Goal: Task Accomplishment & Management: Manage account settings

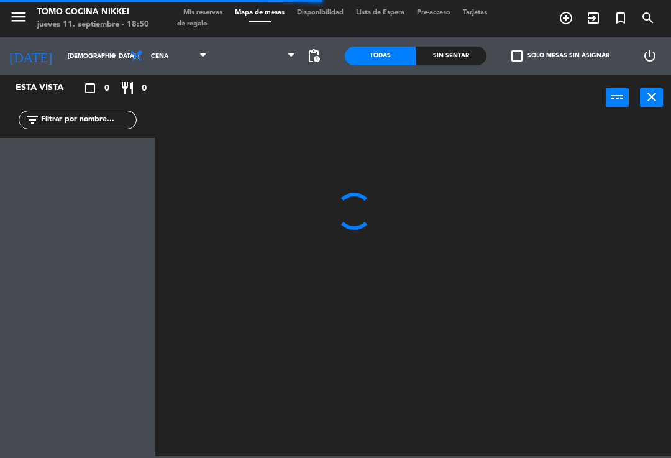
click at [211, 10] on span "Mis reservas" at bounding box center [203, 12] width 52 height 7
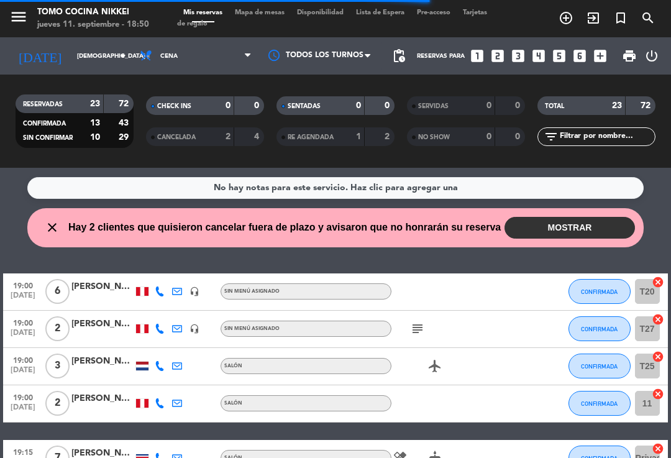
click at [587, 222] on button "MOSTRAR" at bounding box center [570, 228] width 130 height 22
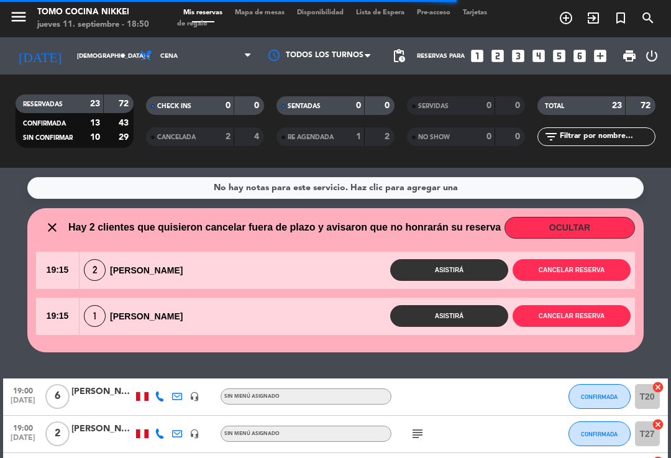
click at [590, 270] on button "Cancelar reserva" at bounding box center [572, 270] width 118 height 22
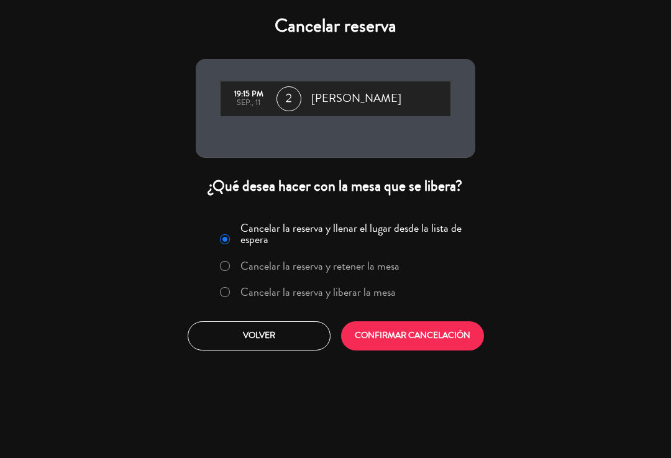
click at [365, 286] on label "Cancelar la reserva y liberar la mesa" at bounding box center [317, 291] width 155 height 11
click at [393, 335] on button "CONFIRMAR CANCELACIÓN" at bounding box center [412, 335] width 143 height 29
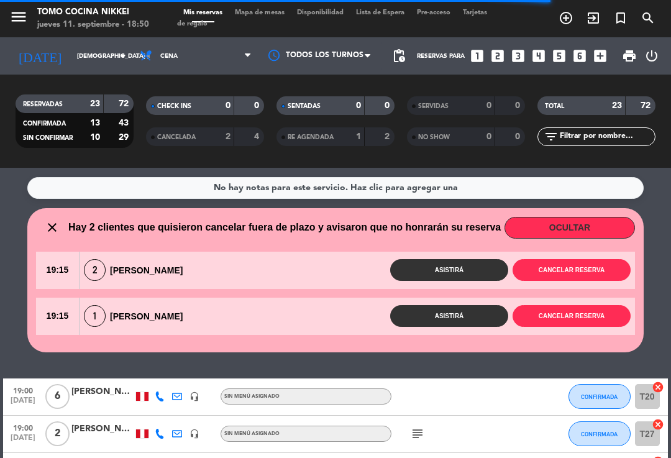
click at [575, 314] on button "Cancelar reserva" at bounding box center [572, 316] width 118 height 22
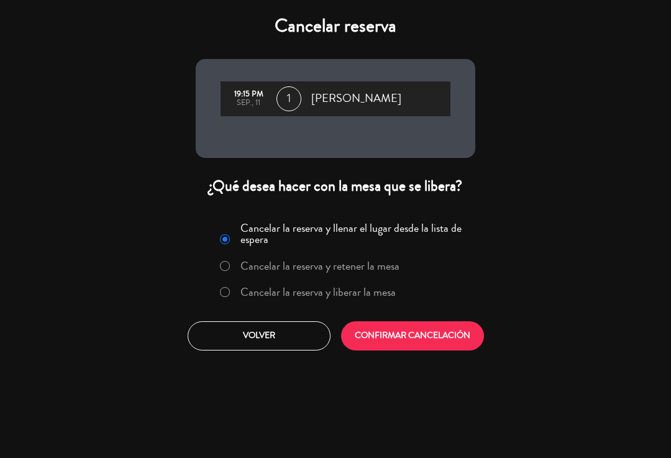
click at [373, 298] on label "Cancelar la reserva y liberar la mesa" at bounding box center [317, 291] width 155 height 11
click at [403, 338] on button "CONFIRMAR CANCELACIÓN" at bounding box center [412, 335] width 143 height 29
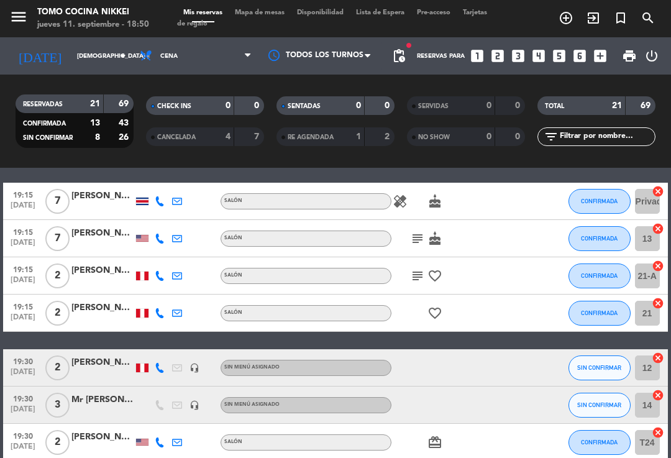
scroll to position [208, 0]
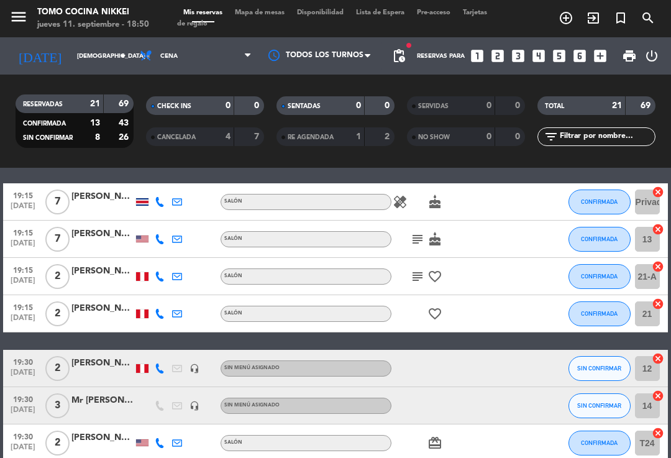
click at [422, 240] on icon "subject" at bounding box center [417, 239] width 15 height 15
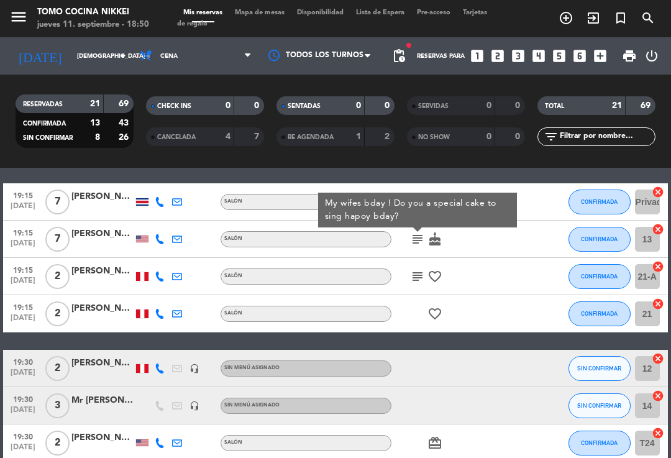
click at [422, 270] on icon "subject" at bounding box center [417, 276] width 15 height 15
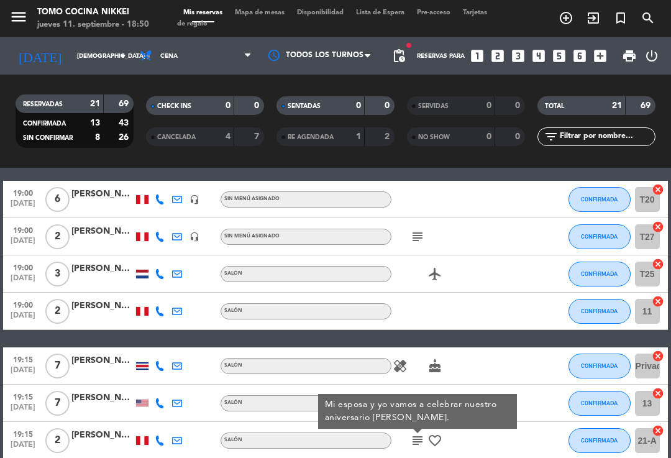
scroll to position [42, 0]
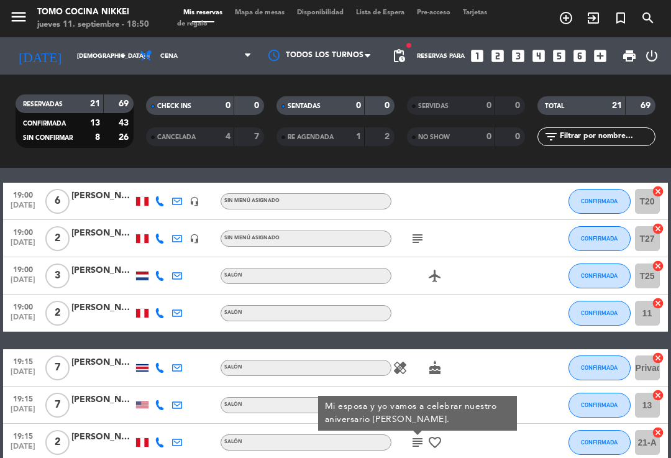
click at [413, 245] on icon "subject" at bounding box center [417, 238] width 15 height 15
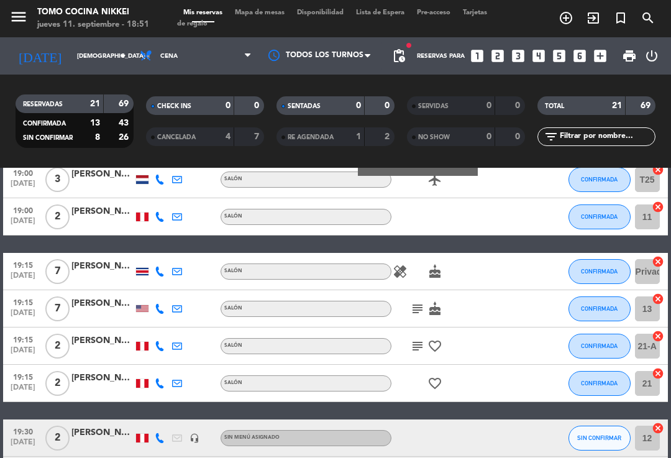
scroll to position [145, 0]
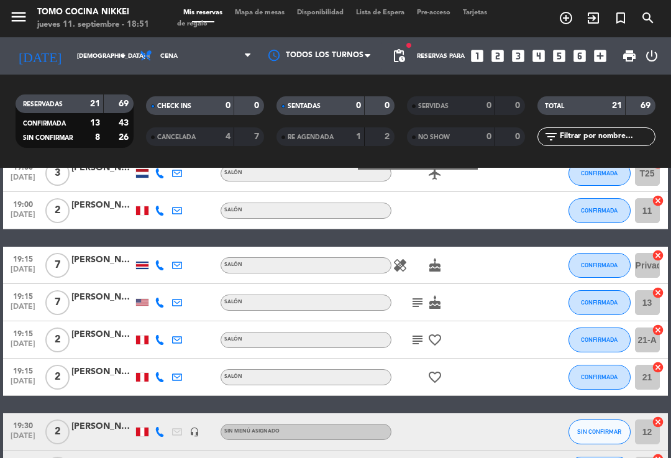
click at [397, 270] on icon "healing" at bounding box center [400, 265] width 15 height 15
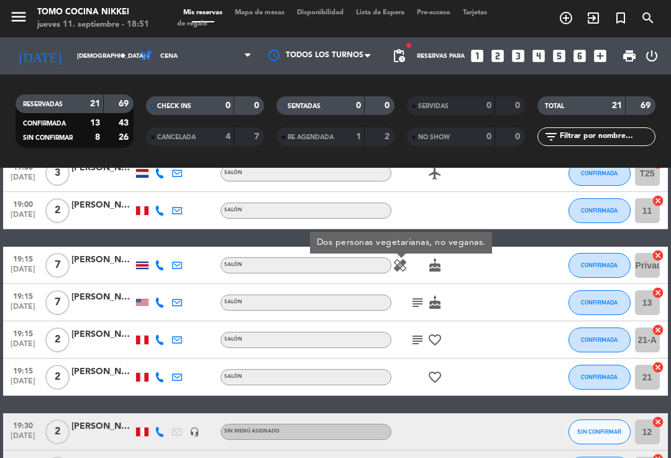
click at [442, 268] on icon "cake" at bounding box center [434, 265] width 15 height 15
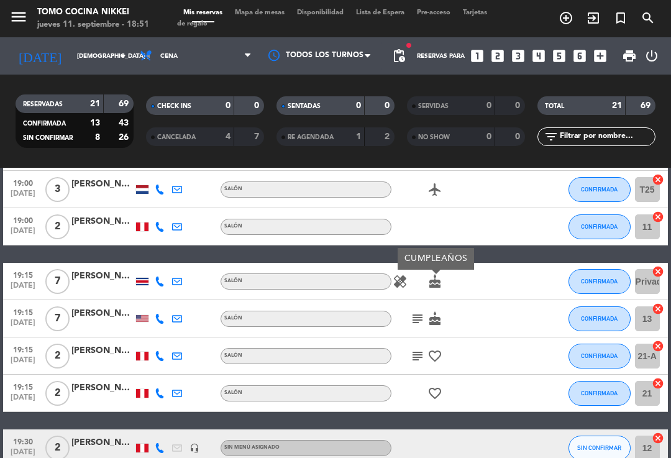
click at [399, 280] on icon "healing" at bounding box center [400, 281] width 15 height 15
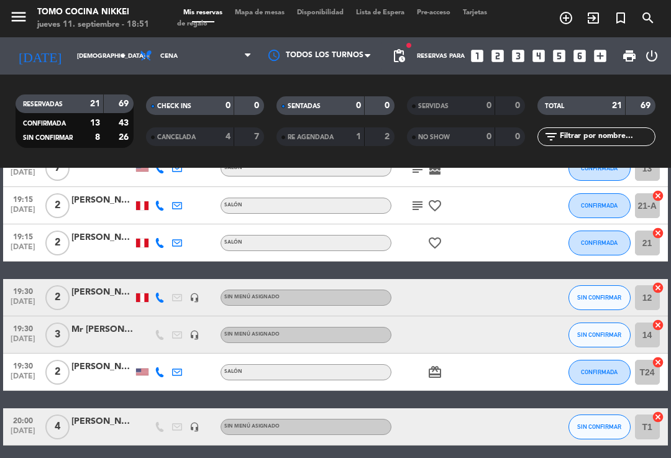
scroll to position [186, 0]
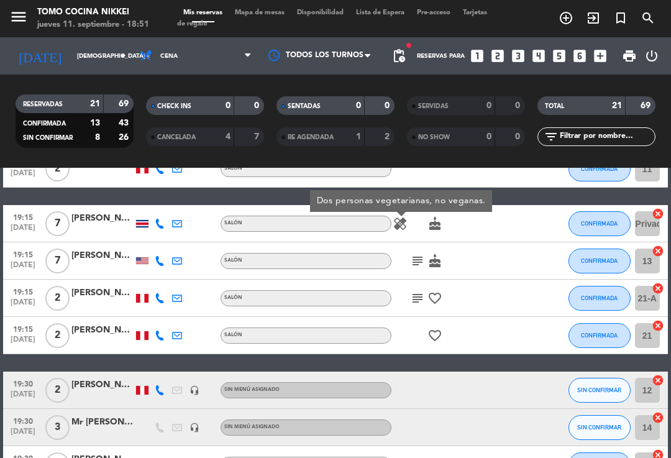
click at [437, 262] on icon "cake" at bounding box center [434, 260] width 15 height 15
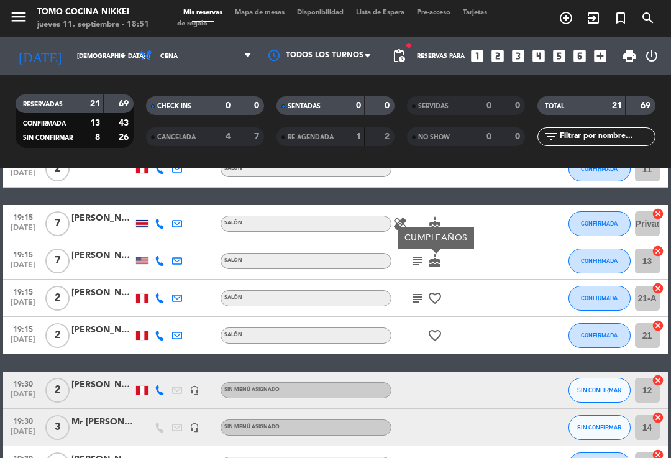
click at [413, 260] on icon "subject" at bounding box center [417, 260] width 15 height 15
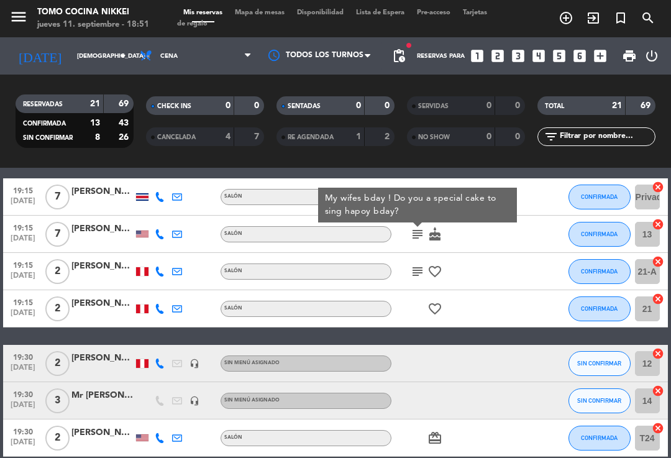
scroll to position [212, 0]
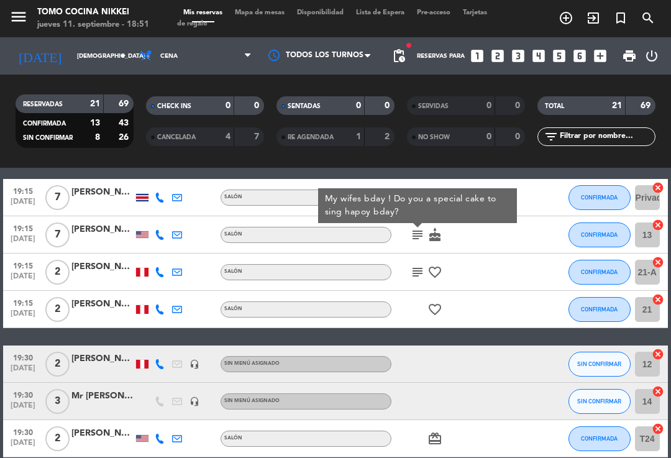
click at [434, 273] on icon "favorite_border" at bounding box center [434, 272] width 15 height 15
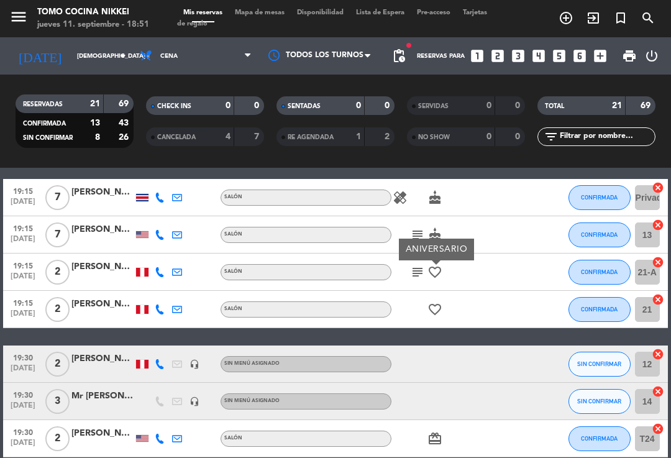
click at [418, 275] on icon "subject" at bounding box center [417, 272] width 15 height 15
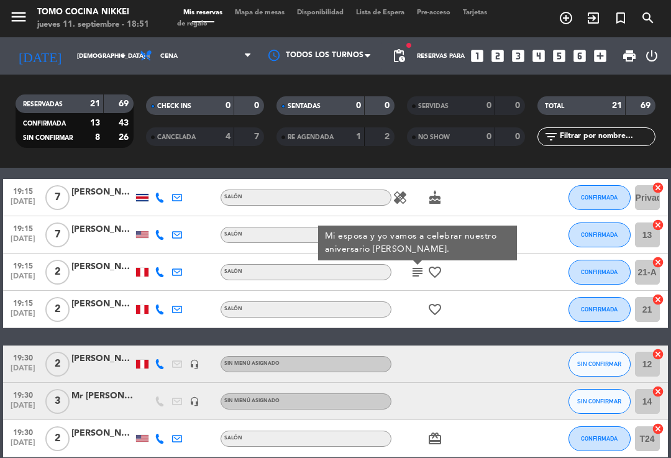
click at [437, 309] on icon "favorite_border" at bounding box center [434, 309] width 15 height 15
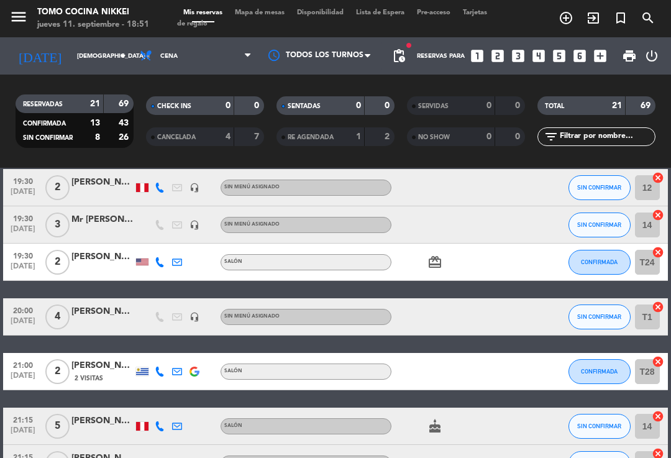
scroll to position [392, 0]
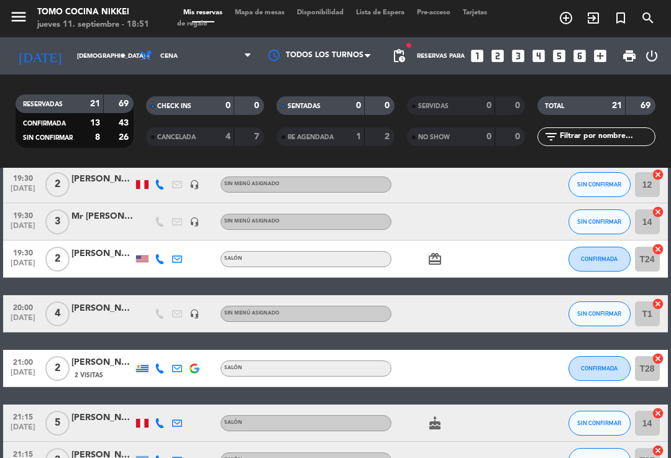
click at [425, 267] on div "card_giftcard" at bounding box center [443, 258] width 104 height 37
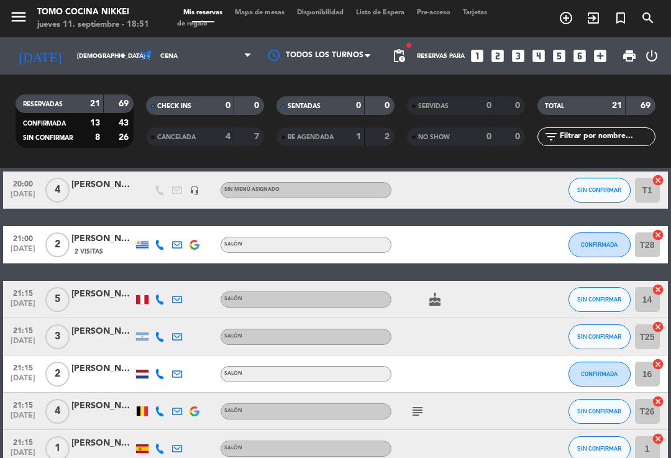
scroll to position [520, 0]
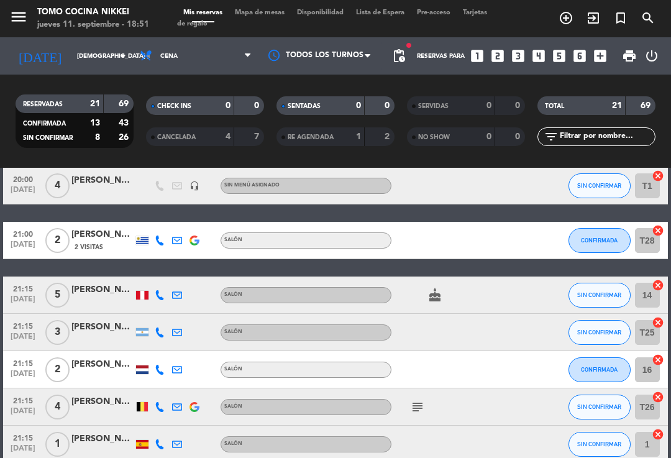
click at [432, 301] on icon "cake" at bounding box center [434, 295] width 15 height 15
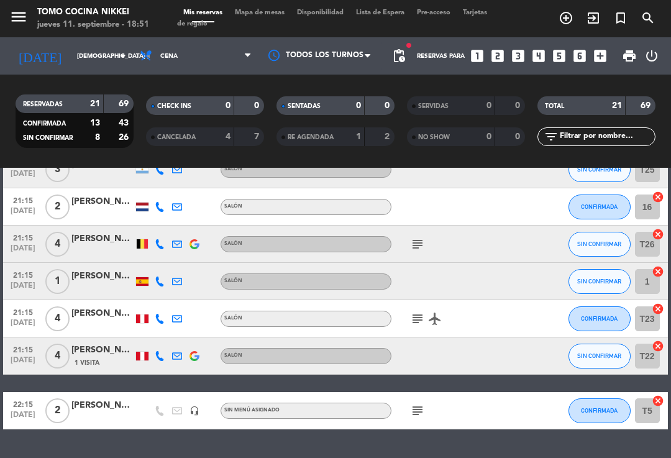
scroll to position [685, 0]
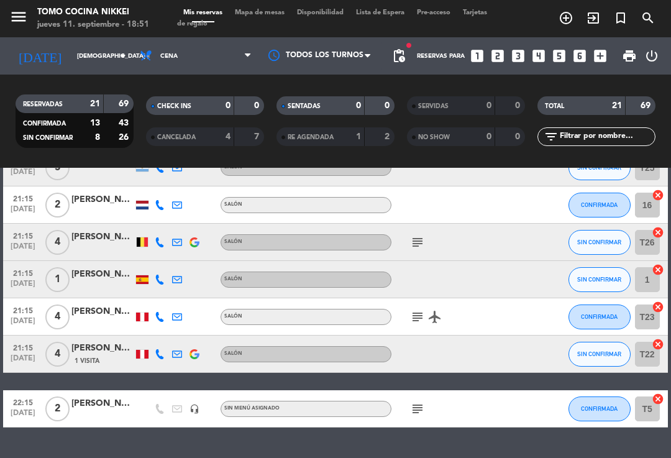
click at [411, 242] on icon "subject" at bounding box center [417, 242] width 15 height 15
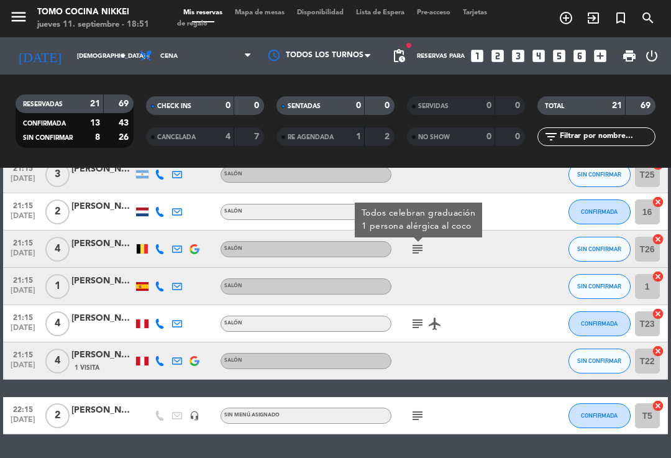
scroll to position [690, 0]
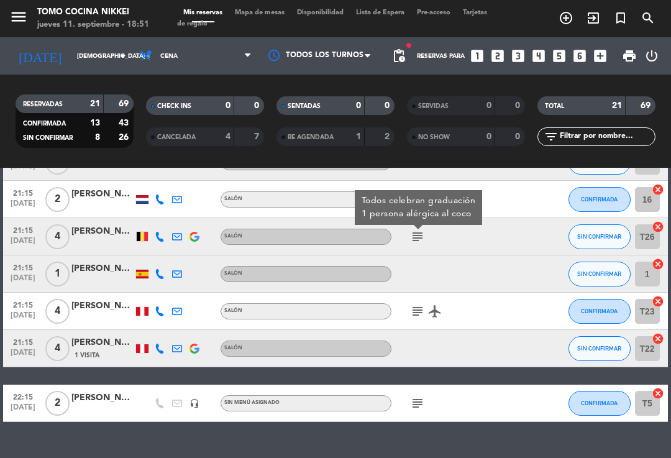
click at [416, 311] on icon "subject" at bounding box center [417, 311] width 15 height 15
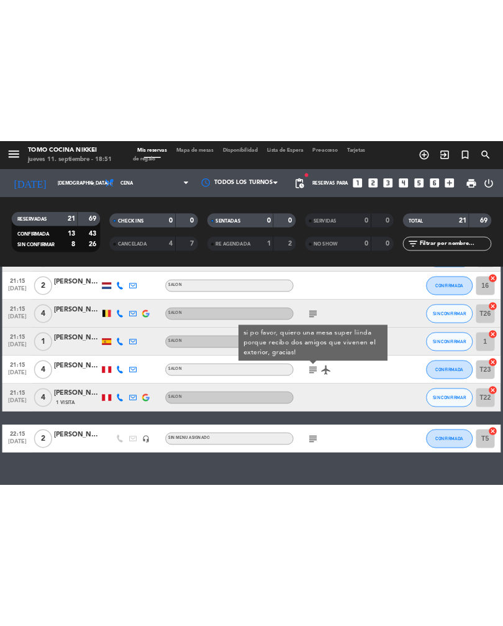
scroll to position [696, 0]
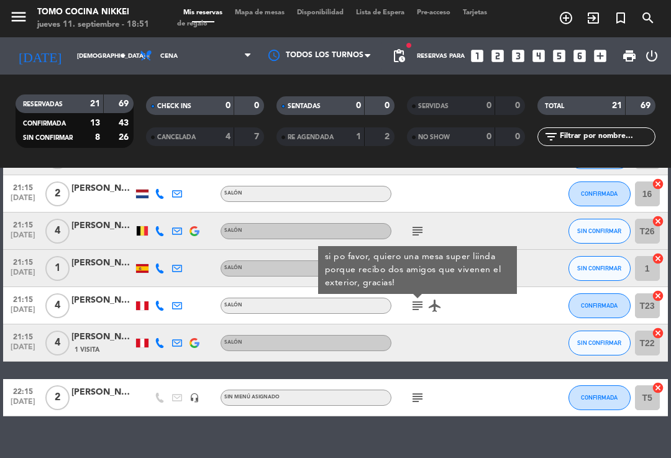
click at [414, 400] on icon "subject" at bounding box center [417, 397] width 15 height 15
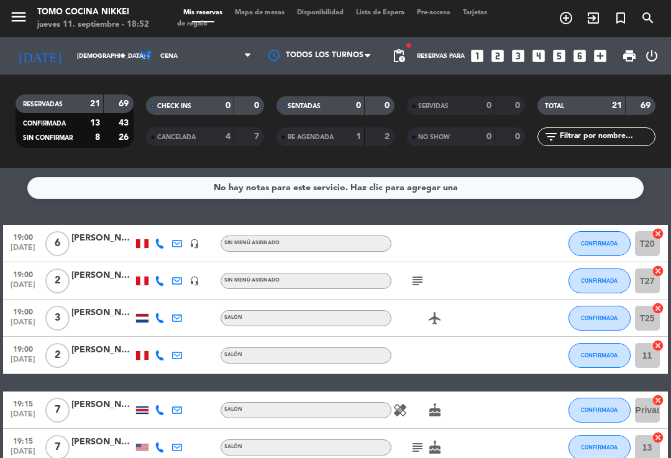
scroll to position [0, 0]
click at [287, 6] on div "menu Tomo Cocina Nikkei jueves 11. septiembre - 18:52 Mis reservas Mapa de mesa…" at bounding box center [335, 18] width 671 height 37
click at [266, 16] on span "Mapa de mesas" at bounding box center [260, 12] width 62 height 7
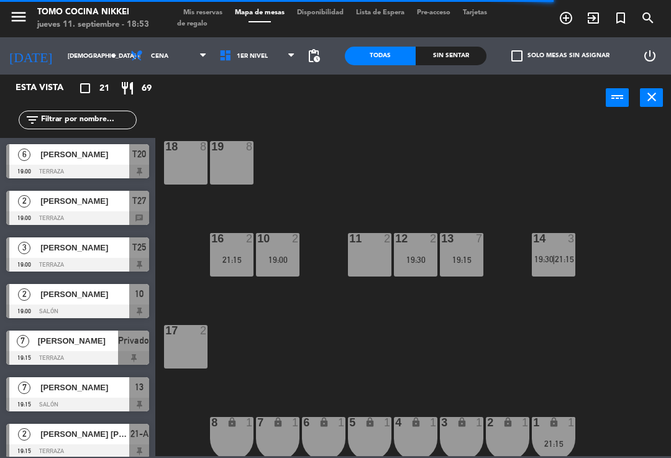
click at [282, 60] on span "1er Nivel" at bounding box center [257, 55] width 89 height 27
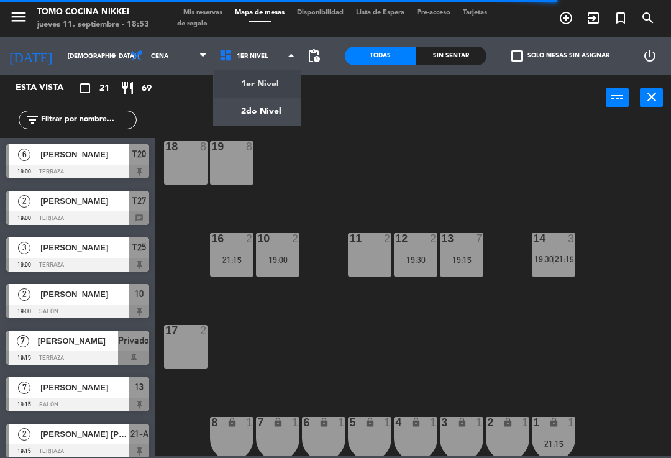
click at [269, 116] on ng-component "menu Tomo Cocina Nikkei jueves 11. septiembre - 18:53 Mis reservas Mapa de mesa…" at bounding box center [335, 228] width 671 height 456
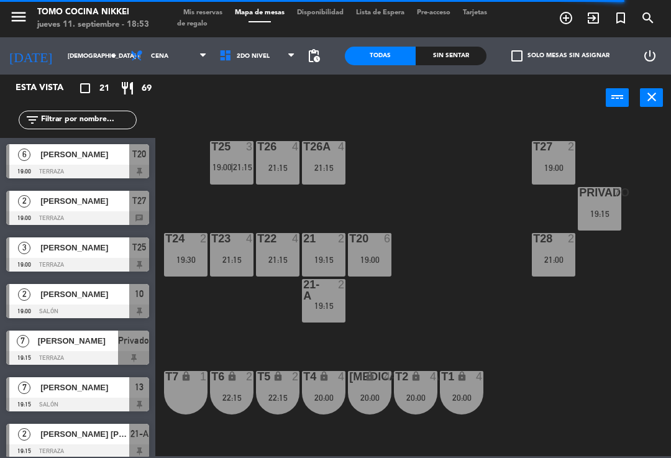
click at [475, 173] on div "T27 2 19:00 T25 3 19:00 | 21:15 T26A 4 21:15 T26 4 21:15 Privado 7 19:15 T24 2 …" at bounding box center [416, 287] width 509 height 337
click at [375, 268] on div "T20 6 19:00" at bounding box center [369, 254] width 43 height 43
click at [431, 173] on div "T27 2 19:00 T25 3 19:00 | 21:15 T26A 4 21:15 T26 4 21:15 Privado 7 19:15 T24 2 …" at bounding box center [416, 287] width 509 height 337
click at [218, 181] on div "T25 3 19:00 | 21:15" at bounding box center [231, 162] width 43 height 43
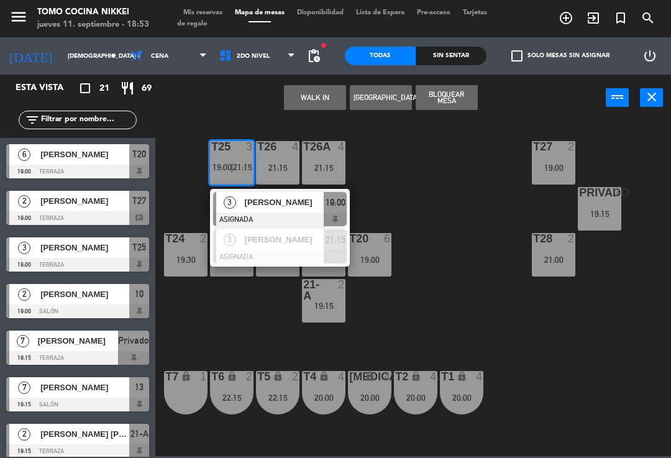
click at [314, 396] on div "20:00" at bounding box center [323, 397] width 43 height 9
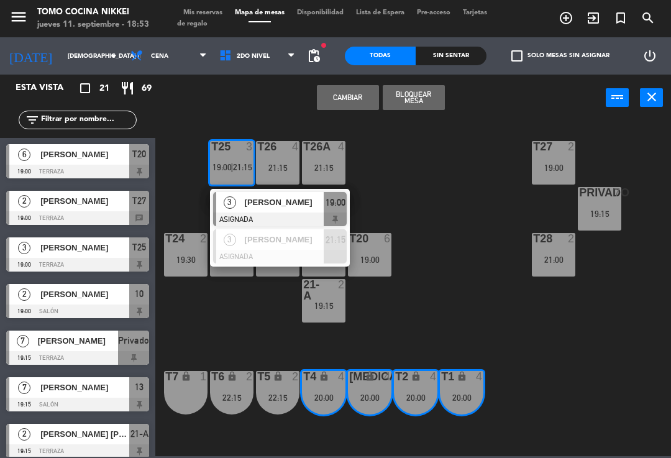
click at [567, 306] on div "T27 2 19:00 T25 3 19:00 | 21:15 3 [PERSON_NAME] ASIGNADA 19:00 3 [PERSON_NAME] …" at bounding box center [416, 287] width 509 height 337
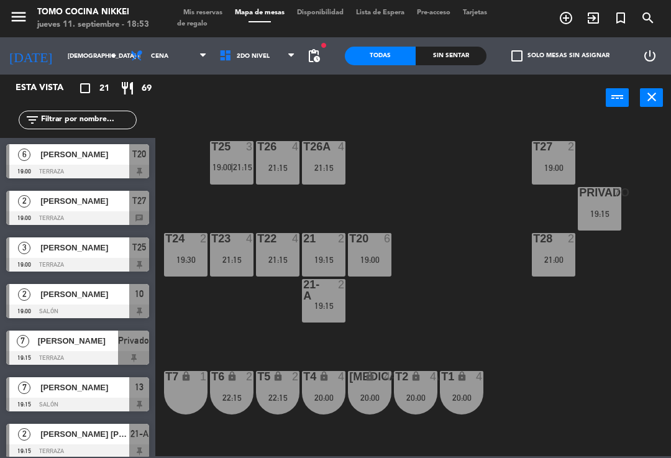
click at [374, 372] on icon "lock" at bounding box center [370, 376] width 11 height 11
click at [437, 293] on div "T27 2 19:00 T25 3 19:00 | 21:15 T26A 4 21:15 T26 4 21:15 Privado 7 19:15 T24 2 …" at bounding box center [416, 287] width 509 height 337
click at [270, 380] on div "lock" at bounding box center [278, 377] width 21 height 12
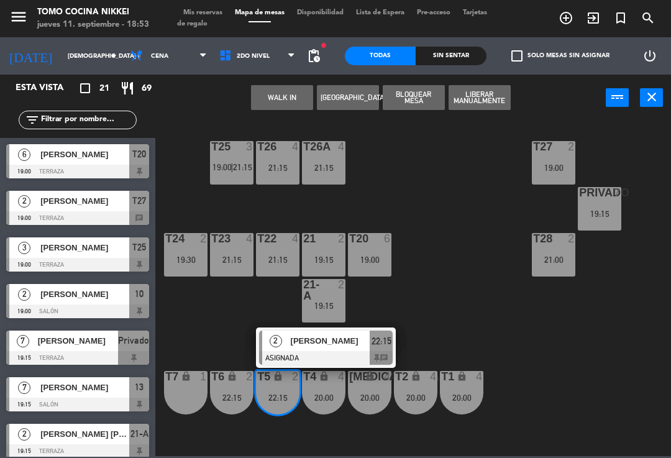
click at [373, 331] on div "22:15" at bounding box center [381, 341] width 23 height 21
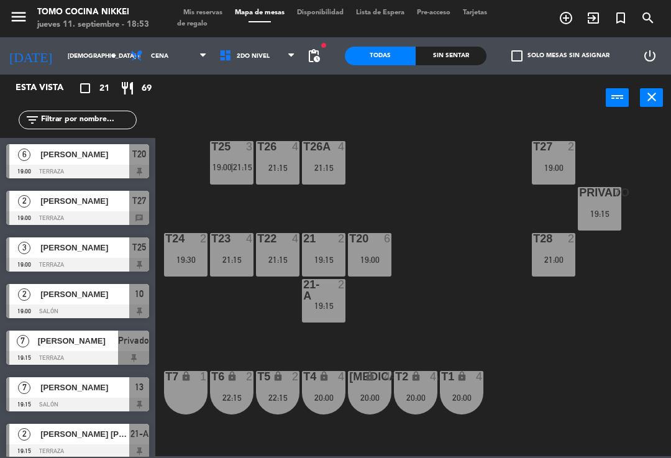
scroll to position [301, 0]
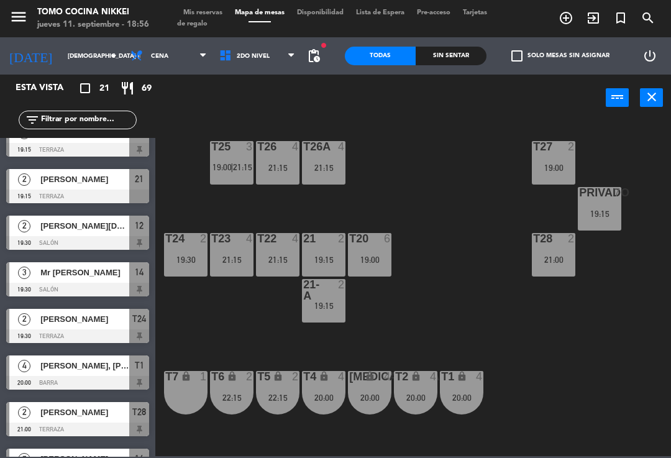
click at [209, 16] on span "Mis reservas" at bounding box center [203, 12] width 52 height 7
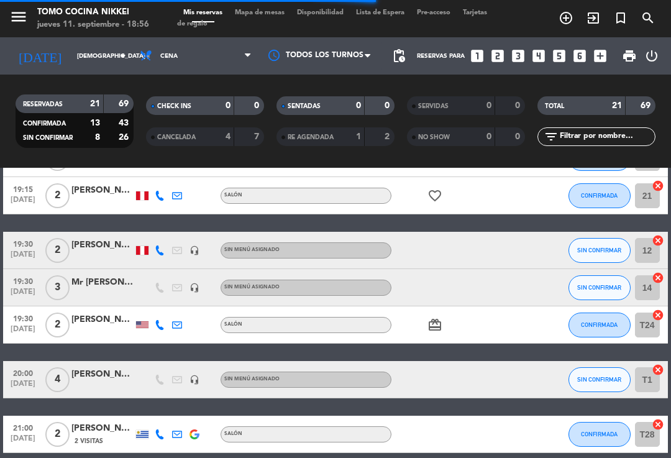
scroll to position [326, 0]
click at [606, 284] on span "SIN CONFIRMAR" at bounding box center [599, 287] width 44 height 7
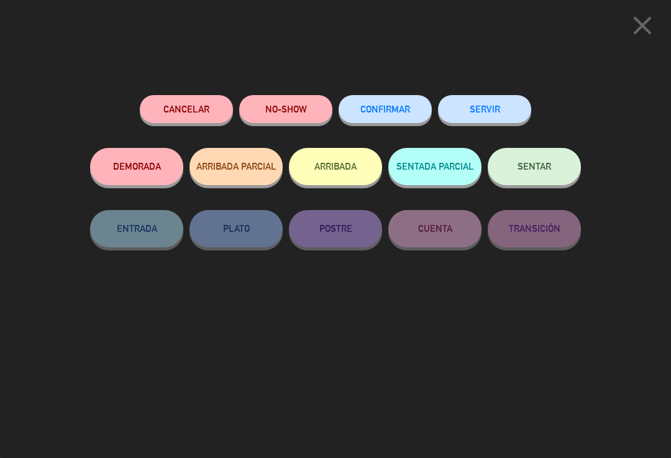
click at [203, 113] on button "Cancelar" at bounding box center [186, 109] width 93 height 28
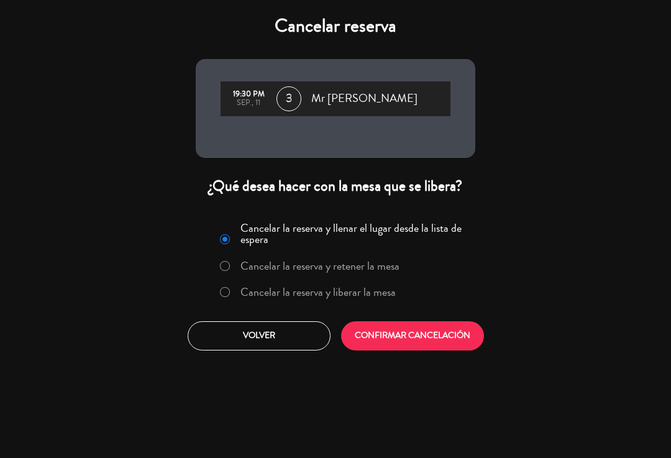
click at [350, 281] on label "Cancelar la reserva y liberar la mesa" at bounding box center [307, 292] width 189 height 22
click at [370, 303] on label "Cancelar la reserva y liberar la mesa" at bounding box center [307, 292] width 189 height 22
click at [377, 326] on button "CONFIRMAR CANCELACIÓN" at bounding box center [412, 335] width 143 height 29
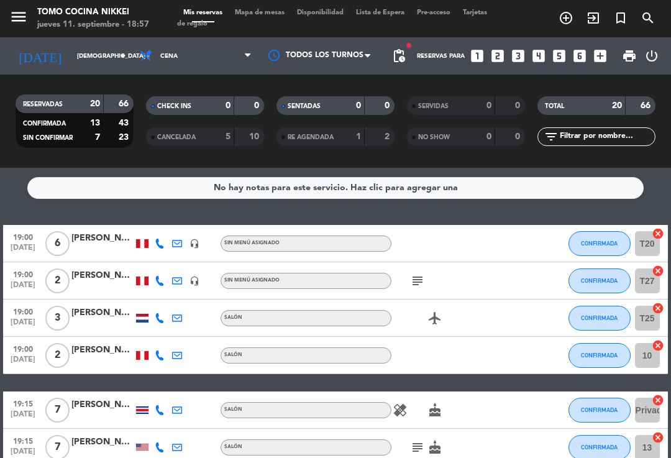
scroll to position [0, 0]
click at [601, 247] on button "CONFIRMADA" at bounding box center [600, 243] width 62 height 25
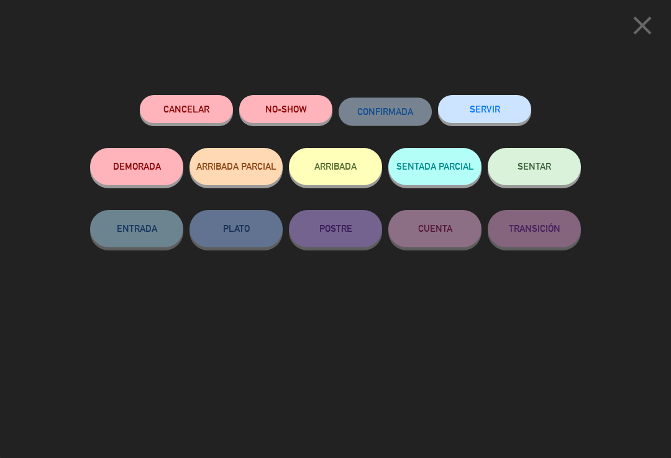
click at [147, 160] on button "DEMORADA" at bounding box center [136, 166] width 93 height 37
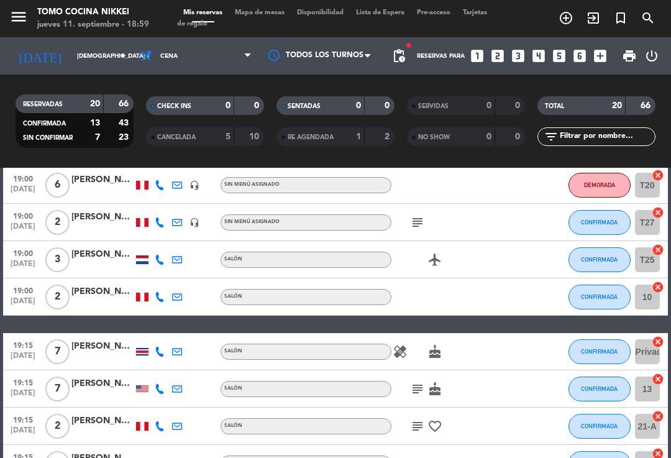
scroll to position [57, 0]
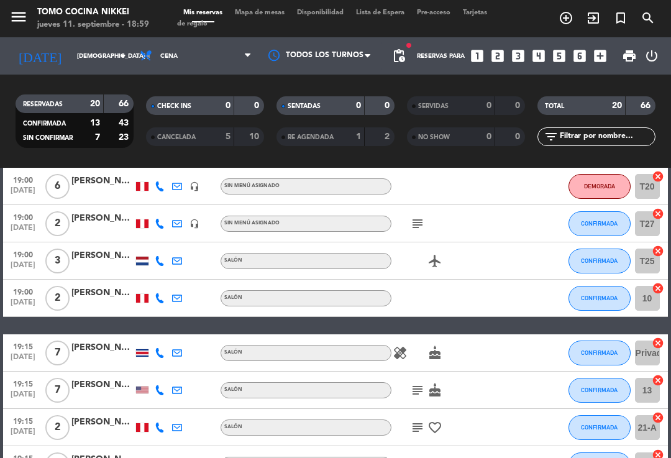
click at [596, 310] on button "CONFIRMADA" at bounding box center [600, 298] width 62 height 25
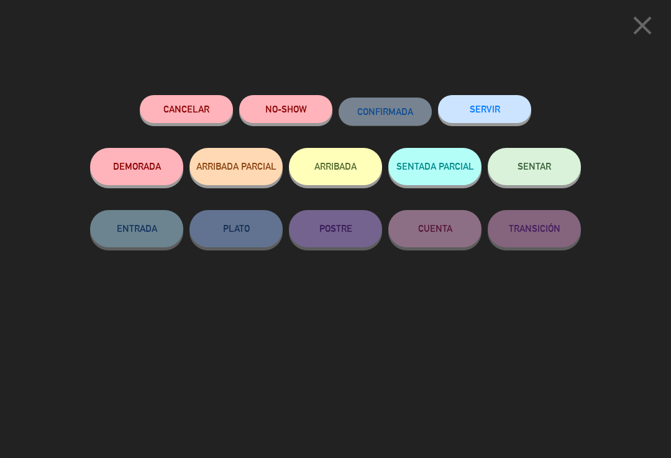
click at [453, 153] on button "SENTADA PARCIAL" at bounding box center [434, 166] width 93 height 37
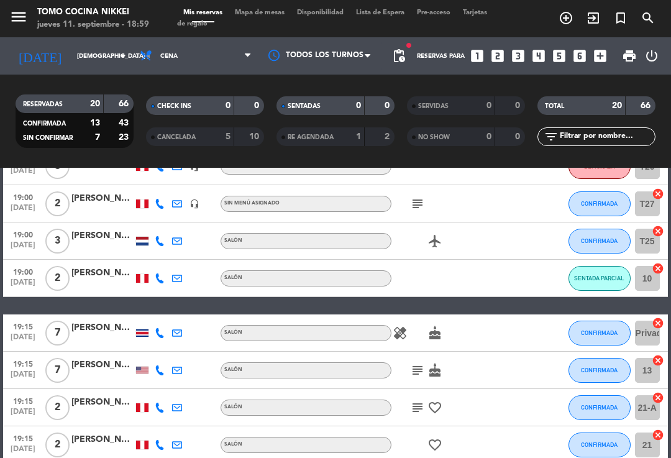
scroll to position [88, 0]
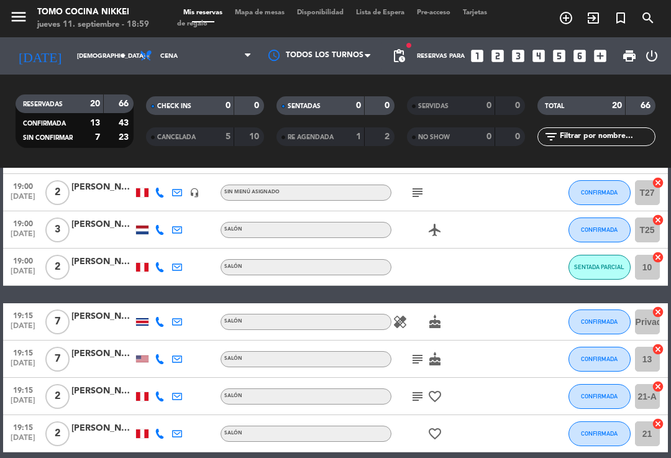
click at [611, 324] on span "CONFIRMADA" at bounding box center [599, 321] width 37 height 7
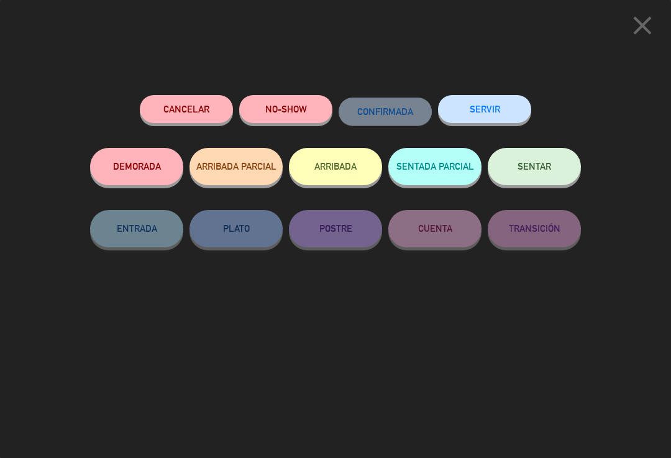
click at [432, 169] on button "SENTADA PARCIAL" at bounding box center [434, 166] width 93 height 37
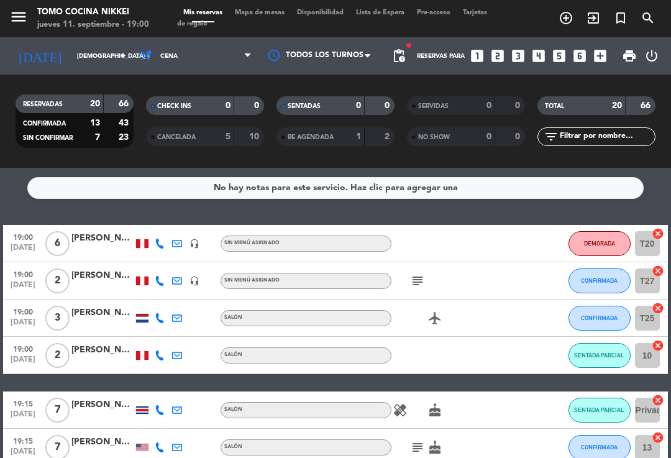
scroll to position [0, 0]
click at [267, 28] on div "Mis reservas Mapa de mesas Disponibilidad Lista de Espera Pre-acceso Tarjetas d…" at bounding box center [335, 18] width 317 height 22
click at [263, 16] on span "Mapa de mesas" at bounding box center [260, 12] width 62 height 7
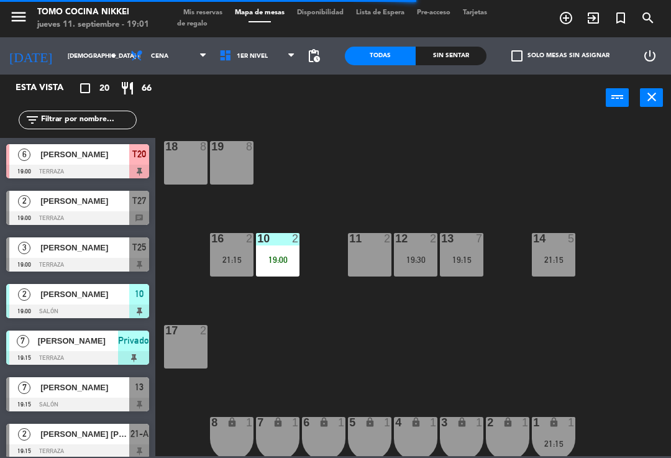
click at [378, 379] on div "18 8 19 8 16 2 21:15 10 2 19:00 11 2 12 2 19:30 13 7 19:15 14 5 21:15 17 2 7 lo…" at bounding box center [416, 287] width 509 height 337
click at [575, 273] on div "14 5 21:15" at bounding box center [553, 254] width 43 height 43
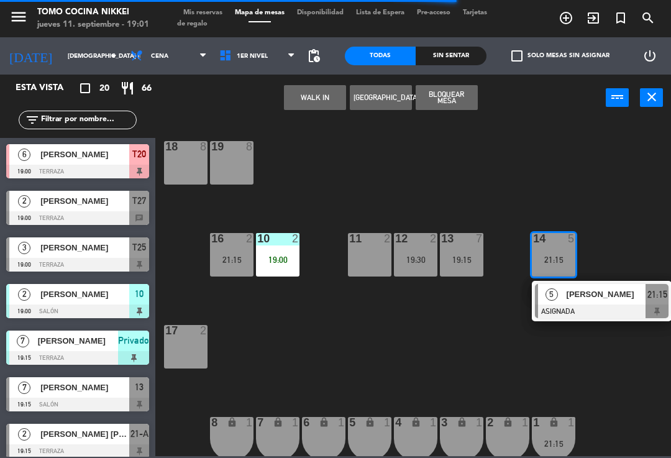
click at [323, 98] on button "WALK IN" at bounding box center [315, 97] width 62 height 25
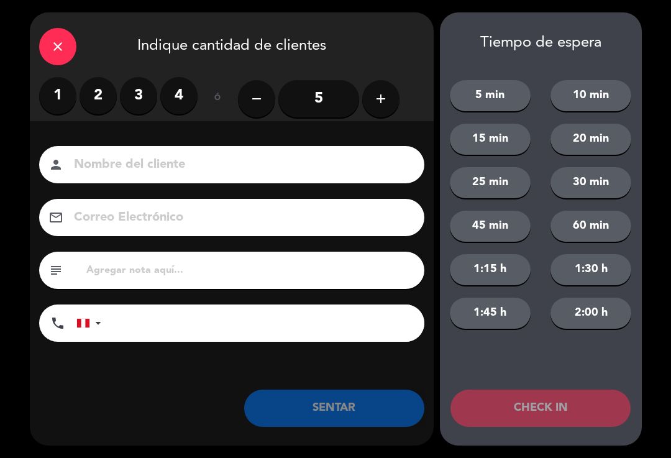
click at [137, 96] on label "3" at bounding box center [138, 95] width 37 height 37
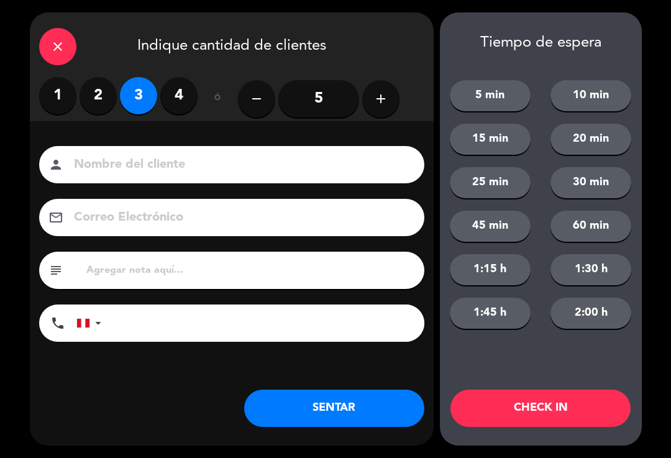
click at [159, 157] on input at bounding box center [241, 165] width 336 height 22
click at [65, 48] on icon "close" at bounding box center [57, 46] width 15 height 15
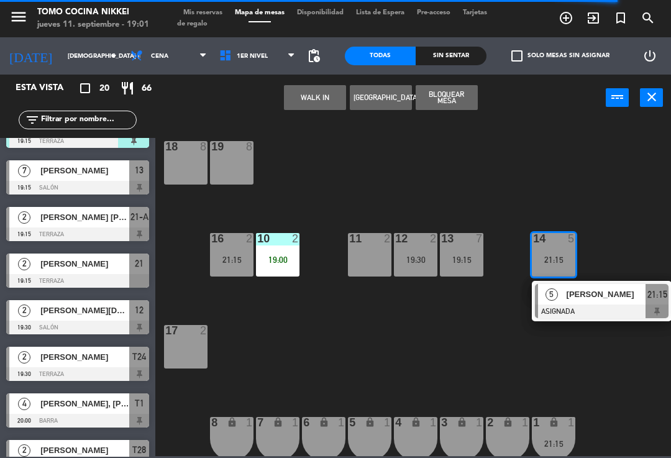
scroll to position [274, 0]
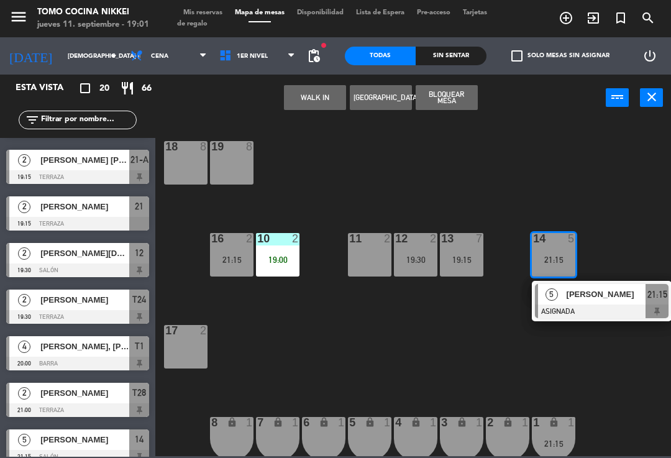
click at [309, 94] on button "WALK IN" at bounding box center [315, 97] width 62 height 25
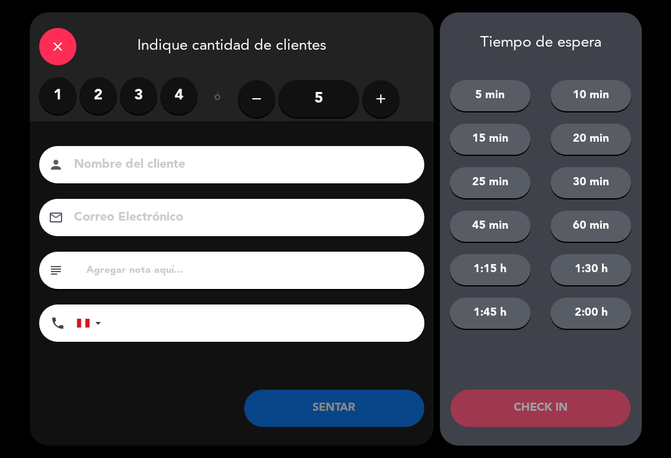
click at [137, 89] on label "3" at bounding box center [138, 95] width 37 height 37
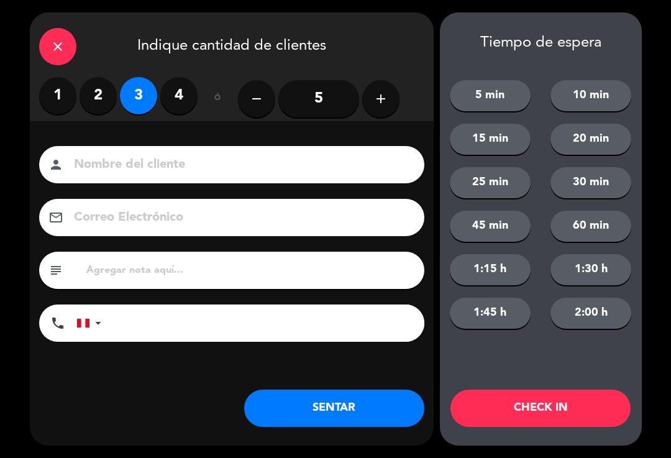
click at [117, 154] on input at bounding box center [241, 165] width 336 height 22
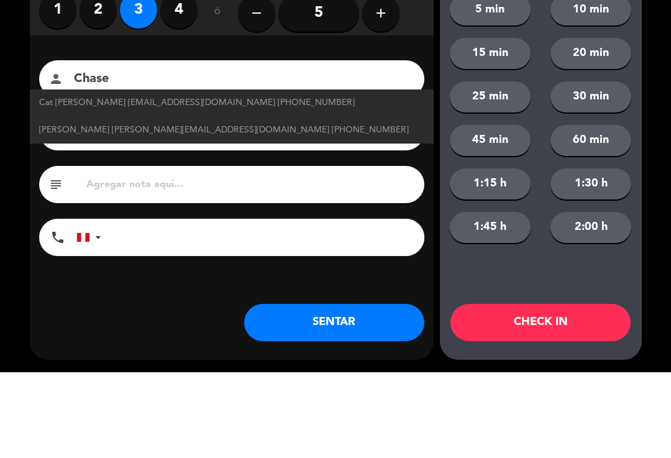
click at [227, 209] on span "[PERSON_NAME] [PERSON_NAME][EMAIL_ADDRESS][DOMAIN_NAME] [PHONE_NUMBER]" at bounding box center [224, 216] width 370 height 14
type input "[PERSON_NAME]"
type input "[PERSON_NAME][EMAIL_ADDRESS][DOMAIN_NAME]"
type input "[PHONE_NUMBER]"
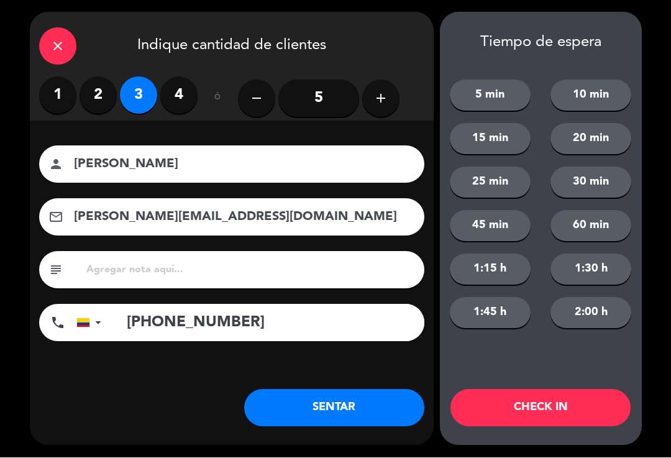
click at [339, 220] on input "[PERSON_NAME][EMAIL_ADDRESS][DOMAIN_NAME]" at bounding box center [241, 218] width 336 height 22
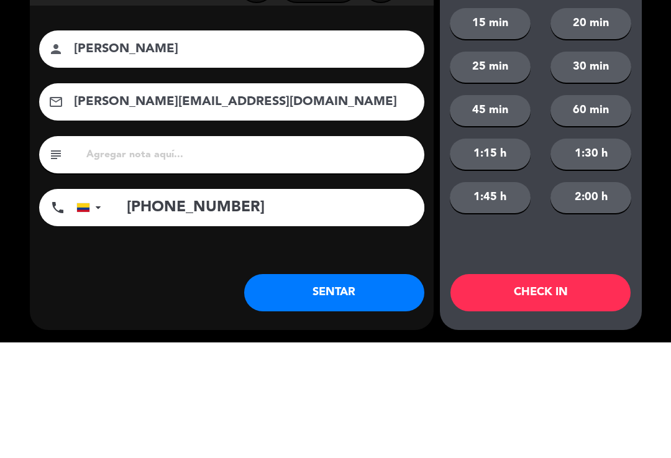
click at [292, 207] on input "[PERSON_NAME][EMAIL_ADDRESS][DOMAIN_NAME]" at bounding box center [241, 218] width 336 height 22
click at [284, 207] on input "[PERSON_NAME][EMAIL_ADDRESS][DOMAIN_NAME]" at bounding box center [241, 218] width 336 height 22
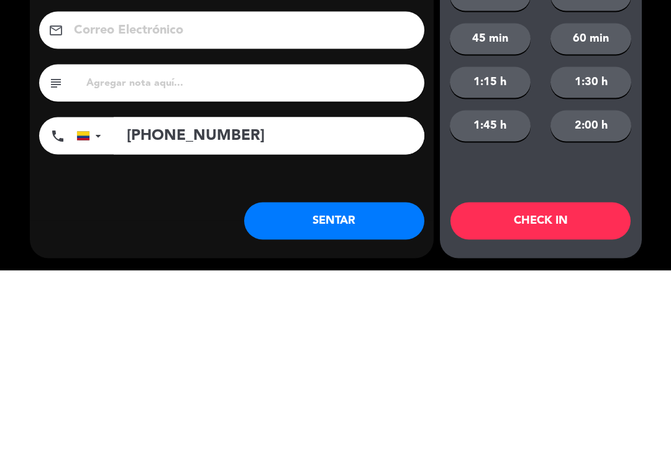
click at [240, 304] on input "[PHONE_NUMBER]" at bounding box center [269, 322] width 311 height 37
click at [244, 304] on input "[PHONE_NUMBER]" at bounding box center [269, 322] width 311 height 37
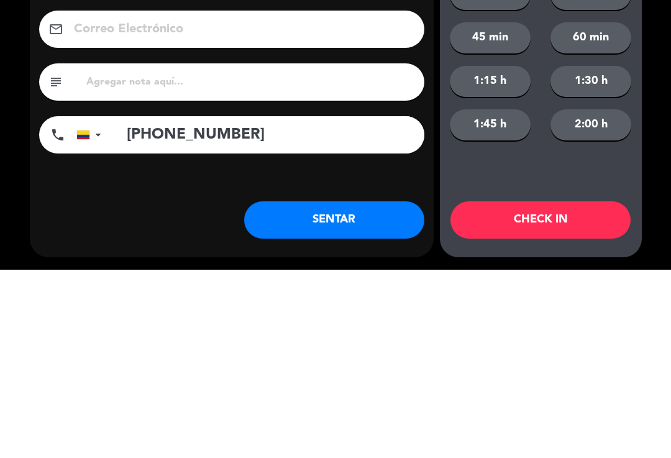
click at [236, 304] on input "[PHONE_NUMBER]" at bounding box center [269, 322] width 311 height 37
click at [226, 304] on input "[PHONE_NUMBER]" at bounding box center [269, 322] width 311 height 37
type input "+"
click at [79, 305] on div at bounding box center [91, 323] width 29 height 36
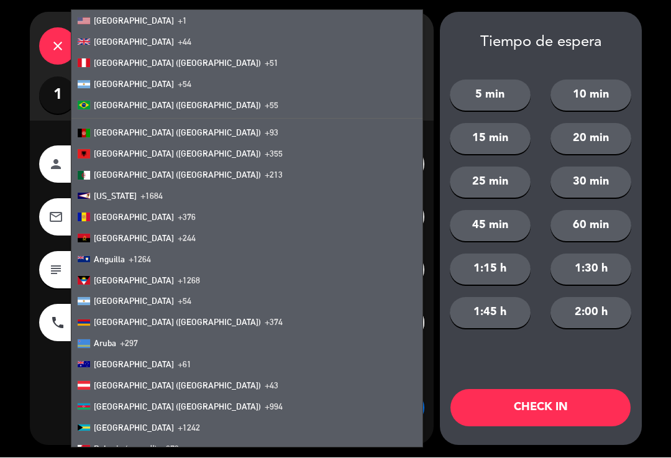
scroll to position [0, 0]
click at [103, 13] on li "[GEOGRAPHIC_DATA] +1" at bounding box center [246, 21] width 351 height 21
type input "+1"
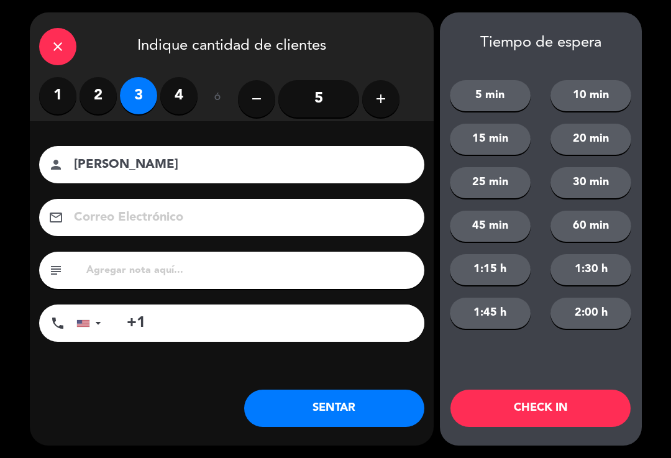
click at [70, 51] on div "close" at bounding box center [57, 46] width 37 height 37
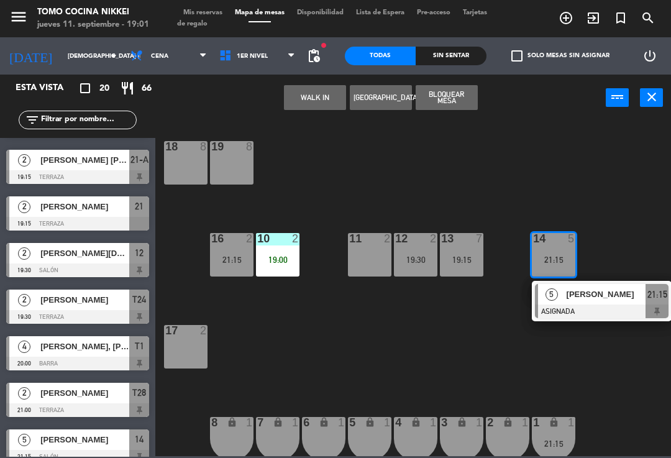
click at [588, 18] on icon "exit_to_app" at bounding box center [593, 18] width 15 height 15
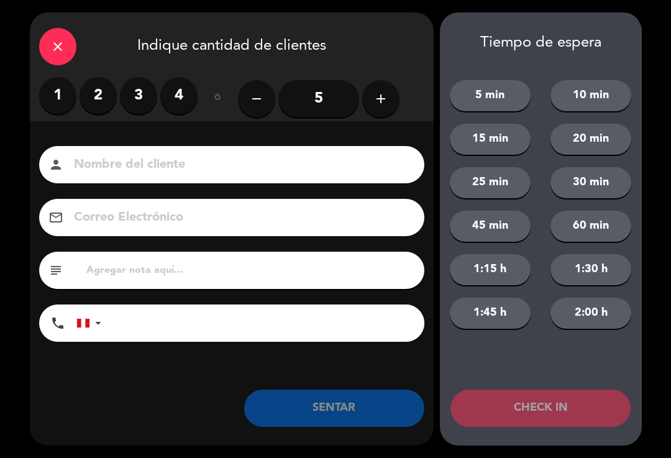
click at [127, 99] on label "3" at bounding box center [138, 95] width 37 height 37
click at [130, 155] on input at bounding box center [241, 165] width 336 height 22
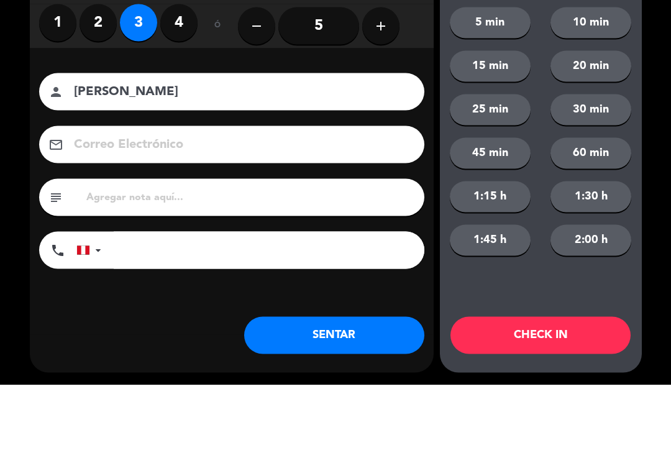
type input "[PERSON_NAME]"
click at [218, 207] on input at bounding box center [241, 218] width 336 height 22
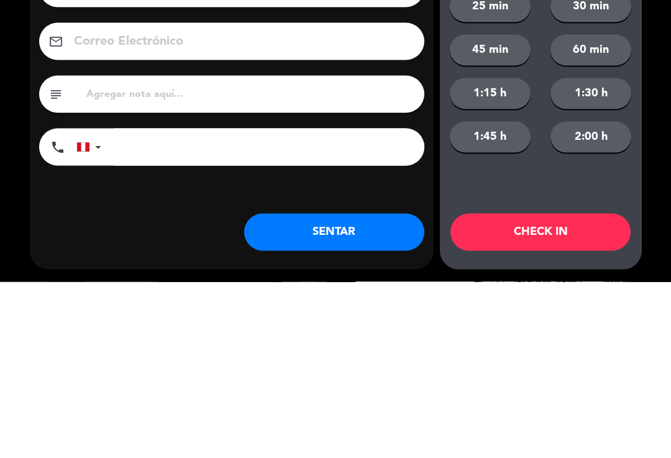
click at [159, 304] on input "tel" at bounding box center [269, 322] width 311 height 37
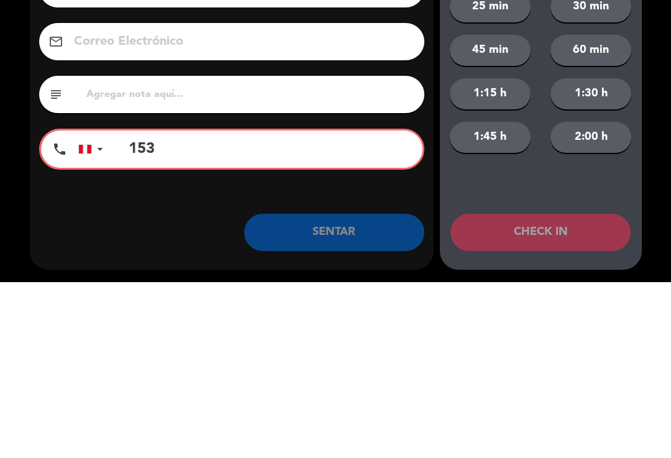
click at [99, 321] on div at bounding box center [100, 325] width 5 height 9
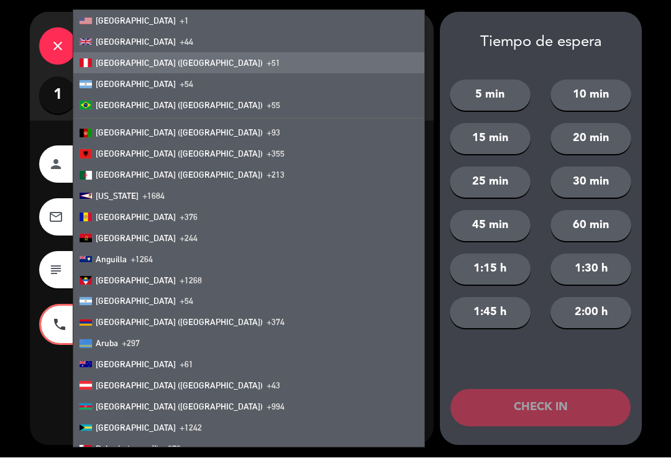
click at [192, 21] on li "[GEOGRAPHIC_DATA] +1" at bounding box center [248, 21] width 351 height 21
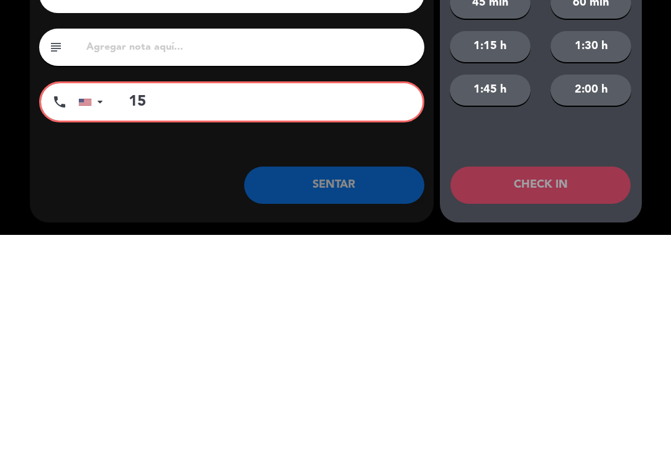
type input "1"
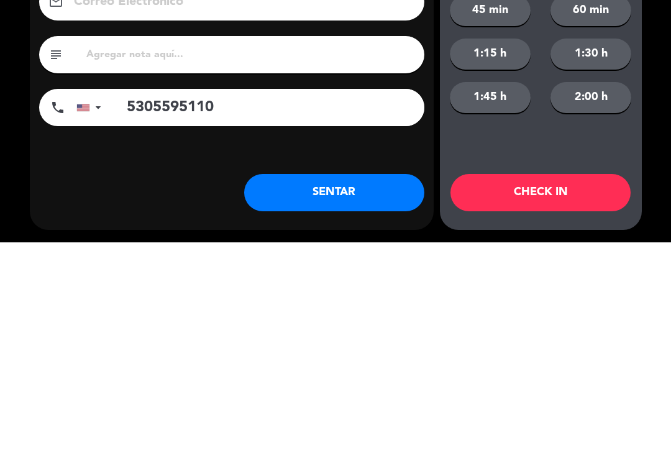
type input "5305595110"
click at [359, 390] on button "SENTAR" at bounding box center [334, 408] width 180 height 37
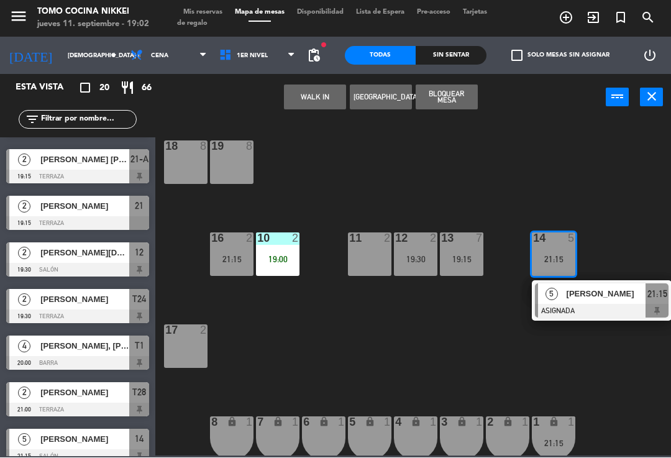
click at [647, 249] on div "18 8 19 8 16 2 21:15 10 2 19:00 11 2 12 2 19:30 13 7 19:15 14 5 21:15 5 [PERSON…" at bounding box center [416, 287] width 509 height 337
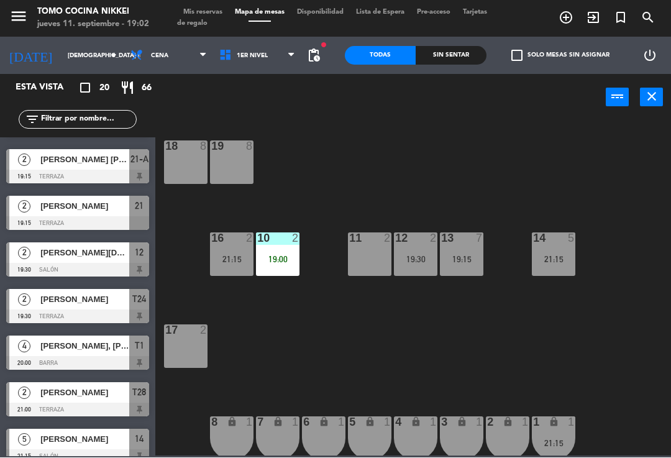
click at [553, 252] on div "14 5 21:15" at bounding box center [553, 254] width 43 height 43
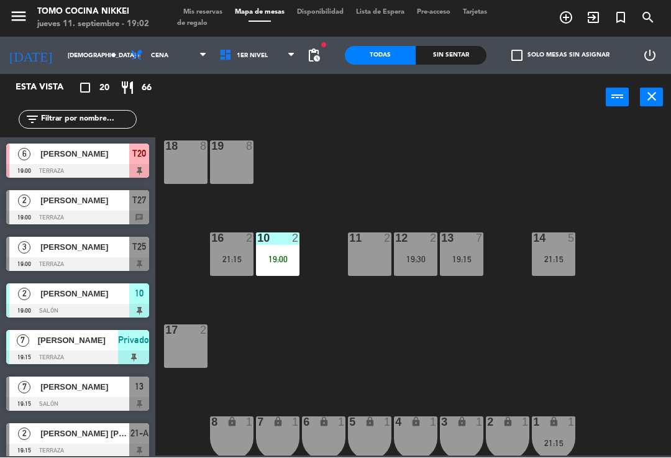
click at [482, 181] on div "18 8 19 8 16 2 21:15 10 2 19:00 11 2 12 2 19:30 13 7 19:15 14 5 21:15 17 2 7 lo…" at bounding box center [416, 287] width 509 height 337
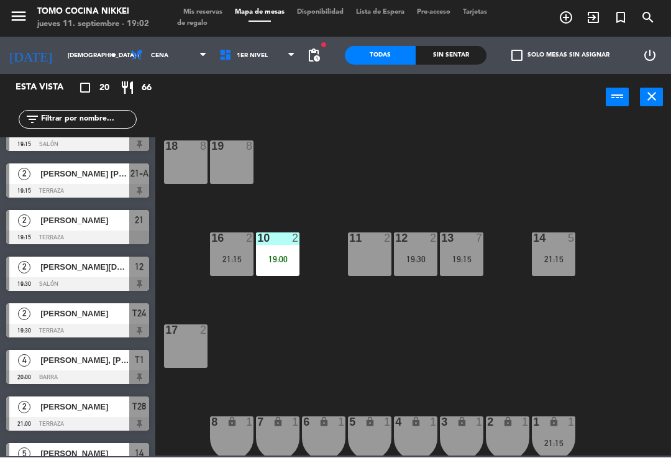
scroll to position [260, 0]
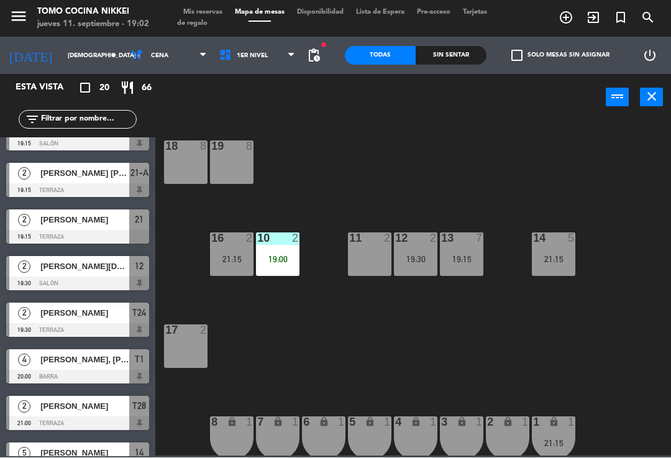
click at [434, 57] on div "Sin sentar" at bounding box center [451, 56] width 71 height 19
click at [370, 62] on div "Todas" at bounding box center [380, 56] width 71 height 19
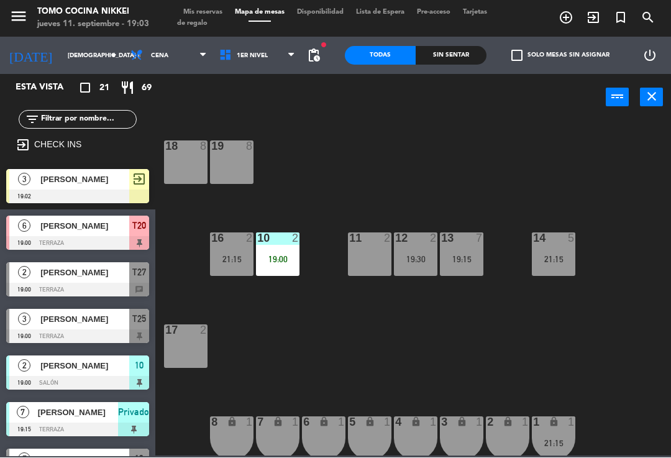
scroll to position [6, 0]
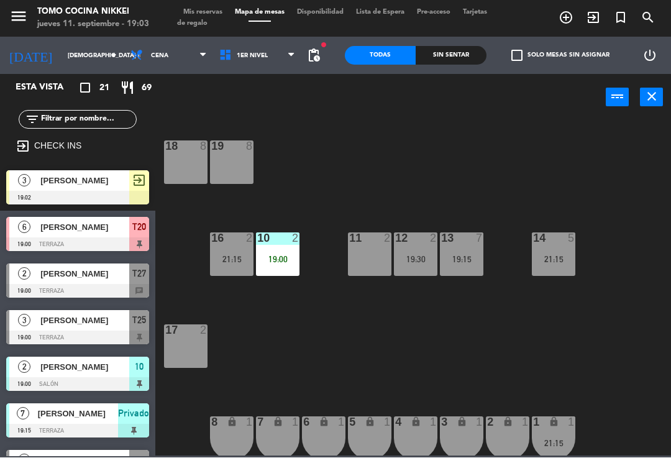
click at [66, 411] on span "[PERSON_NAME]" at bounding box center [78, 414] width 80 height 13
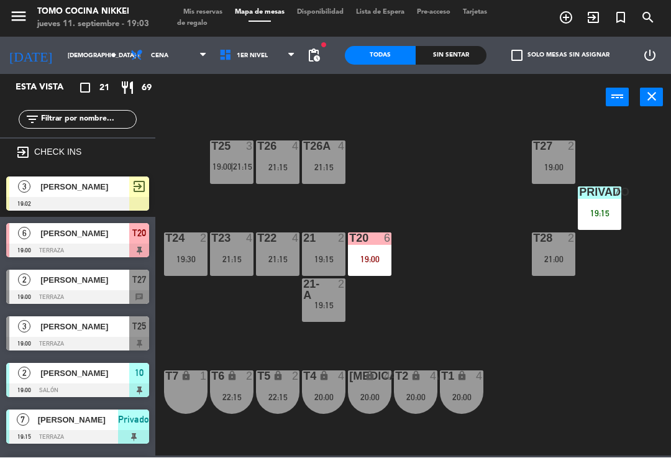
click at [245, 68] on span "1er Nivel" at bounding box center [257, 55] width 89 height 27
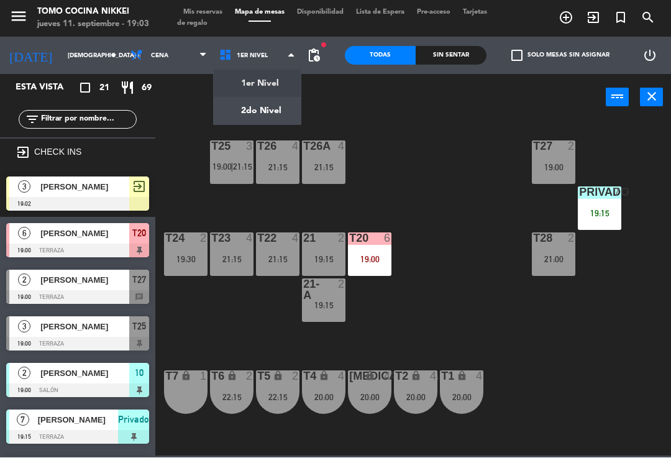
click at [276, 78] on ng-component "menu Tomo Cocina Nikkei jueves 11. septiembre - 19:03 Mis reservas Mapa de mesa…" at bounding box center [335, 228] width 671 height 456
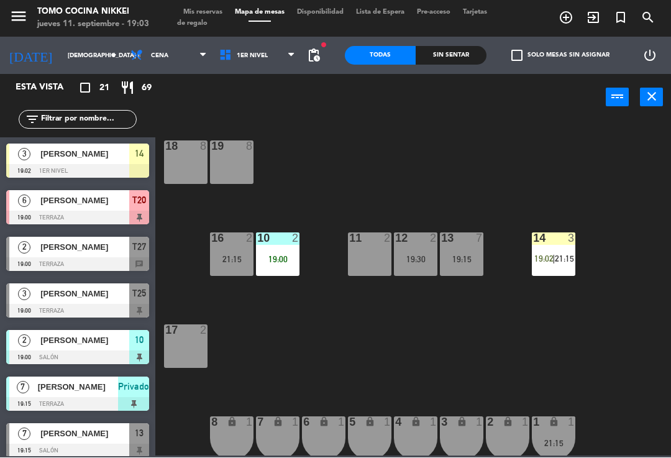
click at [550, 247] on div "14 3 19:02 | 21:15" at bounding box center [553, 254] width 43 height 43
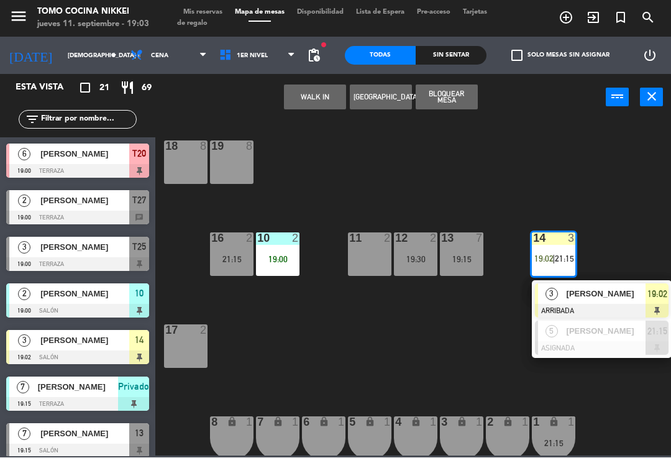
click at [568, 288] on span "[PERSON_NAME]" at bounding box center [607, 294] width 80 height 13
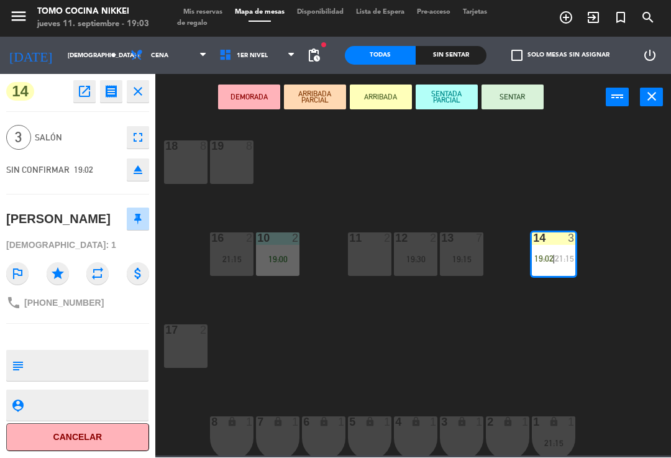
click at [528, 95] on button "SENTAR" at bounding box center [513, 97] width 62 height 25
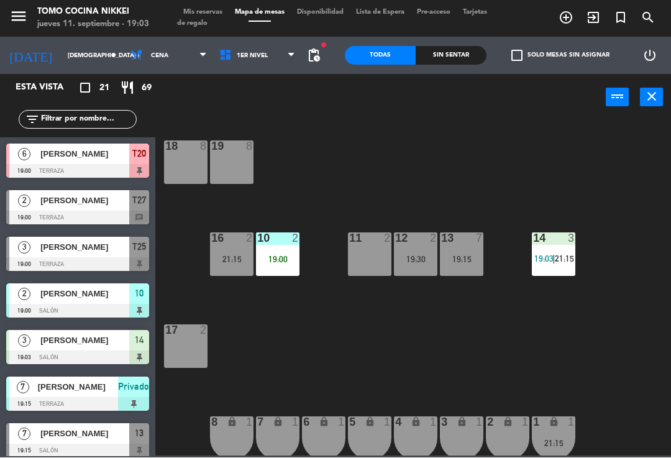
click at [552, 155] on div "18 8 19 8 16 2 21:15 10 2 19:00 11 2 12 2 19:30 13 7 19:15 14 3 19:03 | 21:15 1…" at bounding box center [416, 287] width 509 height 337
click at [443, 194] on div "18 8 19 8 16 2 21:15 10 2 19:00 11 2 12 2 19:30 13 7 19:15 14 3 19:02 | 21:15 1…" at bounding box center [416, 287] width 509 height 337
click at [234, 158] on div "19 8" at bounding box center [231, 162] width 43 height 43
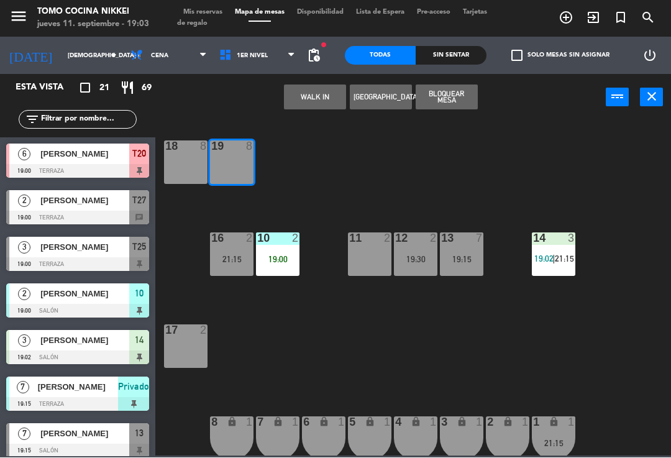
click at [311, 89] on button "WALK IN" at bounding box center [315, 97] width 62 height 25
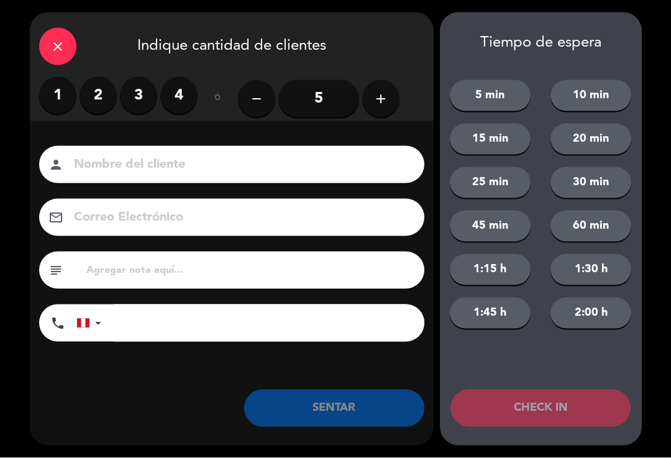
click at [385, 99] on icon "add" at bounding box center [380, 98] width 15 height 15
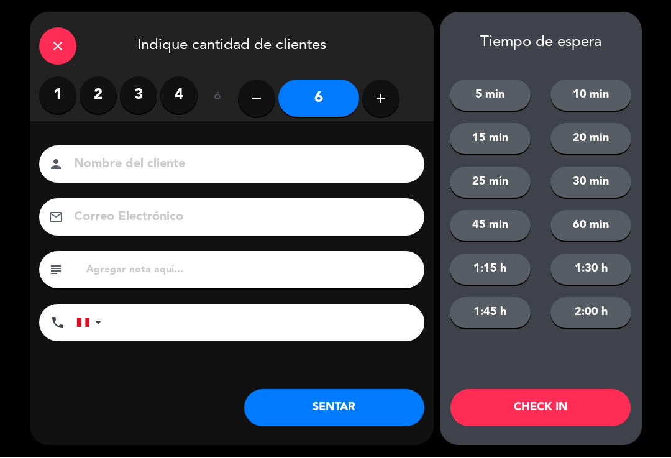
click at [108, 165] on input at bounding box center [241, 165] width 336 height 22
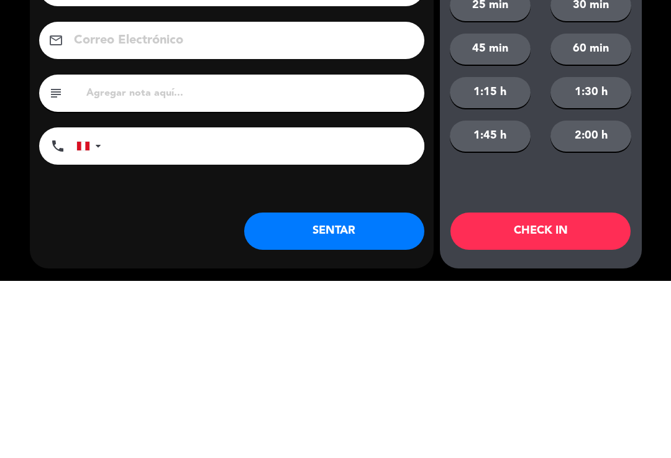
type input "[PERSON_NAME]"
click at [313, 304] on input "tel" at bounding box center [269, 322] width 311 height 37
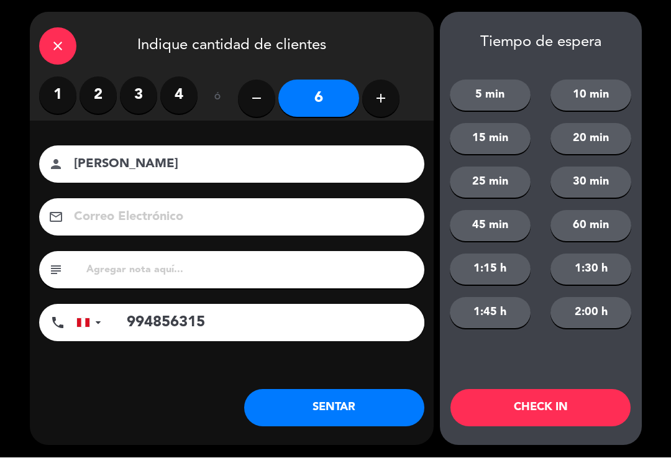
type input "994856315"
click at [490, 99] on button "5 min" at bounding box center [490, 95] width 81 height 31
click at [553, 411] on button "CHECK IN" at bounding box center [540, 408] width 180 height 37
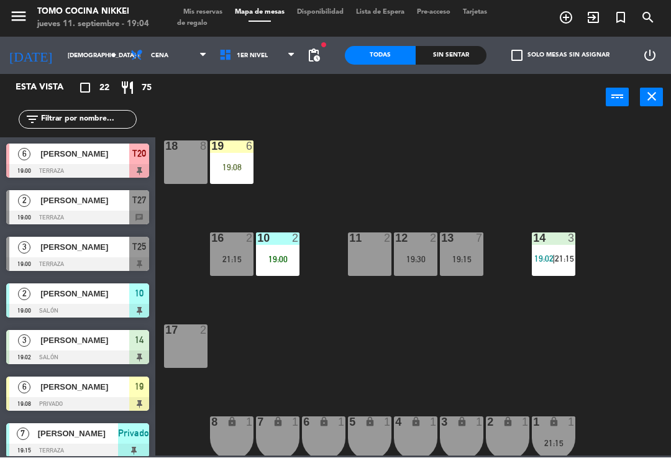
click at [664, 43] on div "power_settings_new" at bounding box center [650, 55] width 42 height 37
click at [275, 43] on span "1er Nivel" at bounding box center [257, 55] width 89 height 27
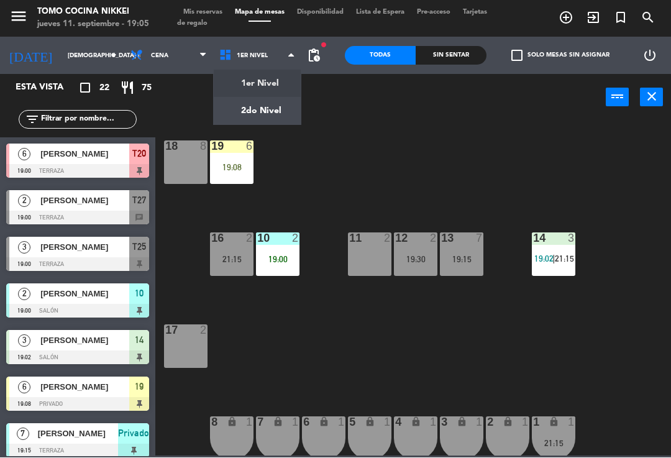
click at [273, 101] on ng-component "menu Tomo Cocina Nikkei jueves 11. septiembre - 19:05 Mis reservas Mapa de mesa…" at bounding box center [335, 228] width 671 height 456
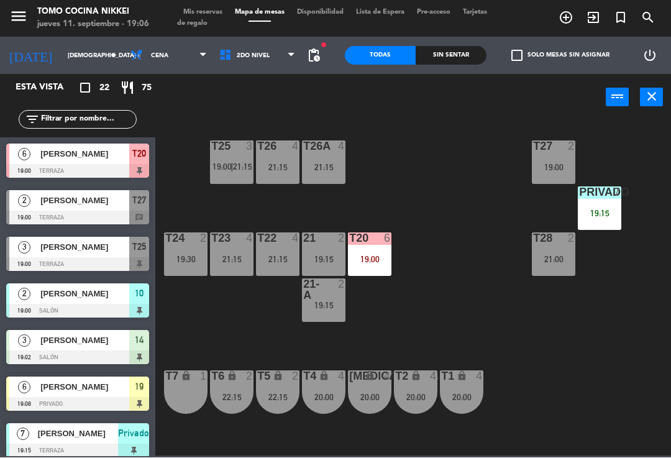
click at [186, 276] on div "T24 2 19:30" at bounding box center [185, 254] width 43 height 43
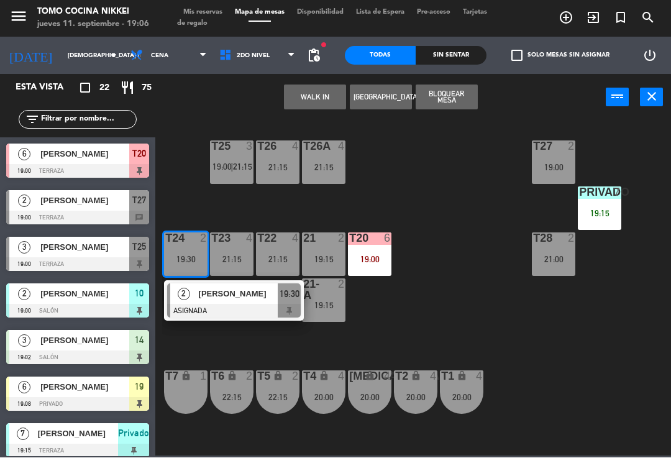
click at [264, 301] on div "[PERSON_NAME]" at bounding box center [238, 294] width 81 height 21
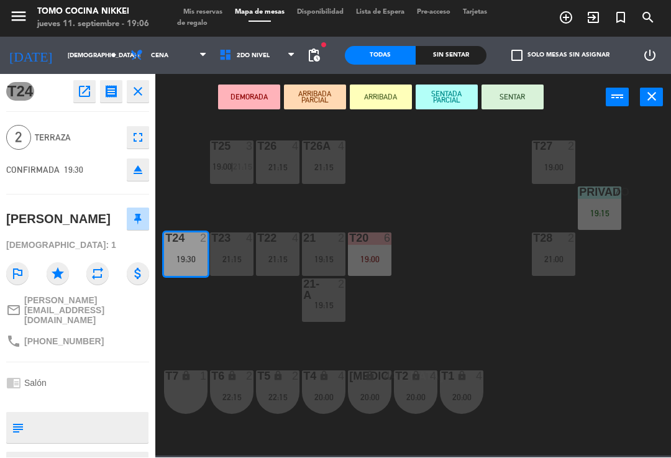
click at [505, 106] on button "SENTAR" at bounding box center [513, 97] width 62 height 25
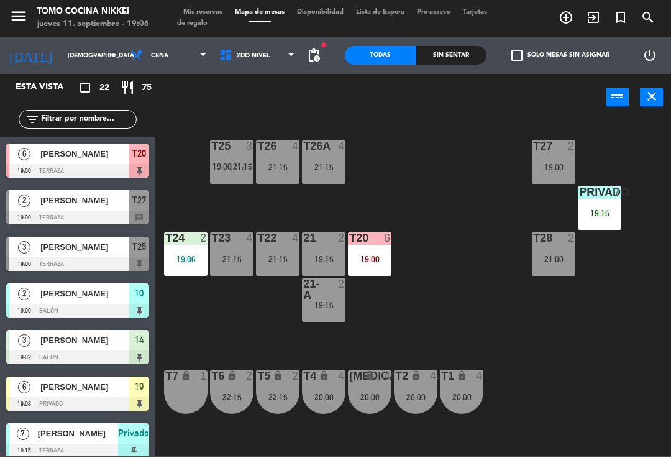
click at [436, 270] on div "T27 2 19:00 T25 3 19:00 | 21:15 T26A 4 21:15 T26 4 21:15 Privado 7 19:15 T24 2 …" at bounding box center [416, 287] width 509 height 337
click at [440, 319] on div "T27 2 19:00 T25 3 19:00 | 21:15 T26A 4 21:15 T26 4 21:15 Privado 7 19:15 T24 2 …" at bounding box center [416, 287] width 509 height 337
click at [256, 61] on span "2do Nivel" at bounding box center [257, 55] width 89 height 27
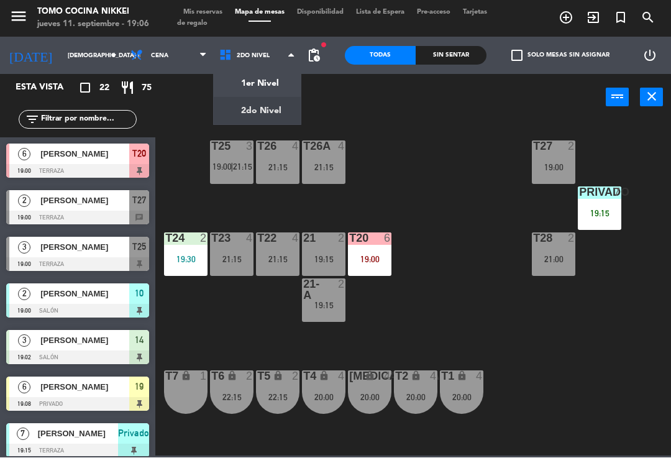
click at [226, 311] on div "T27 2 19:00 T25 3 19:00 | 21:15 T26A 4 21:15 T26 4 21:15 Privado 7 19:15 T24 2 …" at bounding box center [416, 287] width 509 height 337
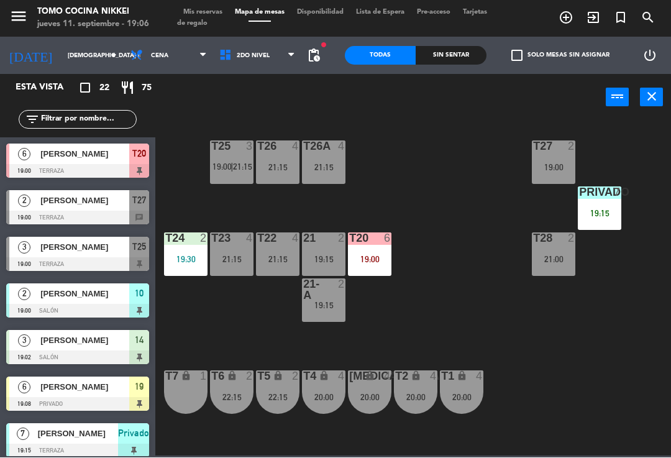
click at [179, 258] on div "19:30" at bounding box center [185, 259] width 43 height 9
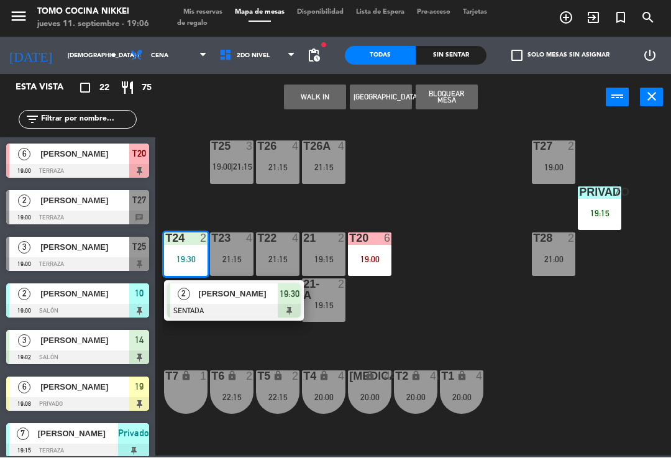
click at [309, 98] on button "WALK IN" at bounding box center [315, 97] width 62 height 25
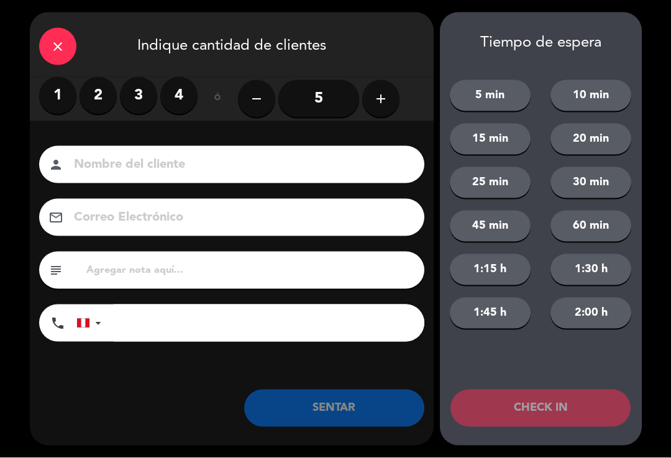
click at [85, 99] on label "2" at bounding box center [98, 95] width 37 height 37
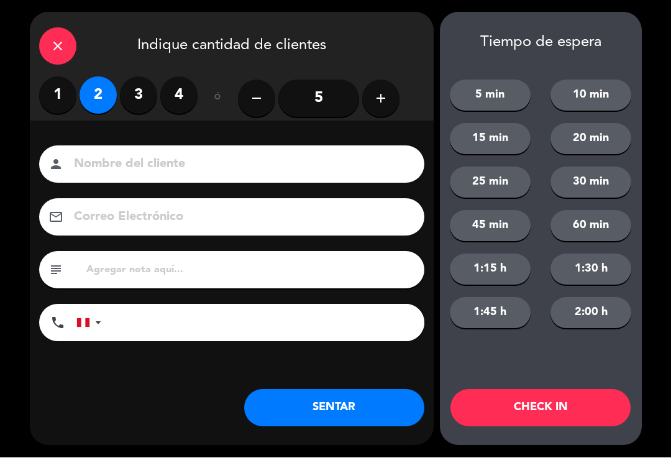
click at [165, 154] on input at bounding box center [241, 165] width 336 height 22
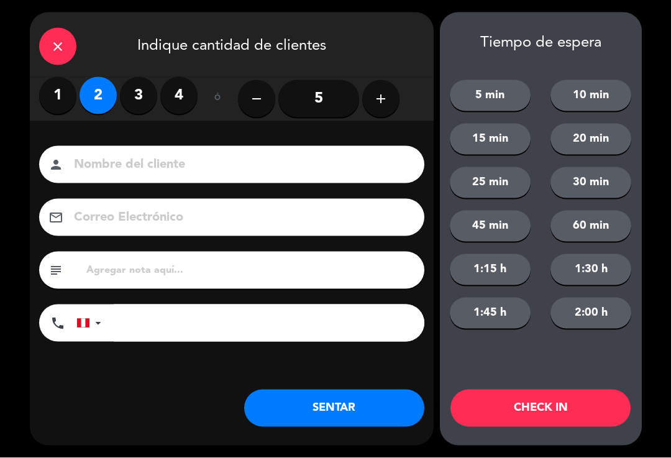
click at [50, 34] on div "close" at bounding box center [57, 46] width 37 height 37
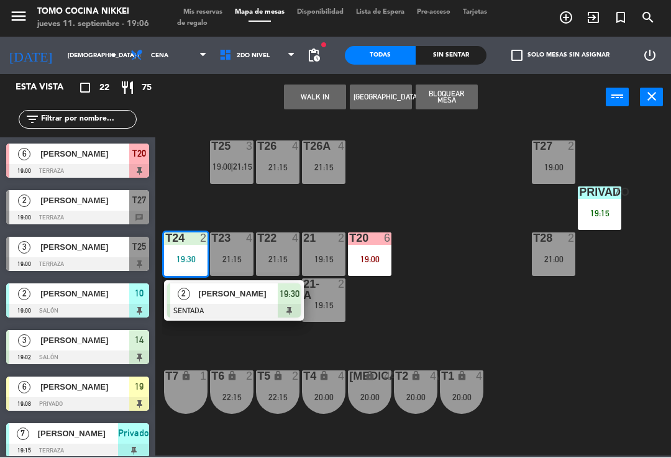
click at [478, 310] on div "T27 2 19:00 T25 3 19:00 | 21:15 T26A 4 21:15 T26 4 21:15 Privado 7 19:15 T24 2 …" at bounding box center [416, 287] width 509 height 337
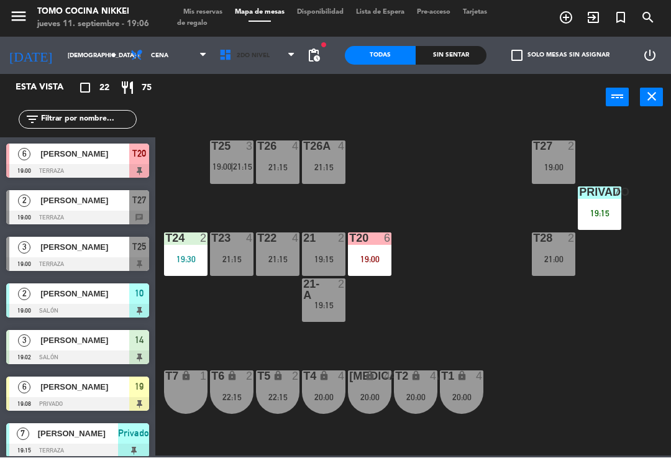
click at [252, 43] on span "2do Nivel" at bounding box center [257, 55] width 89 height 27
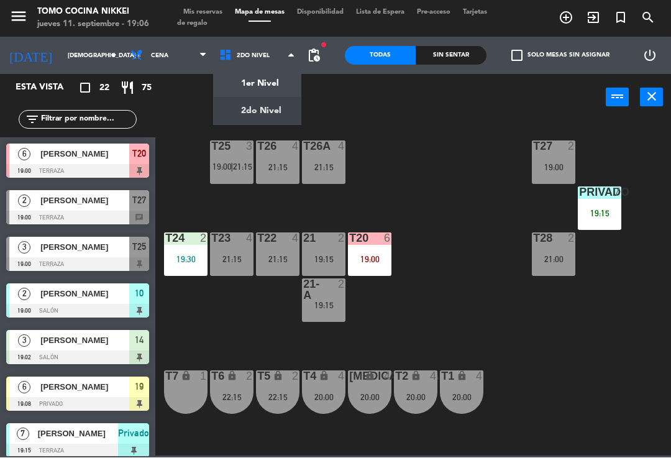
click at [257, 84] on ng-component "menu Tomo Cocina Nikkei jueves 11. septiembre - 19:06 Mis reservas Mapa de mesa…" at bounding box center [335, 228] width 671 height 456
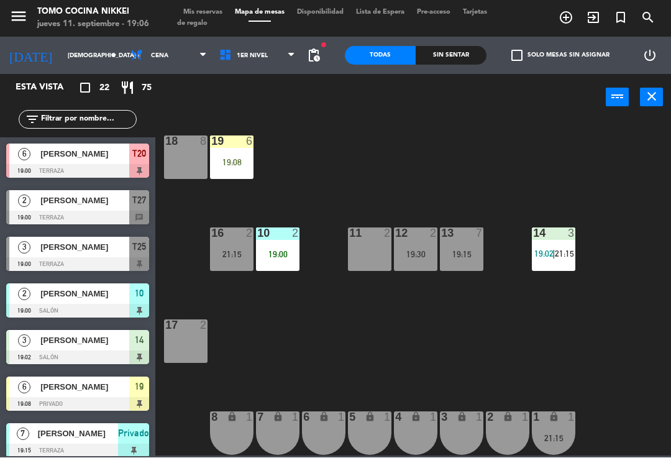
scroll to position [5, 0]
click at [670, 388] on div "18 8 19 6 19:08 16 2 21:15 10 2 19:00 11 2 12 2 19:30 13 7 19:15 14 3 19:02 | 2…" at bounding box center [416, 287] width 509 height 337
click at [561, 339] on div "18 8 19 6 19:08 16 2 21:15 10 2 19:00 11 2 12 2 19:30 13 7 19:15 14 3 19:02 | 2…" at bounding box center [416, 287] width 509 height 337
click at [365, 260] on div "11 2" at bounding box center [369, 249] width 43 height 43
click at [345, 355] on div "18 8 19 6 19:08 16 2 21:15 10 2 19:00 11 2 12 2 19:30 13 7 19:15 14 3 19:02 | 2…" at bounding box center [416, 287] width 509 height 337
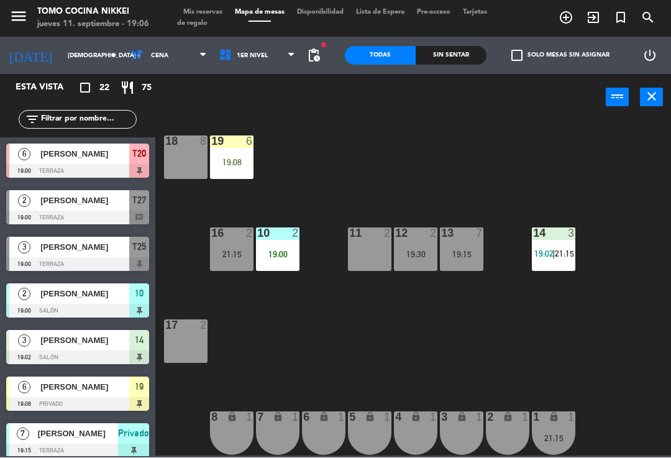
click at [360, 278] on div "18 8 19 6 19:08 16 2 21:15 10 2 19:00 11 2 12 2 19:30 13 7 19:15 14 3 19:02 | 2…" at bounding box center [416, 287] width 509 height 337
click at [367, 256] on div "11 2" at bounding box center [369, 249] width 43 height 43
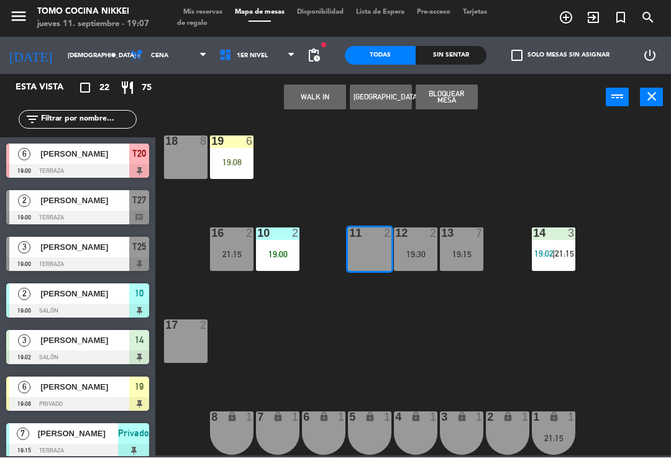
click at [320, 94] on button "WALK IN" at bounding box center [315, 97] width 62 height 25
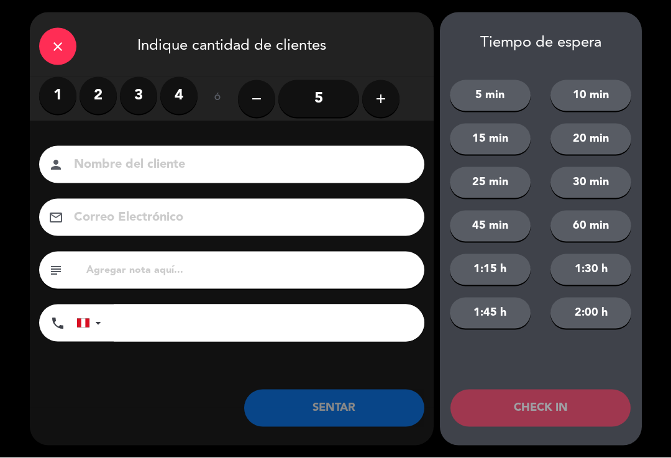
click at [103, 101] on label "2" at bounding box center [98, 95] width 37 height 37
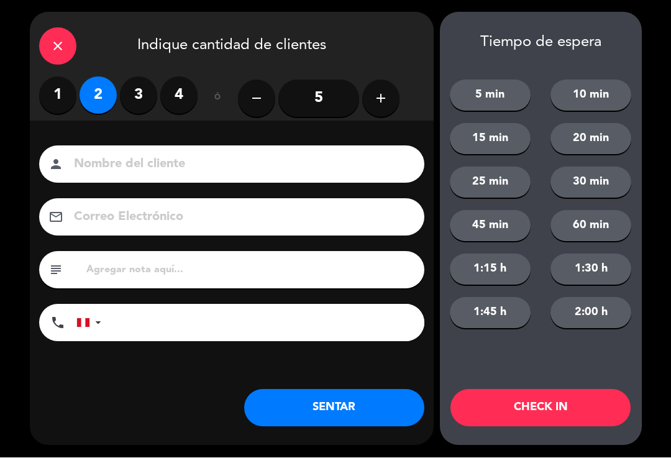
click at [190, 165] on input at bounding box center [241, 165] width 336 height 22
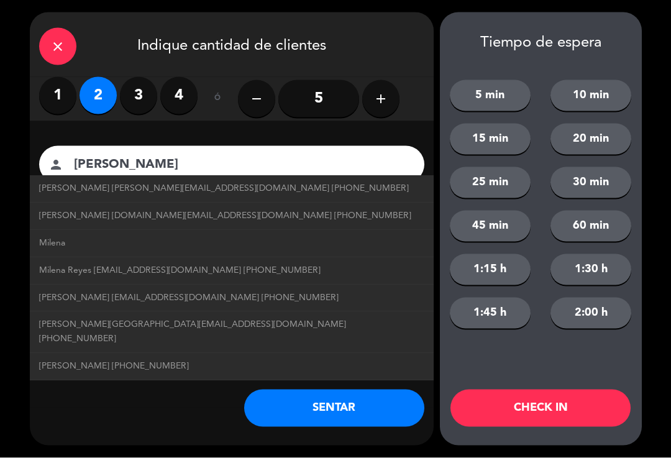
type input "[PERSON_NAME]"
click at [669, 144] on div "close Indique cantidad de clientes 1 2 3 4 ó remove 5 add Nombre del cliente pe…" at bounding box center [335, 229] width 671 height 458
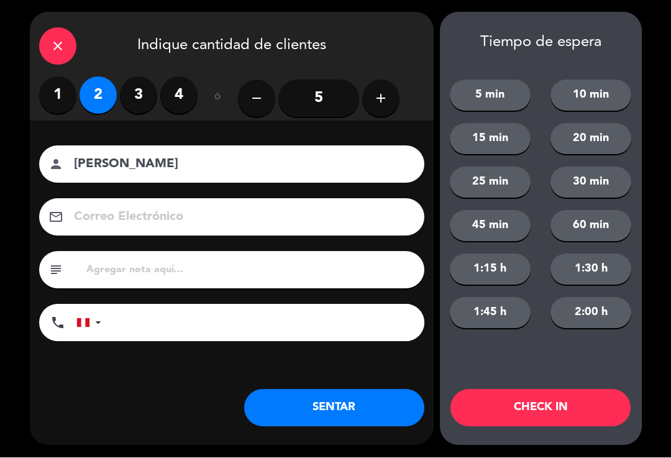
click at [587, 314] on button "2:00 h" at bounding box center [590, 313] width 81 height 31
click at [569, 411] on button "CHECK IN" at bounding box center [540, 408] width 180 height 37
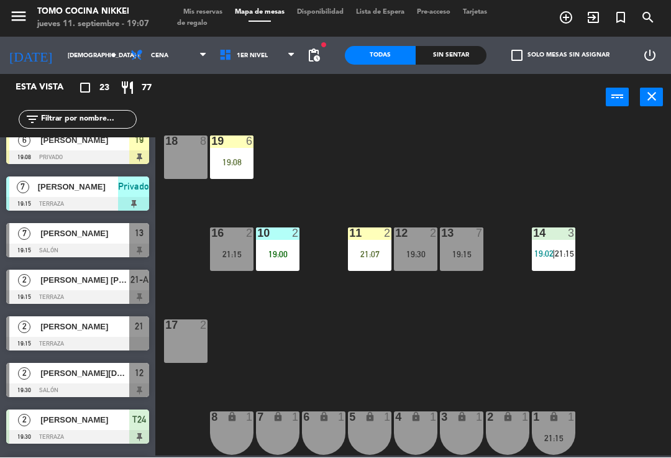
scroll to position [241, 0]
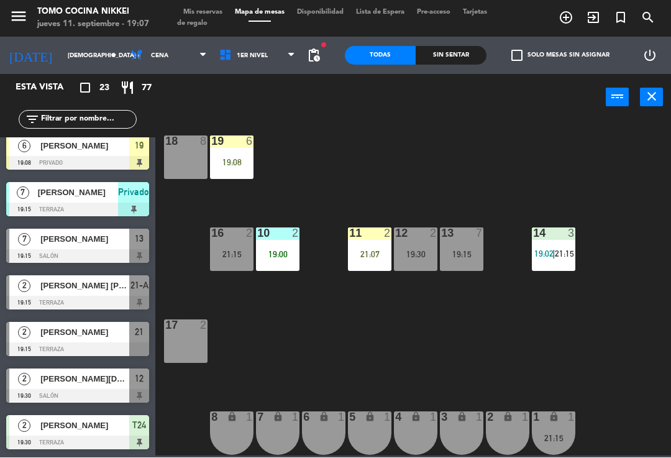
click at [465, 255] on div "19:15" at bounding box center [461, 254] width 43 height 9
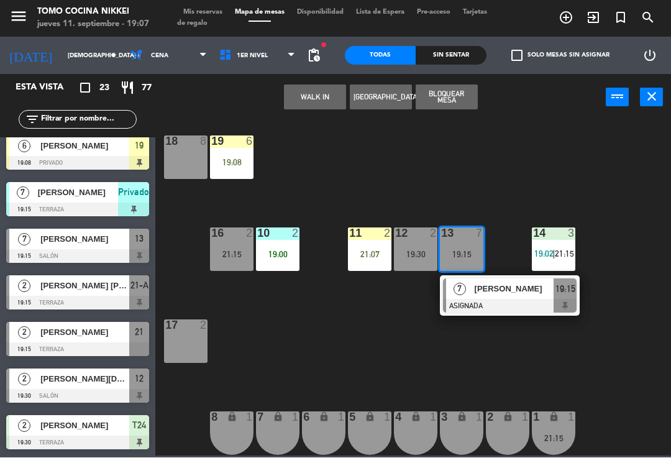
click at [493, 291] on span "[PERSON_NAME]" at bounding box center [515, 289] width 80 height 13
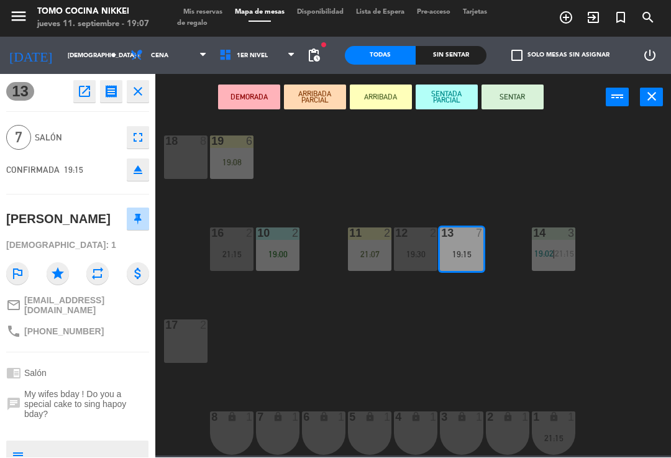
click at [456, 96] on button "SENTADA PARCIAL" at bounding box center [447, 97] width 62 height 25
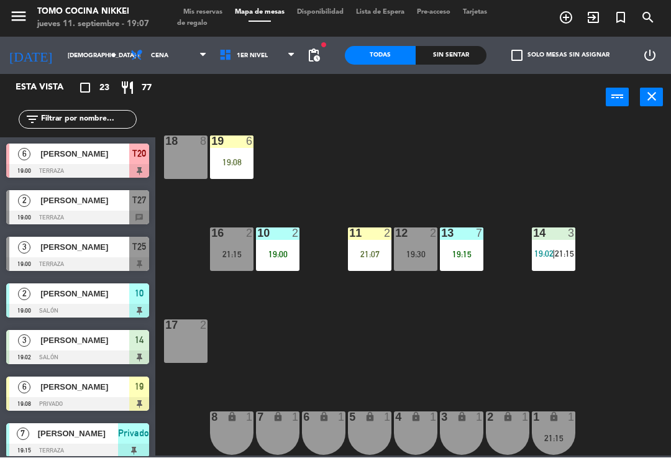
click at [491, 196] on div "18 8 19 6 19:08 16 2 21:15 10 2 19:00 11 2 21:07 12 2 19:30 13 7 19:15 14 3 19:…" at bounding box center [416, 287] width 509 height 337
click at [452, 57] on div "Sin sentar" at bounding box center [451, 56] width 71 height 19
click at [484, 60] on div "Sin sentar" at bounding box center [451, 56] width 71 height 19
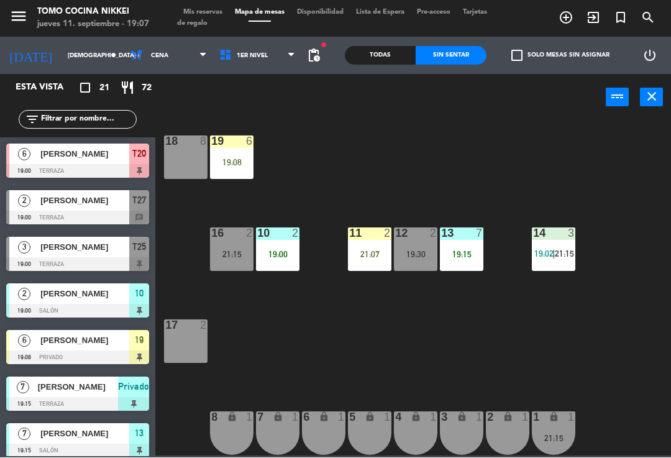
click at [511, 66] on div "check_box_outline_blank Solo mesas sin asignar" at bounding box center [557, 55] width 142 height 37
click at [554, 175] on div "18 8 19 6 19:08 16 2 21:15 10 2 19:00 11 2 21:07 12 2 19:30 13 7 19:15 14 3 19:…" at bounding box center [416, 287] width 509 height 337
click at [244, 150] on div "19 6 19:08" at bounding box center [231, 157] width 43 height 43
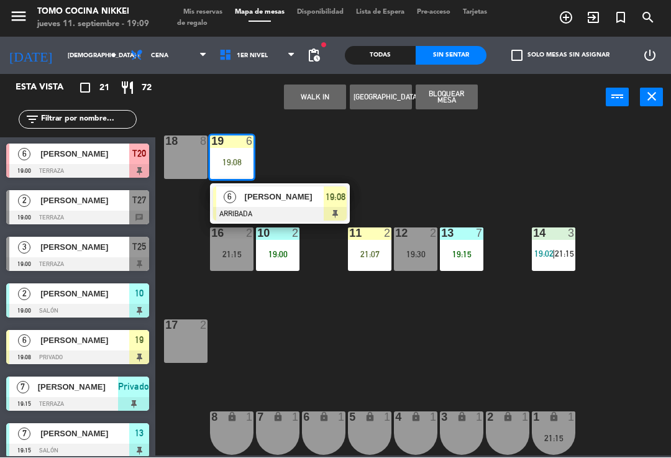
click at [296, 209] on div at bounding box center [280, 215] width 134 height 14
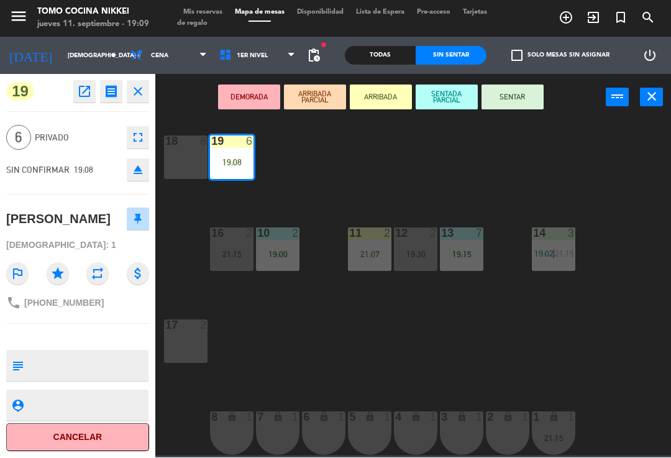
click at [453, 89] on button "SENTADA PARCIAL" at bounding box center [447, 97] width 62 height 25
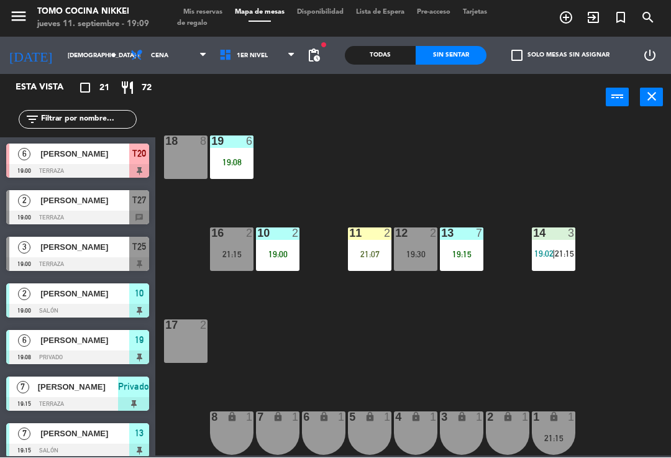
click at [190, 350] on div "17 2" at bounding box center [185, 341] width 43 height 43
click at [350, 377] on div "18 8 19 6 19:08 16 2 21:15 10 2 19:00 11 2 21:07 12 2 19:30 13 7 19:15 14 3 19:…" at bounding box center [416, 287] width 509 height 337
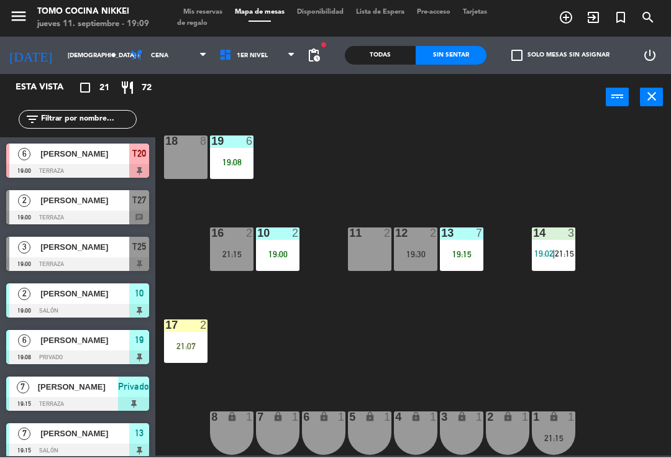
click at [340, 351] on div "18 8 19 6 19:08 16 2 21:15 10 2 19:00 11 2 12 2 19:30 13 7 19:15 14 3 19:02 | 2…" at bounding box center [416, 287] width 509 height 337
click at [384, 237] on div "2" at bounding box center [387, 233] width 7 height 11
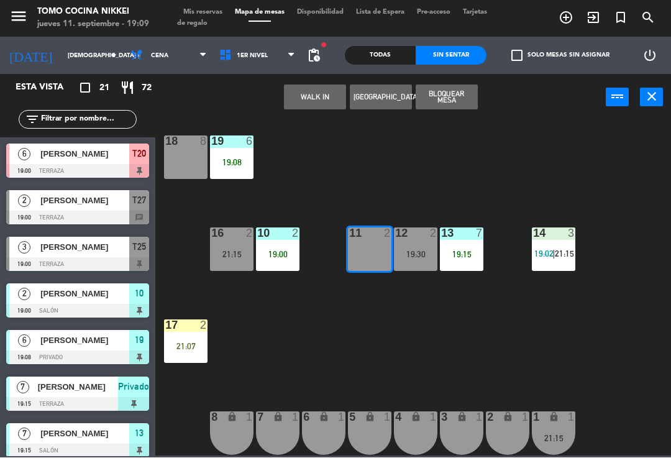
click at [310, 107] on button "WALK IN" at bounding box center [315, 97] width 62 height 25
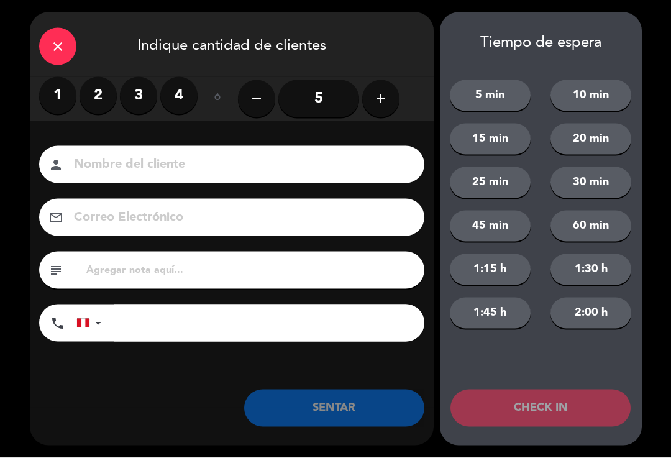
click at [98, 106] on label "2" at bounding box center [98, 95] width 37 height 37
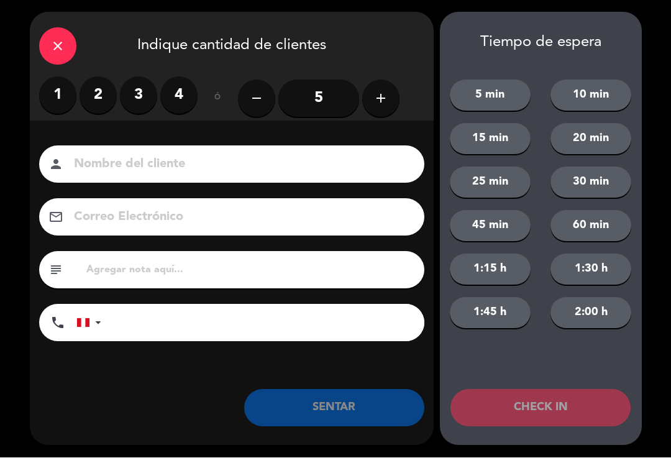
click at [273, 172] on input at bounding box center [241, 165] width 336 height 22
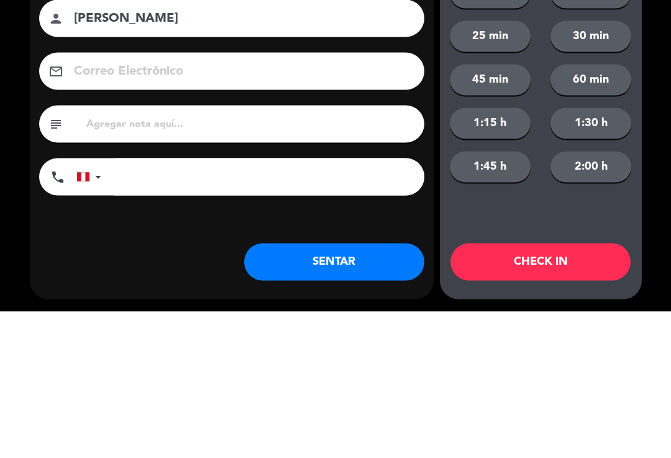
type input "[PERSON_NAME]"
click at [315, 304] on input "tel" at bounding box center [269, 322] width 311 height 37
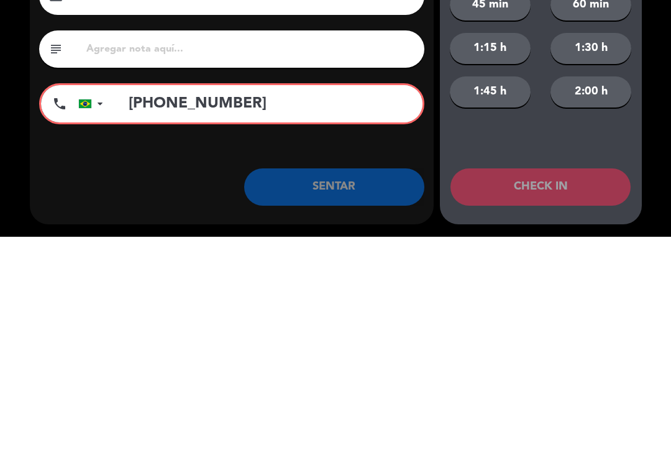
click at [142, 306] on input "[PHONE_NUMBER]" at bounding box center [269, 324] width 307 height 37
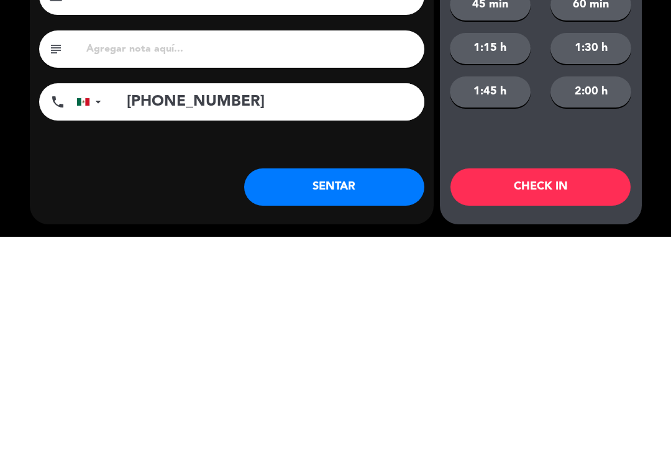
type input "[PHONE_NUMBER]"
click at [386, 390] on button "SENTAR" at bounding box center [334, 408] width 180 height 37
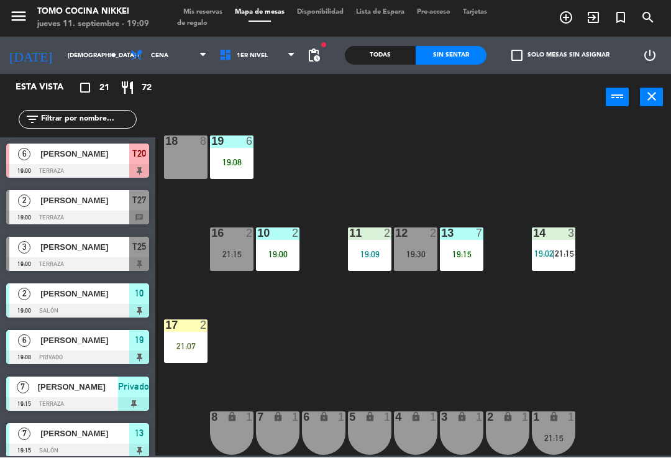
click at [541, 449] on div "1 lock 1 21:15" at bounding box center [553, 433] width 43 height 43
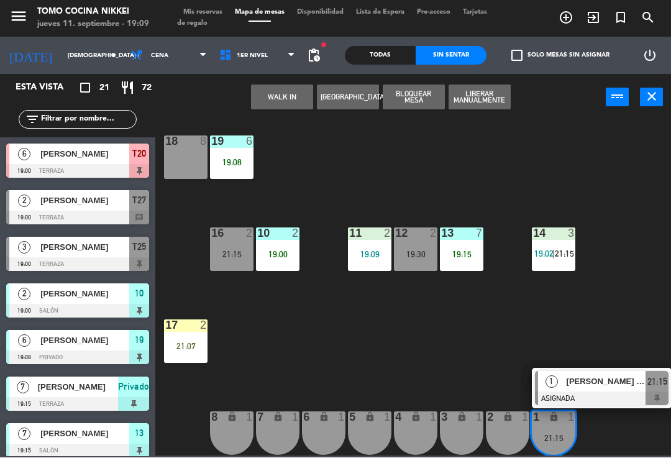
click at [607, 308] on div "18 8 19 6 19:08 16 2 21:15 10 2 19:00 11 2 19:09 12 2 19:30 13 7 19:15 14 3 19:…" at bounding box center [416, 287] width 509 height 337
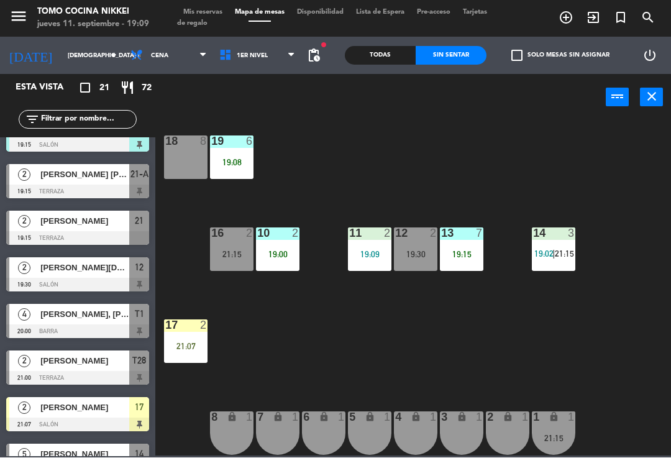
scroll to position [305, 0]
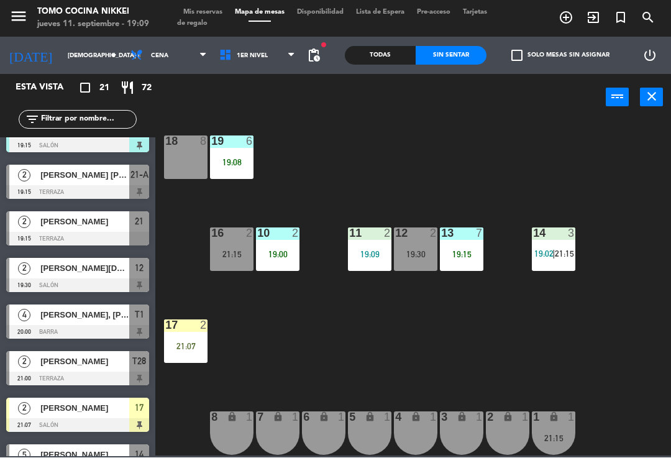
click at [127, 311] on span "[PERSON_NAME], [PERSON_NAME], [PERSON_NAME]" at bounding box center [84, 315] width 89 height 13
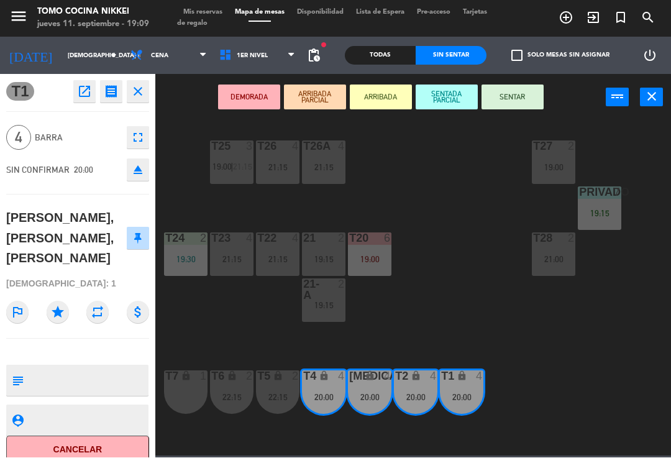
scroll to position [0, 0]
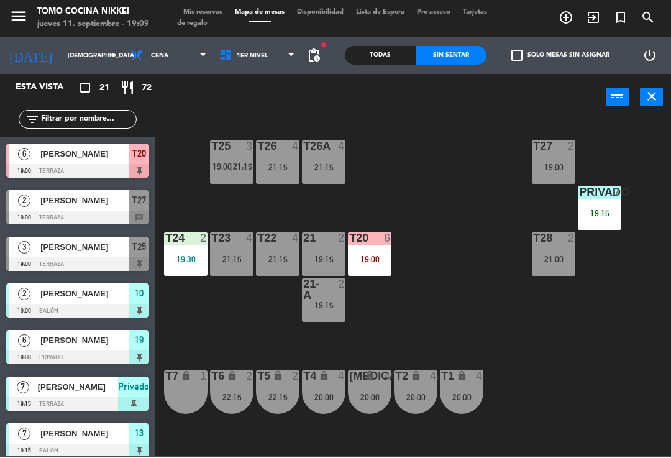
click at [286, 64] on span "1er Nivel" at bounding box center [257, 55] width 89 height 27
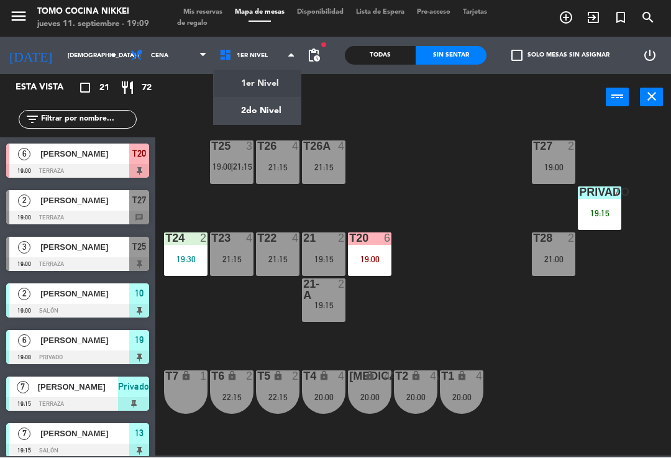
click at [283, 63] on span "1er Nivel" at bounding box center [257, 55] width 89 height 27
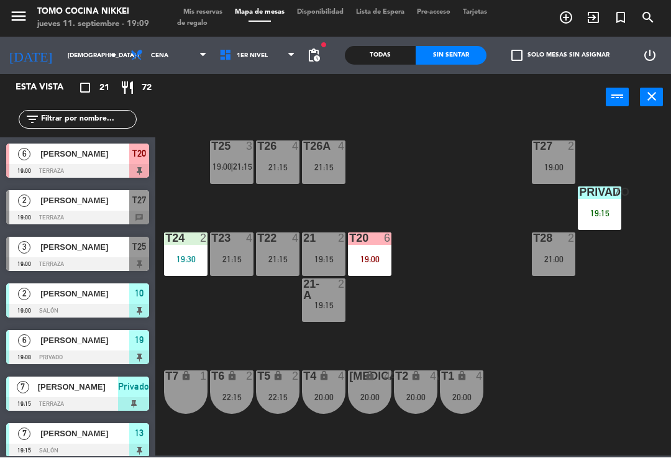
click at [272, 68] on span "1er Nivel" at bounding box center [257, 55] width 89 height 27
click at [267, 86] on ng-component "menu Tomo Cocina Nikkei jueves 11. septiembre - 19:09 Mis reservas Mapa de mesa…" at bounding box center [335, 228] width 671 height 456
click at [261, 84] on div "power_input close" at bounding box center [380, 98] width 450 height 47
click at [269, 68] on span "1er Nivel" at bounding box center [257, 55] width 89 height 27
click at [258, 94] on ng-component "menu Tomo Cocina Nikkei jueves 11. septiembre - 19:10 Mis reservas Mapa de mesa…" at bounding box center [335, 228] width 671 height 456
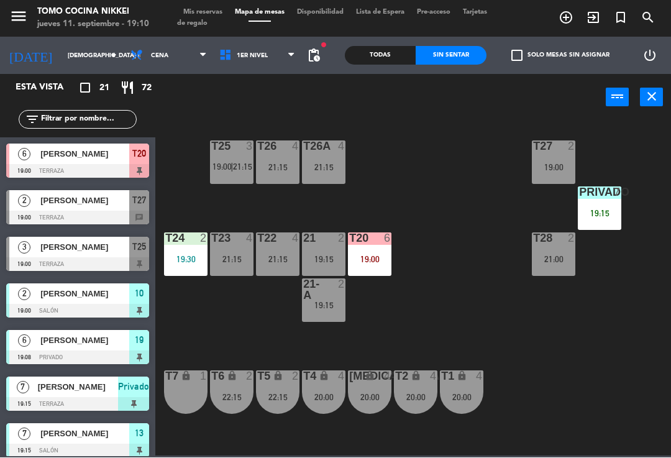
click at [262, 63] on span "1er Nivel" at bounding box center [257, 55] width 89 height 27
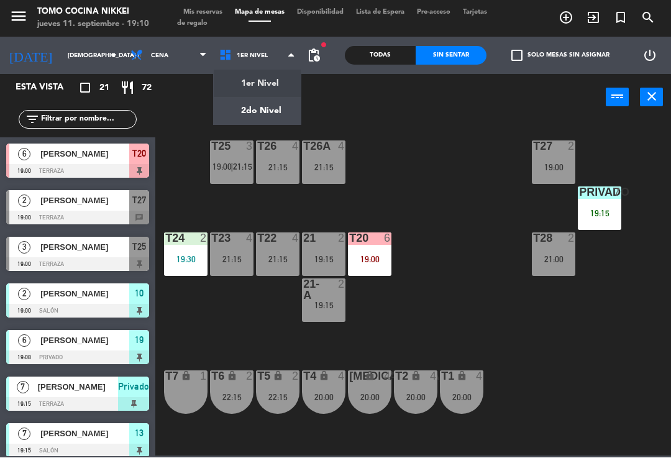
click at [273, 86] on ng-component "menu Tomo Cocina Nikkei jueves 11. septiembre - 19:10 Mis reservas Mapa de mesa…" at bounding box center [335, 228] width 671 height 456
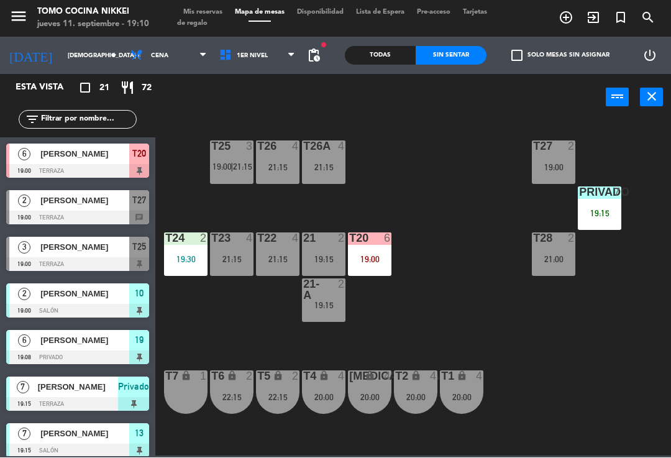
click at [661, 22] on span "search" at bounding box center [647, 17] width 27 height 21
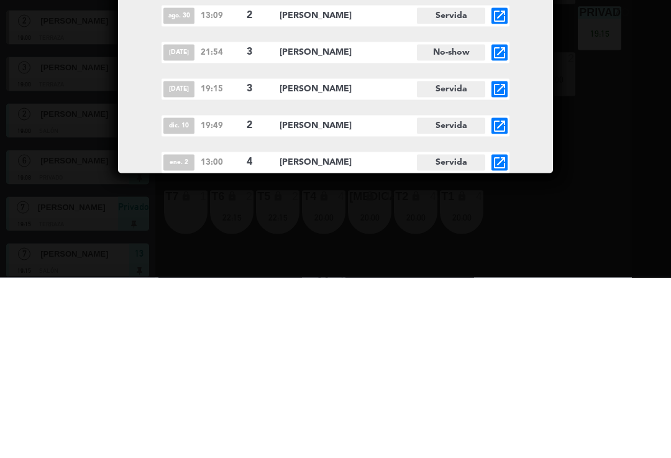
scroll to position [15, 0]
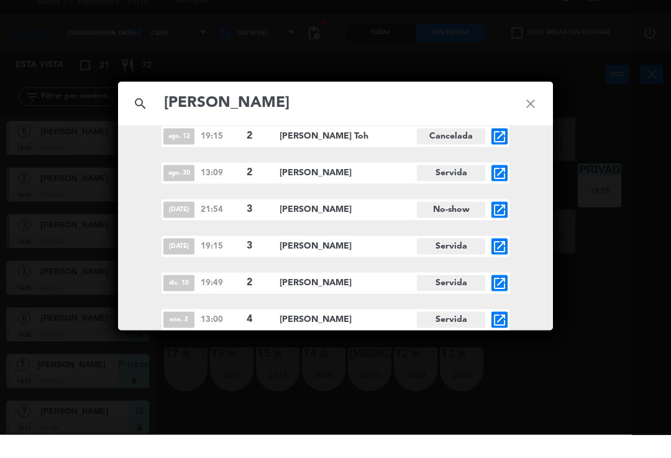
type input "[PERSON_NAME]"
click at [523, 104] on icon "close" at bounding box center [530, 126] width 45 height 45
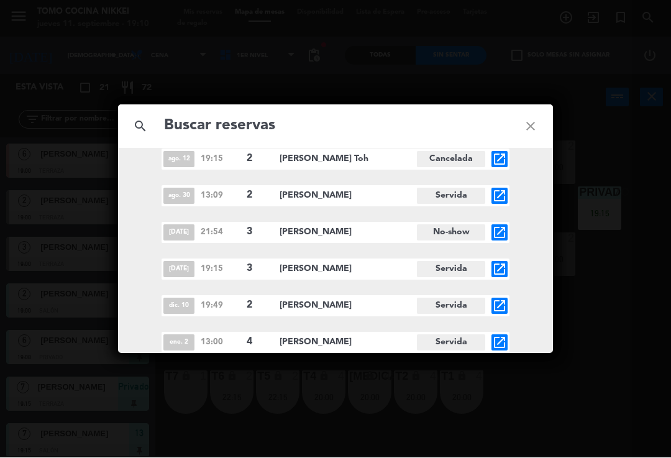
click at [632, 141] on div "search close ago. 12 19:15 2 [PERSON_NAME] Toh Cancelada open_in_new ago. 30 13…" at bounding box center [335, 229] width 671 height 458
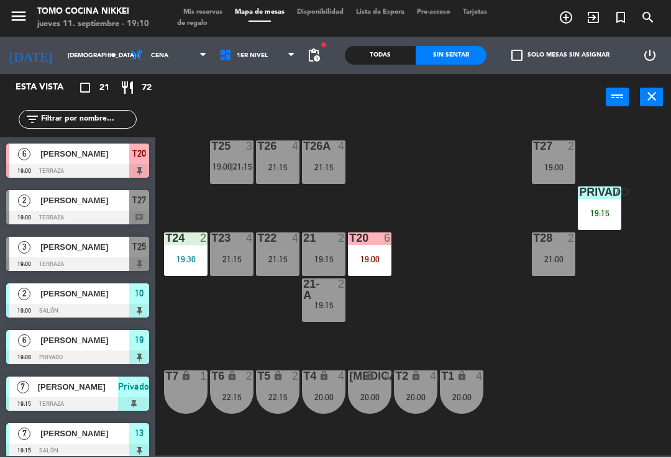
click at [338, 161] on div "T26A 4 21:15" at bounding box center [323, 162] width 43 height 43
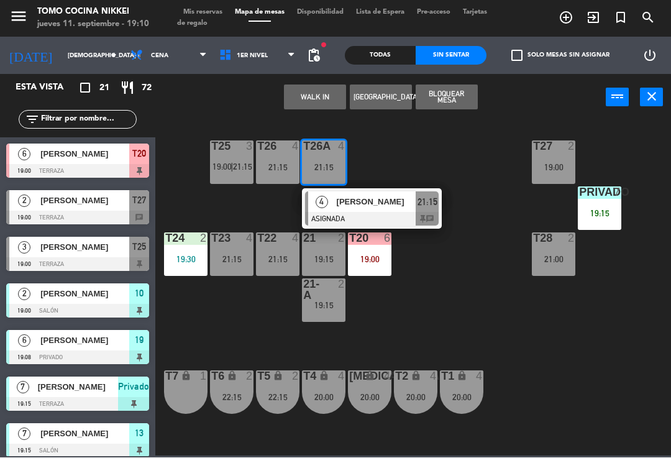
click at [272, 167] on div "21:15" at bounding box center [277, 167] width 43 height 9
click at [337, 96] on button "WALK IN" at bounding box center [315, 97] width 62 height 25
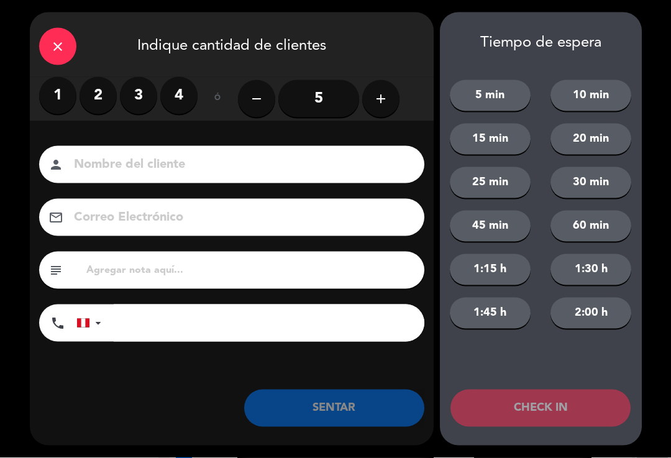
click at [129, 107] on label "3" at bounding box center [138, 95] width 37 height 37
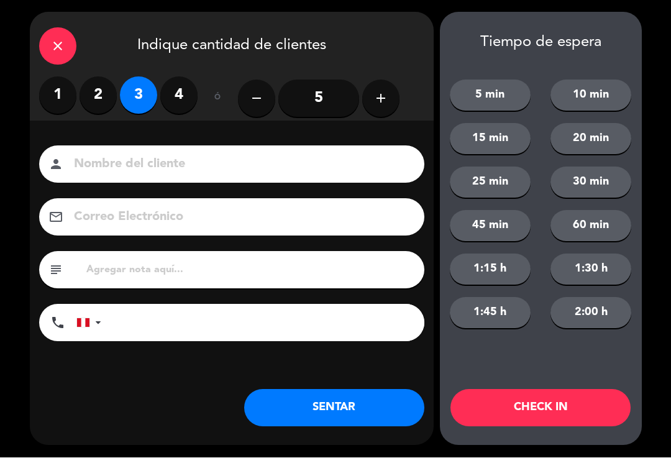
click at [115, 154] on input at bounding box center [241, 165] width 336 height 22
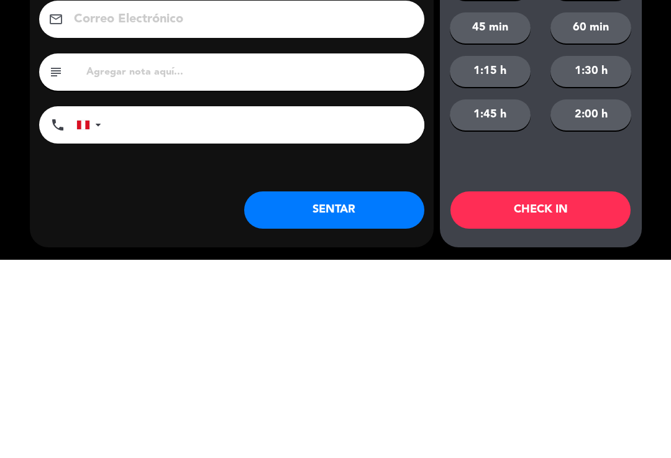
type input "[PERSON_NAME]"
click at [329, 304] on input "tel" at bounding box center [269, 322] width 311 height 37
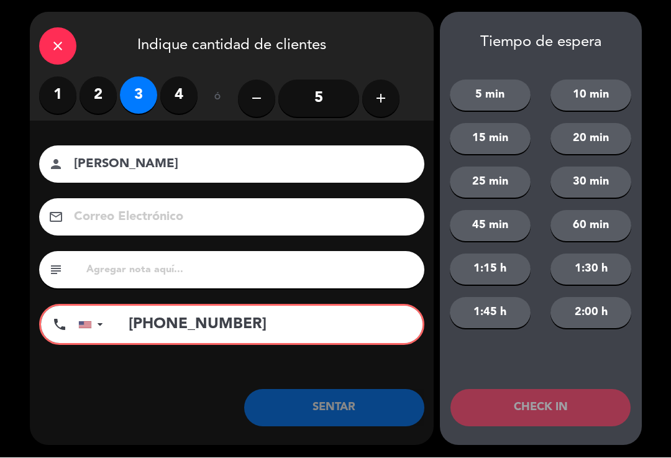
click at [368, 331] on input "[PHONE_NUMBER]" at bounding box center [269, 324] width 307 height 37
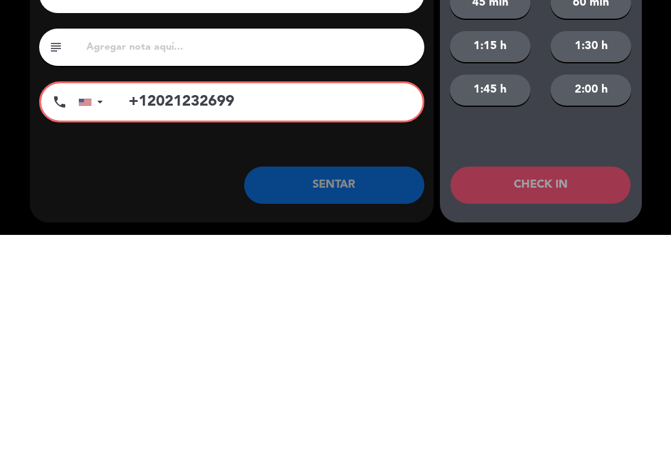
click at [305, 306] on input "+12021232699" at bounding box center [269, 324] width 307 height 37
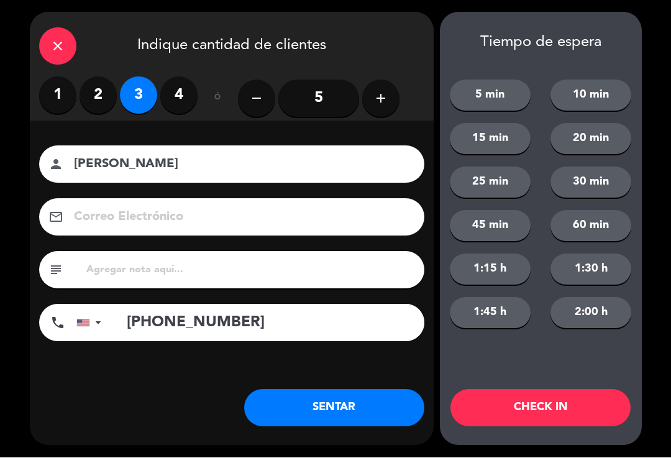
type input "[PHONE_NUMBER]"
click at [339, 413] on button "SENTAR" at bounding box center [334, 408] width 180 height 37
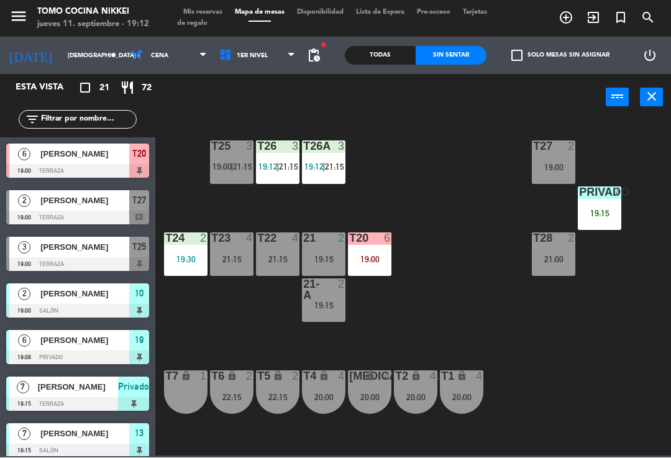
scroll to position [0, 0]
click at [550, 172] on div "19:00" at bounding box center [553, 167] width 43 height 9
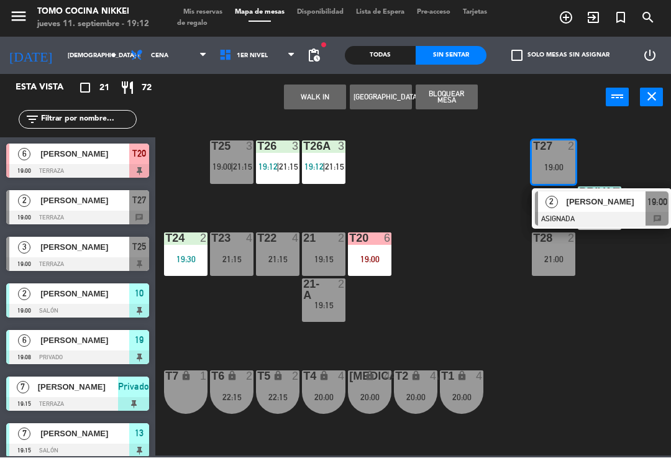
click at [619, 208] on span "[PERSON_NAME]" at bounding box center [607, 202] width 80 height 13
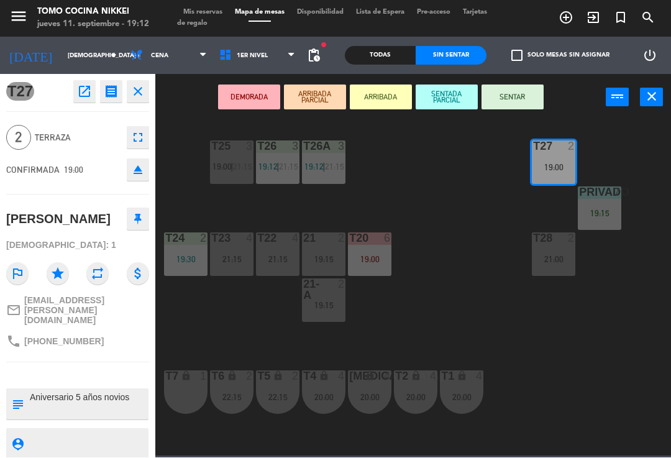
click at [454, 102] on button "SENTADA PARCIAL" at bounding box center [447, 97] width 62 height 25
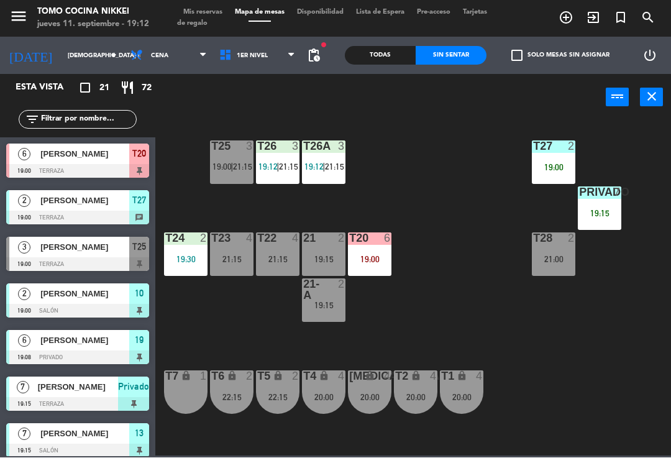
click at [552, 160] on div "T27 2 19:00" at bounding box center [553, 162] width 43 height 43
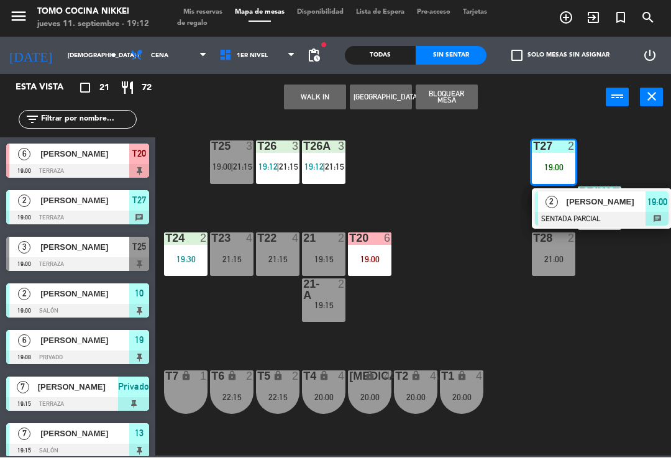
click at [242, 65] on span "1er Nivel" at bounding box center [257, 55] width 89 height 27
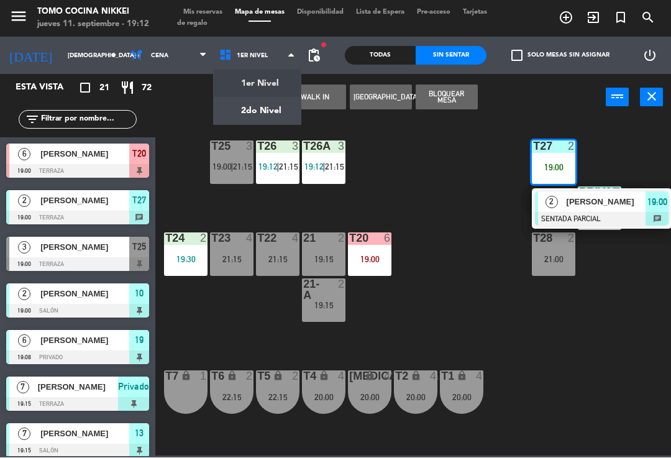
click at [248, 106] on ng-component "menu Tomo Cocina Nikkei jueves 11. septiembre - 19:12 Mis reservas Mapa de mesa…" at bounding box center [335, 228] width 671 height 456
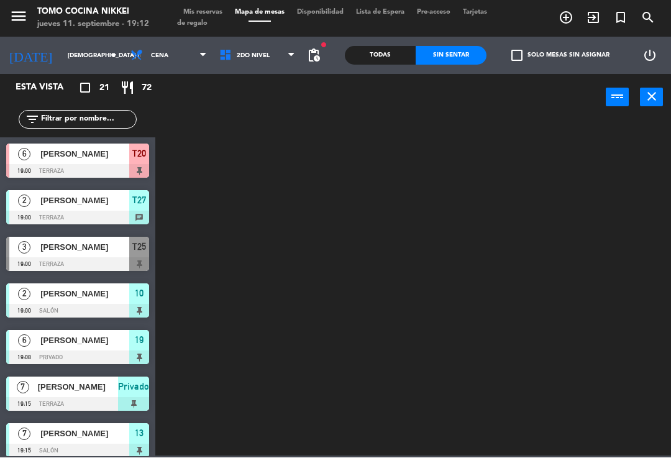
click at [237, 59] on span "2do Nivel" at bounding box center [253, 56] width 33 height 7
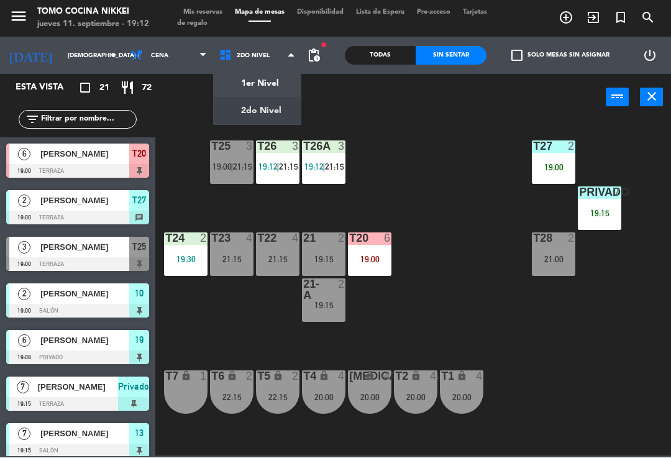
click at [245, 94] on ng-component "menu Tomo Cocina Nikkei jueves 11. septiembre - 19:12 Mis reservas Mapa de mesa…" at bounding box center [335, 228] width 671 height 456
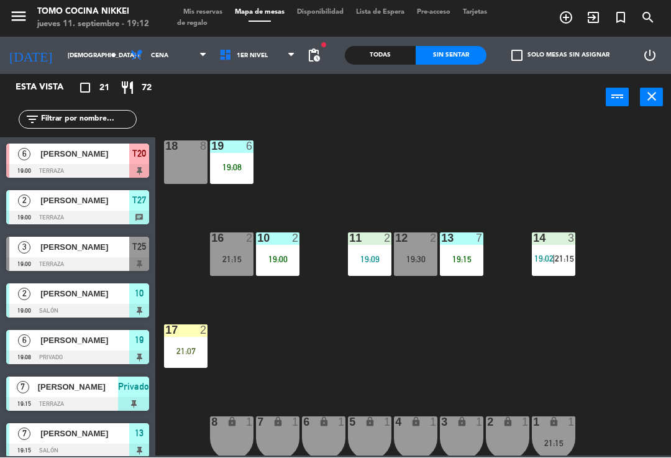
click at [439, 346] on div "18 8 19 6 19:08 16 2 21:15 10 2 19:00 11 2 19:09 12 2 19:30 13 7 19:15 14 3 19:…" at bounding box center [416, 287] width 509 height 337
click at [278, 257] on div "19:00" at bounding box center [277, 259] width 43 height 9
click at [411, 363] on div "18 8 19 6 19:08 16 2 21:15 10 2 19:00 11 2 19:09 12 2 19:30 13 7 19:15 14 3 19:…" at bounding box center [416, 287] width 509 height 337
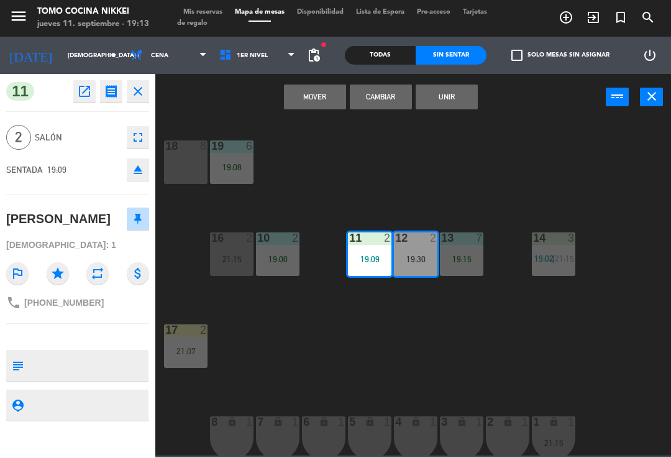
click at [393, 93] on button "Cambiar" at bounding box center [381, 97] width 62 height 25
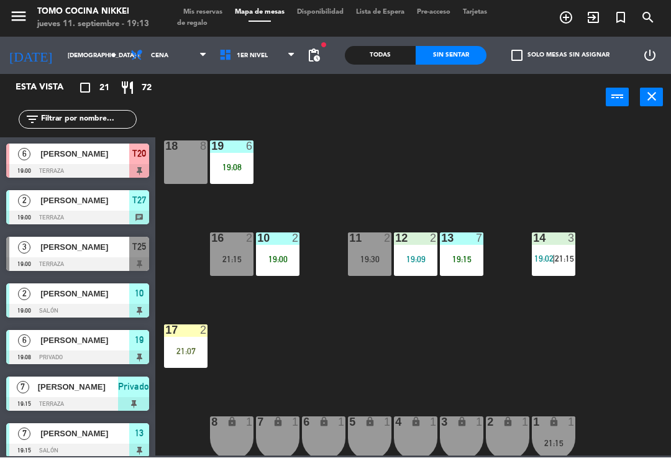
click at [514, 180] on div "18 8 19 6 19:08 16 2 21:15 10 2 19:00 11 2 19:30 12 2 19:09 13 7 19:15 14 3 19:…" at bounding box center [416, 287] width 509 height 337
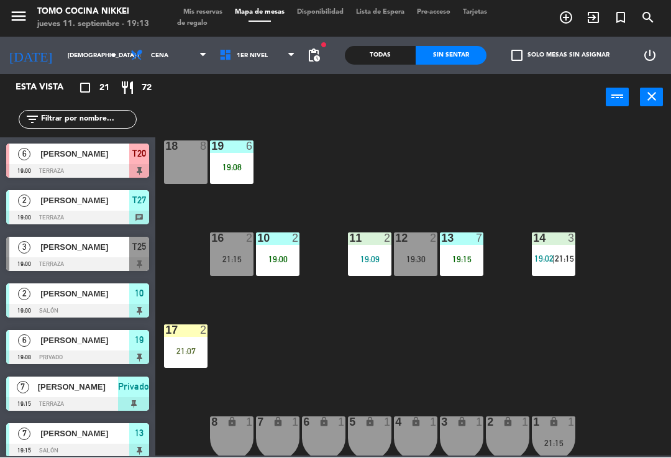
click at [401, 362] on div "18 8 19 6 19:08 16 2 21:15 10 2 19:00 11 2 19:09 12 2 19:30 13 7 19:15 14 3 19:…" at bounding box center [416, 287] width 509 height 337
click at [392, 384] on div "18 8 19 6 19:08 16 2 21:15 10 2 19:00 11 2 19:09 12 2 19:30 13 7 19:15 14 3 19:…" at bounding box center [416, 287] width 509 height 337
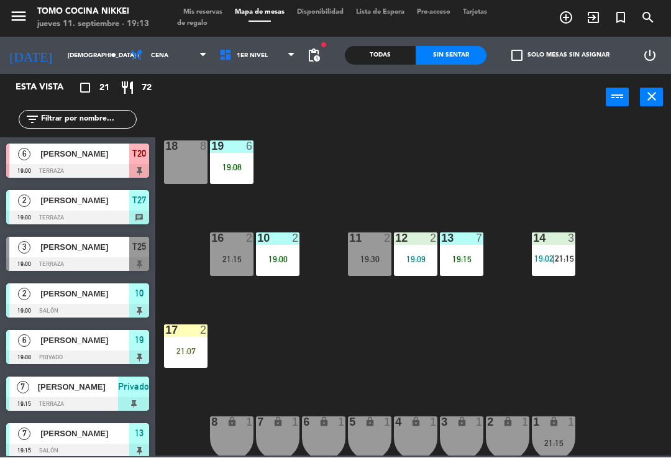
click at [641, 157] on div "18 8 19 6 19:08 16 2 21:15 10 2 19:00 11 2 19:30 12 2 19:09 13 7 19:15 14 3 19:…" at bounding box center [416, 287] width 509 height 337
click at [639, 142] on div "18 8 19 6 19:08 16 2 21:15 10 2 19:00 11 2 19:30 12 2 19:09 13 7 19:15 14 3 19:…" at bounding box center [416, 287] width 509 height 337
click at [435, 57] on div "Sin sentar" at bounding box center [451, 56] width 71 height 19
click at [429, 86] on div "power_input close" at bounding box center [380, 98] width 450 height 47
click at [648, 152] on div "18 8 19 6 19:08 16 2 21:15 10 2 19:00 11 2 19:30 12 2 19:09 13 7 19:15 14 3 19:…" at bounding box center [416, 287] width 509 height 337
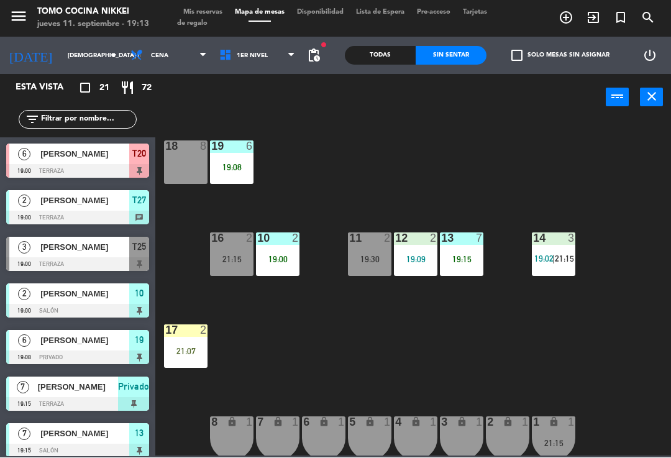
click at [473, 261] on div "19:15" at bounding box center [461, 259] width 43 height 9
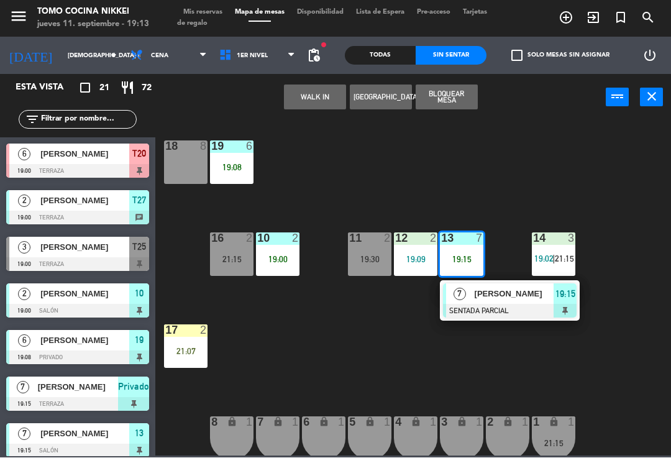
click at [618, 173] on div "18 8 19 6 19:08 16 2 21:15 10 2 19:00 11 2 19:30 12 2 19:09 13 7 19:15 7 [PERSO…" at bounding box center [416, 287] width 509 height 337
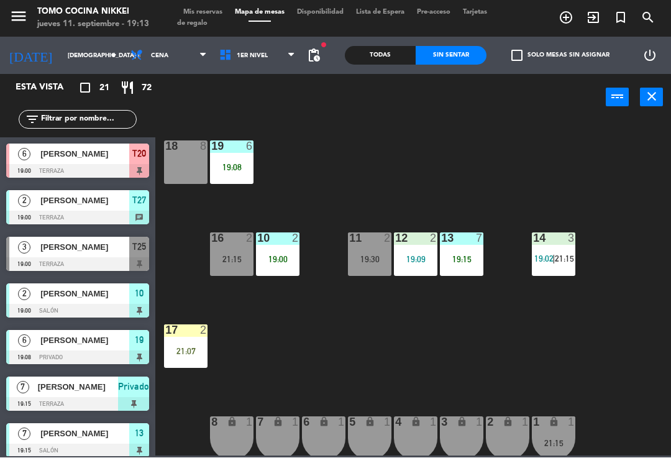
click at [292, 247] on div "10 2 19:00" at bounding box center [277, 254] width 43 height 43
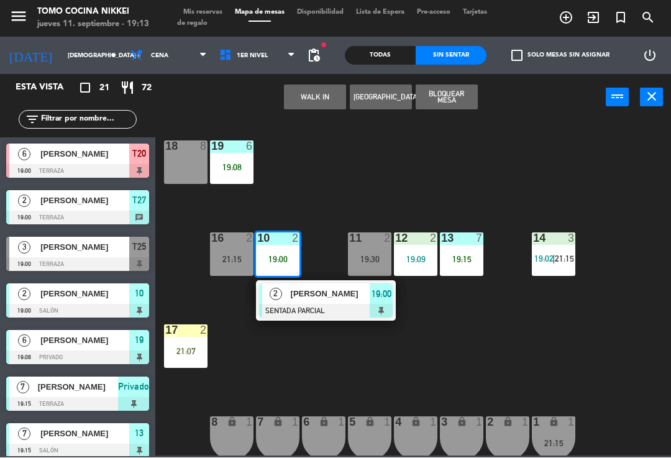
click at [611, 170] on div "18 8 19 6 19:08 16 2 21:15 10 2 19:00 2 [PERSON_NAME] SENTADA PARCIAL 19:00 11 …" at bounding box center [416, 287] width 509 height 337
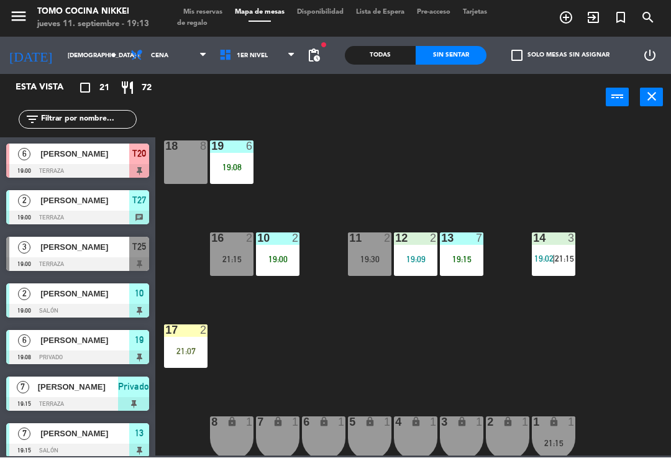
click at [558, 249] on div "14 3 19:02 | 21:15" at bounding box center [553, 254] width 43 height 43
click at [608, 181] on div "18 8 19 6 19:08 16 2 21:15 10 2 19:00 11 2 19:30 12 2 19:09 13 7 19:15 14 3 19:…" at bounding box center [416, 287] width 509 height 337
click at [480, 247] on div "13 7 19:15" at bounding box center [461, 254] width 43 height 43
click at [582, 152] on div "18 8 19 6 19:08 16 2 21:15 10 2 19:00 11 2 19:30 12 2 19:09 13 7 19:15 14 3 19:…" at bounding box center [416, 287] width 509 height 337
click at [280, 44] on span "1er Nivel" at bounding box center [257, 55] width 89 height 27
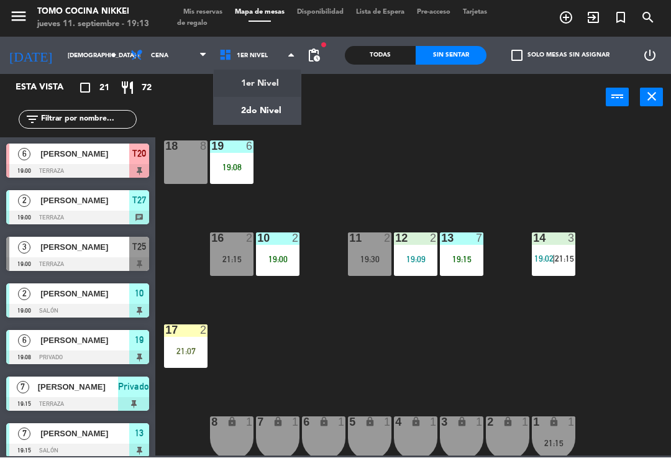
click at [270, 116] on ng-component "menu Tomo Cocina Nikkei jueves 11. septiembre - 19:13 Mis reservas Mapa de mesa…" at bounding box center [335, 228] width 671 height 456
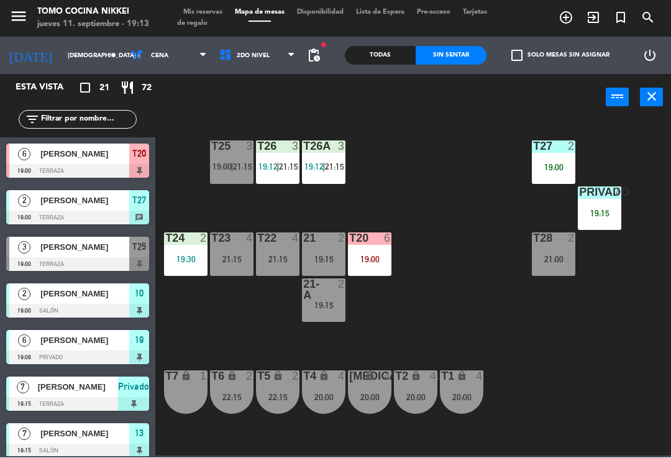
click at [430, 162] on div "T27 2 19:00 T25 3 19:00 | 21:15 T26A 3 19:12 | 21:15 T26 3 19:12 | 21:15 Privad…" at bounding box center [416, 287] width 509 height 337
click at [334, 152] on div "T26A 3" at bounding box center [323, 147] width 43 height 12
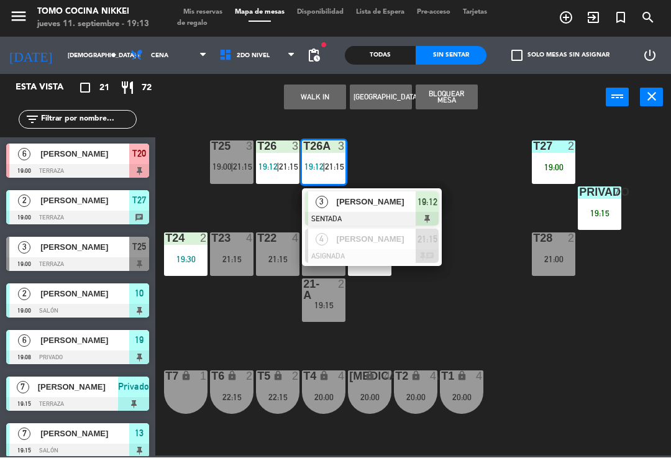
click at [211, 23] on span "Tarjetas de regalo" at bounding box center [332, 18] width 310 height 18
click at [200, 16] on span "Mis reservas" at bounding box center [203, 12] width 52 height 7
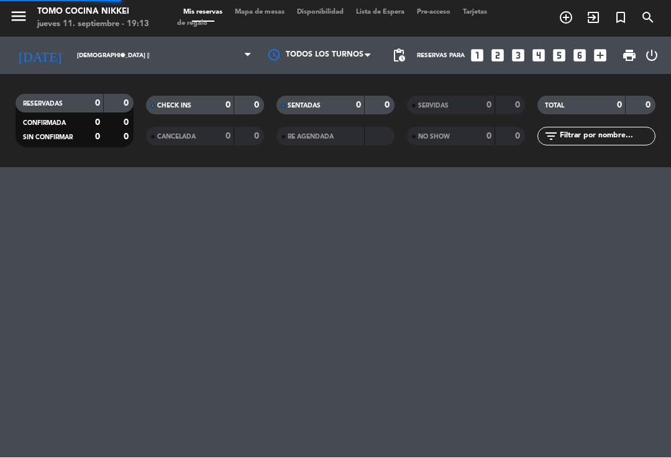
click at [199, 4] on div "menu Tomo Cocina Nikkei jueves 11. septiembre - 19:13 Mis reservas Mapa de mesa…" at bounding box center [335, 18] width 671 height 37
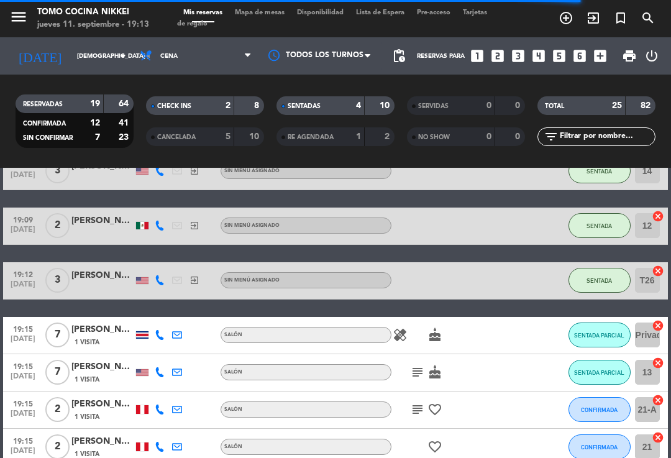
scroll to position [443, 0]
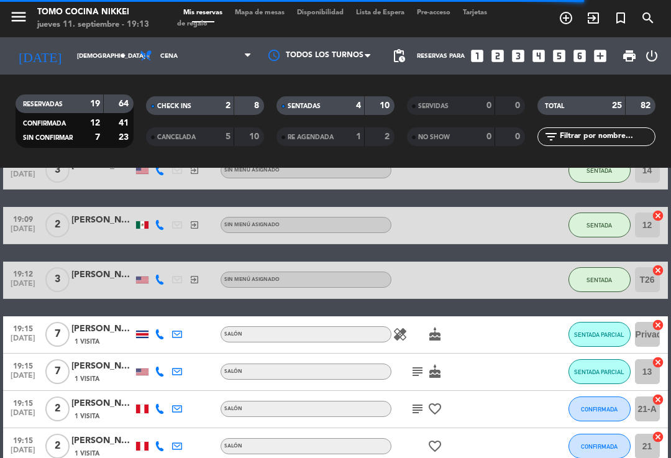
click at [610, 281] on span "SENTADA" at bounding box center [599, 279] width 25 height 7
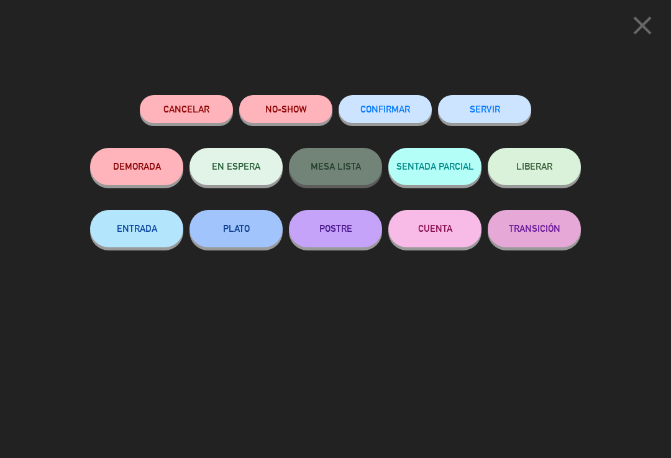
click at [452, 178] on button "SENTADA PARCIAL" at bounding box center [434, 166] width 93 height 37
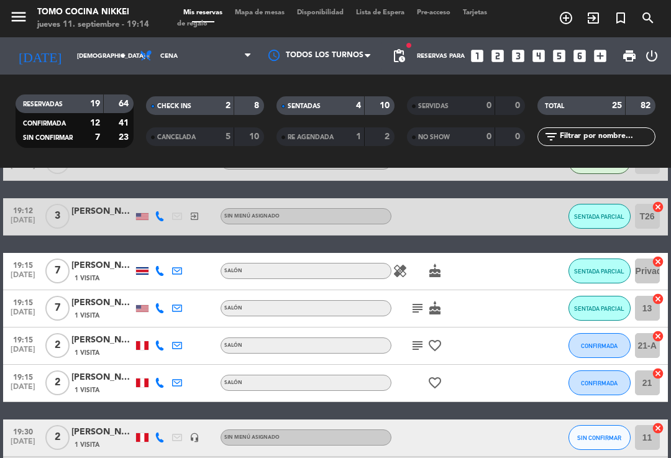
scroll to position [515, 0]
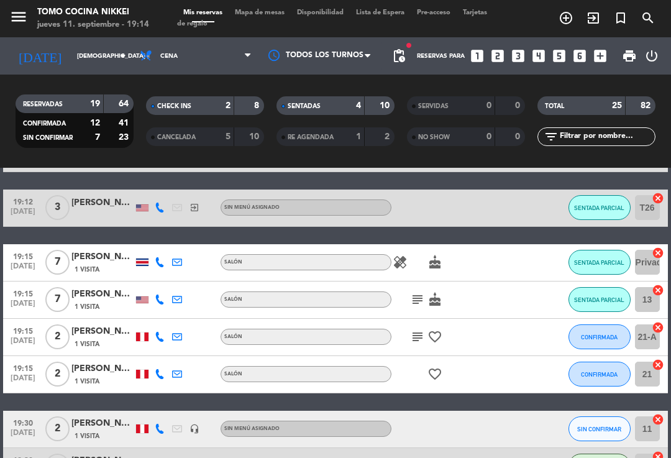
click at [406, 256] on icon "healing" at bounding box center [400, 262] width 15 height 15
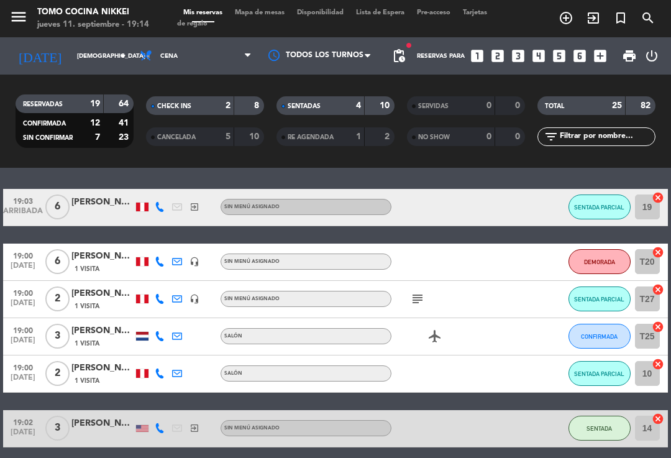
scroll to position [185, 0]
click at [416, 300] on icon "subject" at bounding box center [417, 298] width 15 height 15
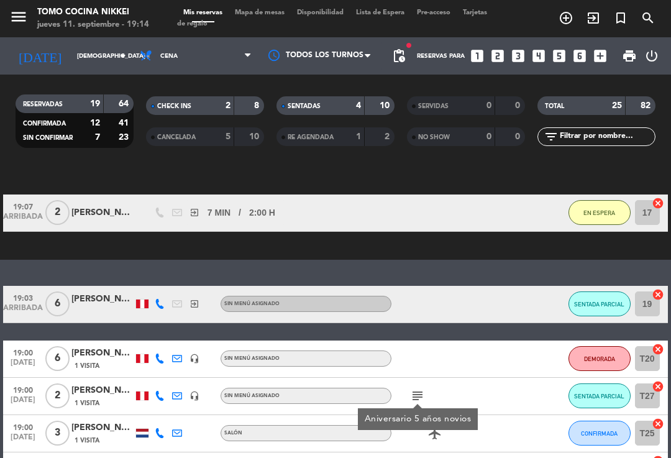
scroll to position [34, 0]
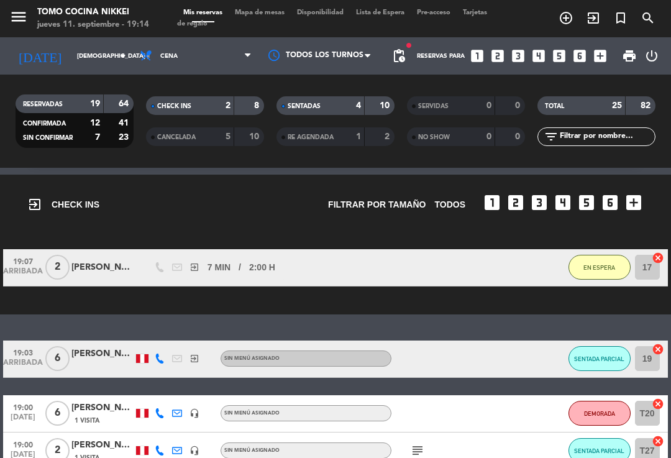
click at [270, 16] on span "Mapa de mesas" at bounding box center [260, 12] width 62 height 7
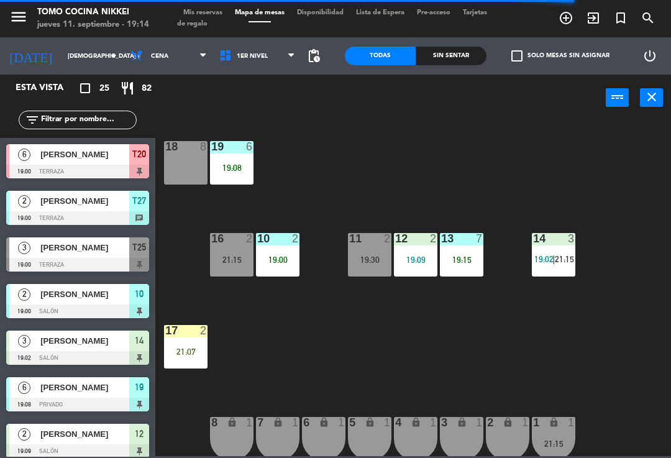
click at [260, 77] on div "power_input close" at bounding box center [380, 98] width 450 height 47
click at [257, 68] on span "1er Nivel" at bounding box center [257, 55] width 89 height 27
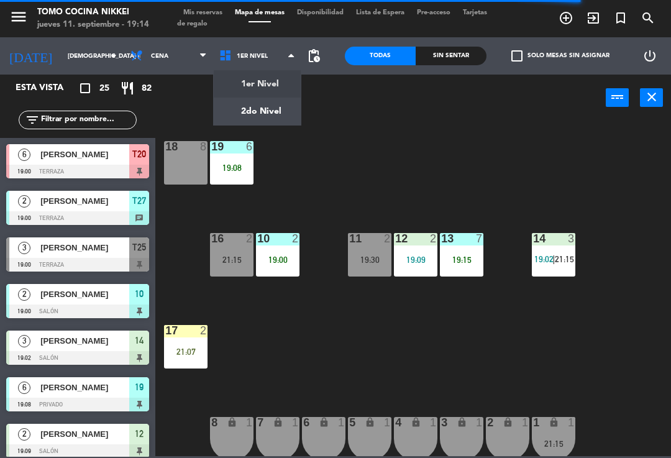
click at [246, 123] on ng-component "menu Tomo Cocina Nikkei jueves 11. septiembre - 19:14 Mis reservas Mapa de mesa…" at bounding box center [335, 228] width 671 height 456
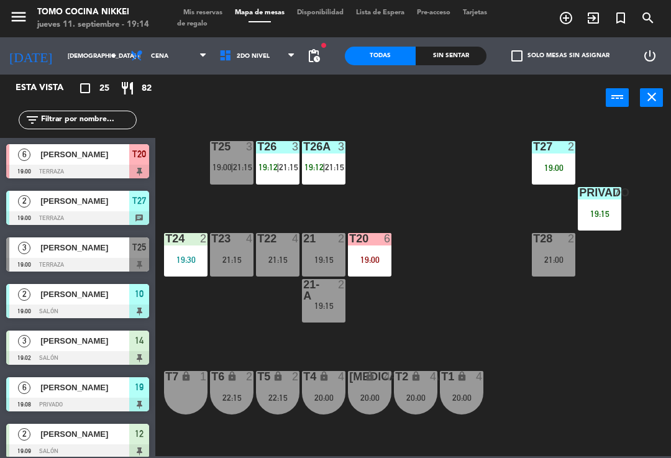
click at [212, 9] on span "Mis reservas" at bounding box center [203, 12] width 52 height 7
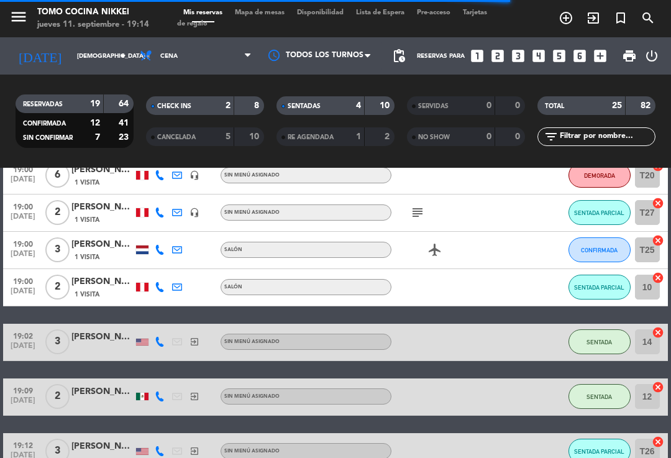
scroll to position [272, 0]
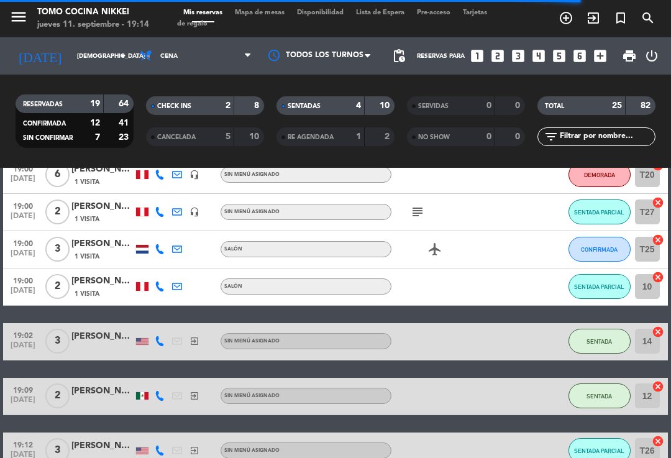
click at [609, 247] on span "CONFIRMADA" at bounding box center [599, 249] width 37 height 7
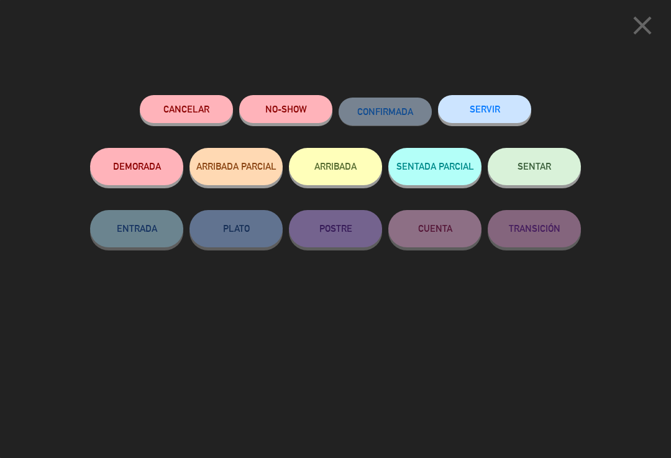
click at [629, 42] on button "close" at bounding box center [642, 27] width 39 height 37
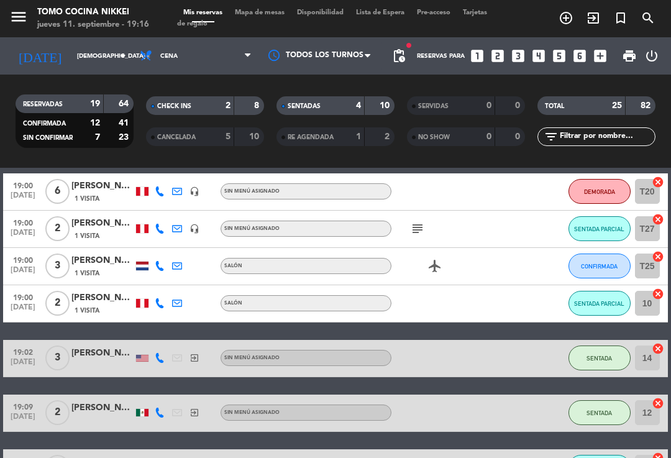
scroll to position [253, 0]
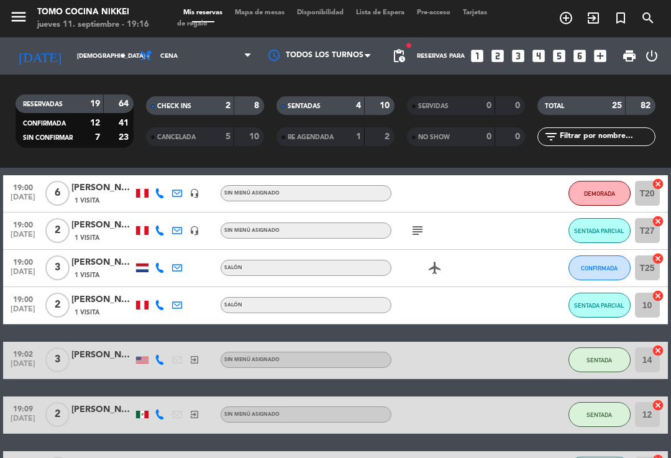
click at [611, 265] on span "CONFIRMADA" at bounding box center [599, 268] width 37 height 7
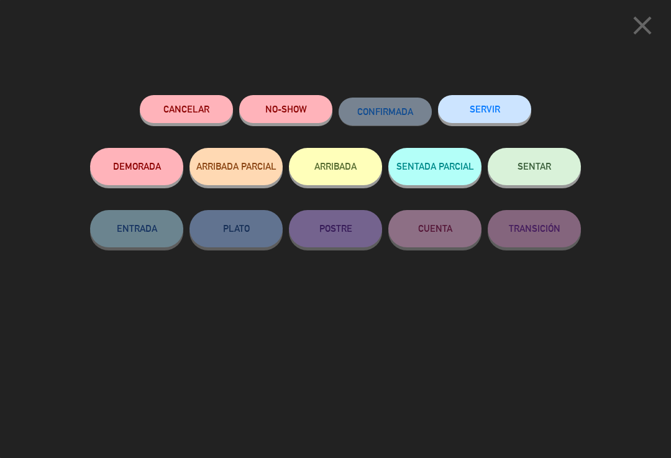
click at [286, 107] on button "NO-SHOW" at bounding box center [285, 109] width 93 height 28
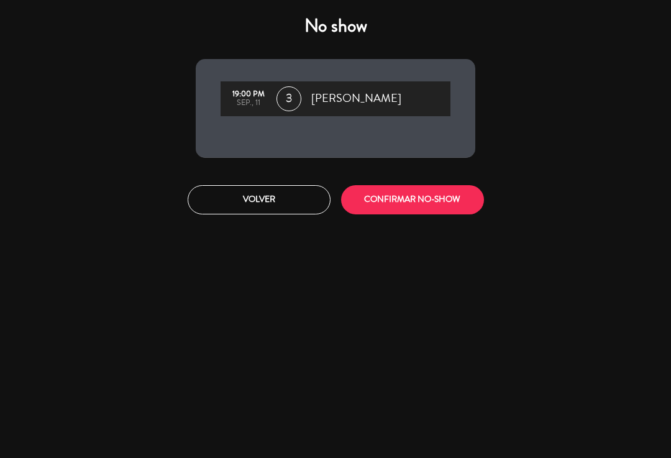
click at [404, 201] on button "CONFIRMAR NO-SHOW" at bounding box center [412, 199] width 143 height 29
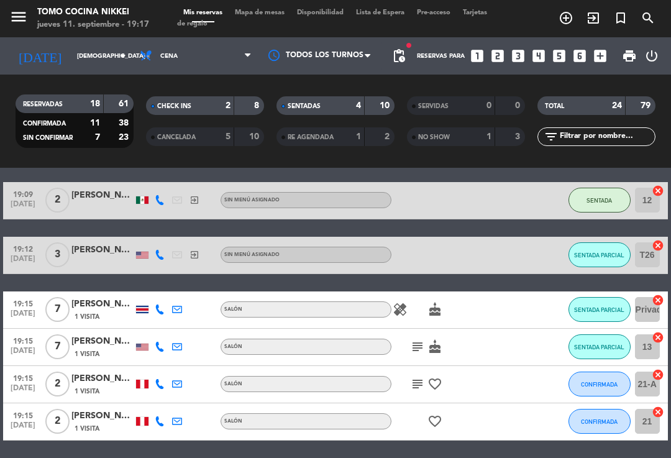
scroll to position [423, 0]
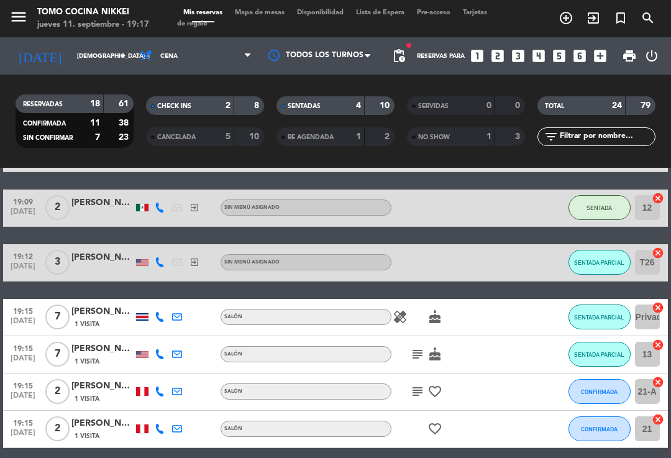
click at [203, 145] on div "CANCELADA 5 10" at bounding box center [205, 136] width 118 height 19
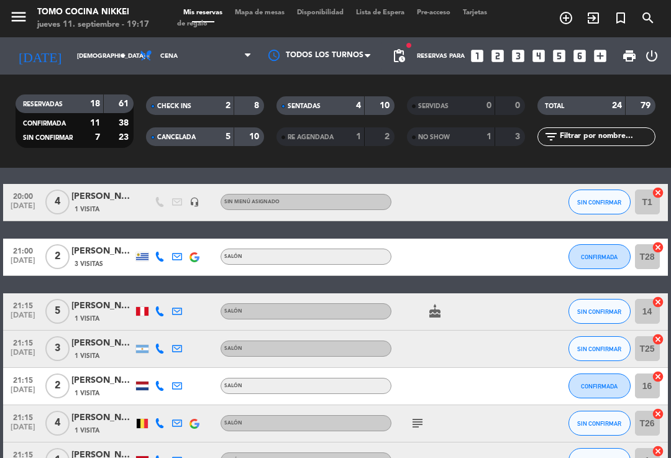
click at [457, 133] on div "NO SHOW" at bounding box center [438, 137] width 57 height 14
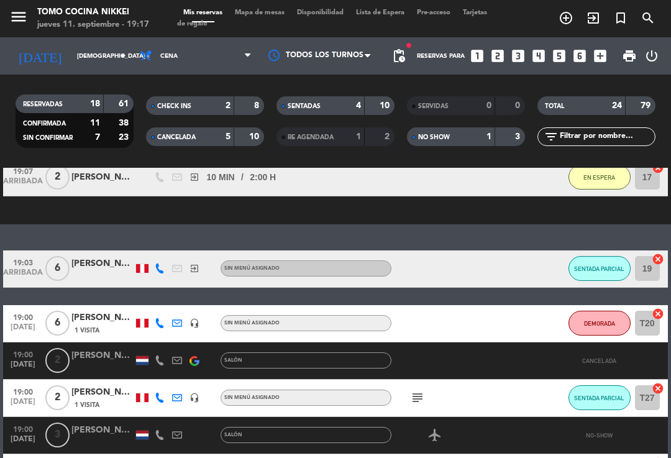
click at [227, 136] on strong "5" at bounding box center [228, 136] width 5 height 9
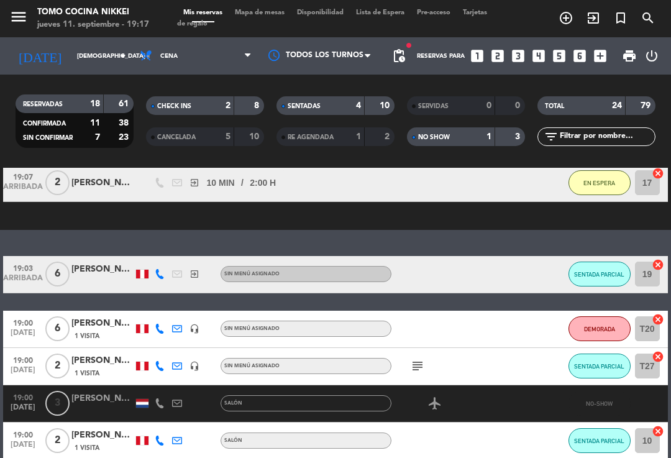
scroll to position [156, 0]
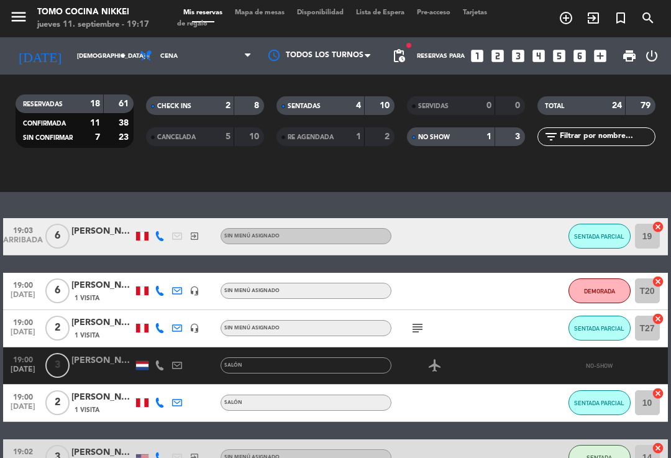
click at [100, 373] on div at bounding box center [102, 373] width 62 height 10
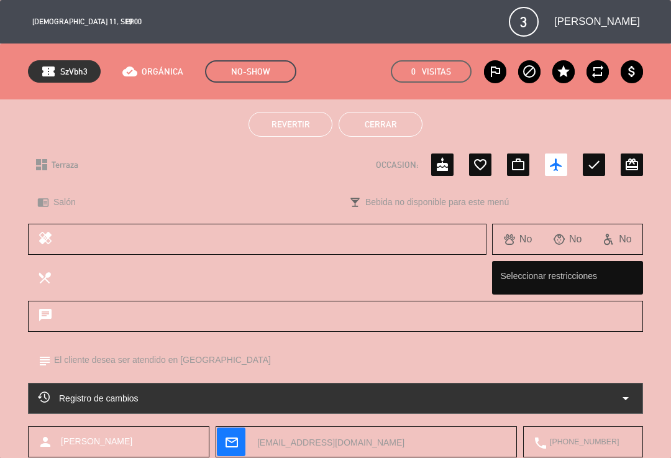
click at [298, 128] on span "Revertir" at bounding box center [291, 124] width 39 height 10
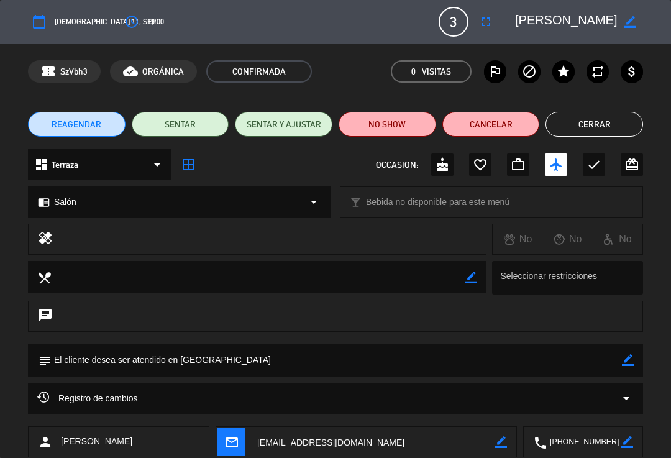
click at [208, 121] on button "SENTAR" at bounding box center [181, 124] width 98 height 25
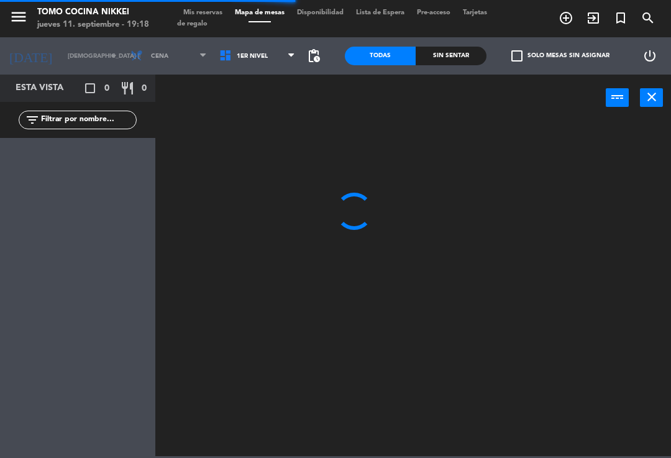
click at [285, 56] on span "1er Nivel" at bounding box center [257, 55] width 89 height 27
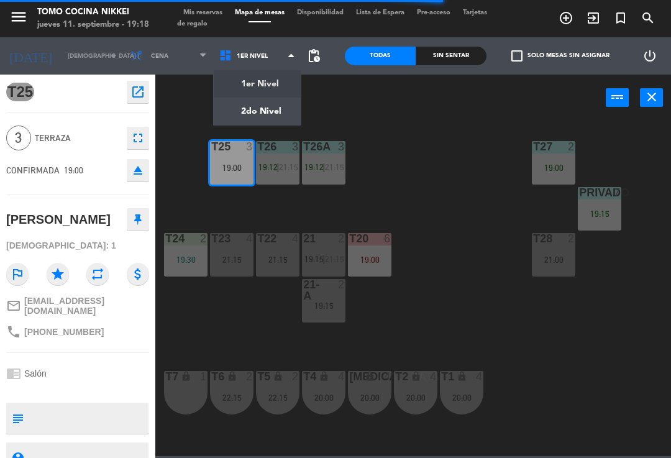
click at [426, 169] on div "T27 2 19:00 T25 3 19:00 T26A 3 19:12 | 21:15 T26 3 19:12 | 21:15 Privado 7 19:1…" at bounding box center [416, 287] width 509 height 337
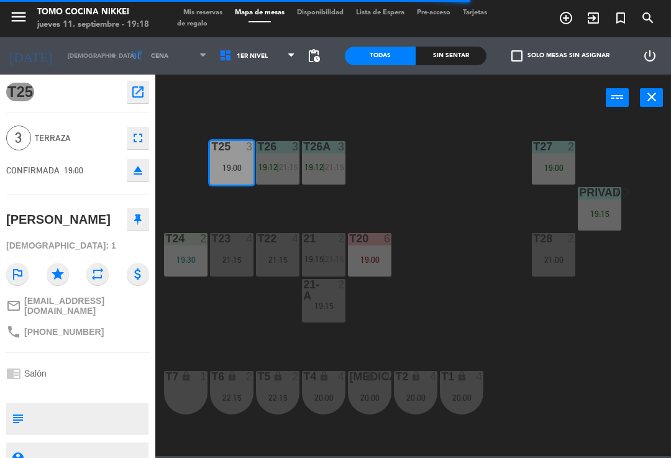
click at [231, 163] on div "19:00" at bounding box center [231, 167] width 43 height 9
click at [460, 186] on div "T27 2 19:00 T25 3 19:00 T26A 3 19:12 | 21:15 T26 3 19:12 | 21:15 Privado 7 19:1…" at bounding box center [416, 287] width 509 height 337
click at [421, 219] on div "T27 2 19:00 T25 3 19:00 T26A 3 19:12 | 21:15 T26 3 19:12 | 21:15 Privado 7 19:1…" at bounding box center [416, 287] width 509 height 337
click at [424, 226] on div "T27 2 19:00 T25 3 19:00 T26A 3 19:12 | 21:15 T26 3 19:12 | 21:15 Privado 7 19:1…" at bounding box center [416, 287] width 509 height 337
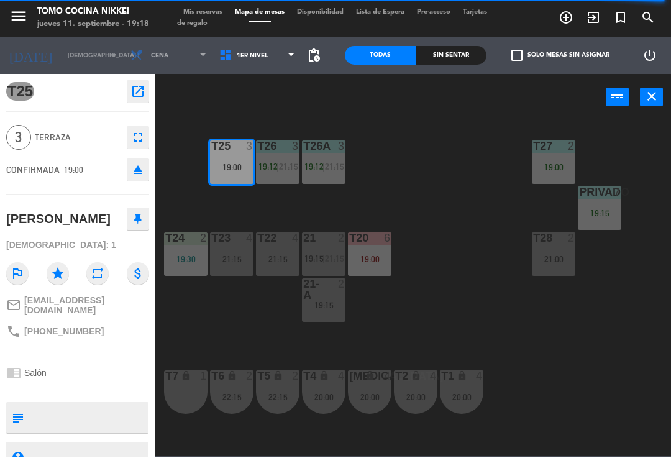
click at [203, 4] on div "menu Tomo Cocina Nikkei jueves 11. septiembre - 19:18 Mis reservas Mapa de mesa…" at bounding box center [335, 18] width 671 height 37
click at [211, 13] on span "Mis reservas" at bounding box center [203, 12] width 52 height 7
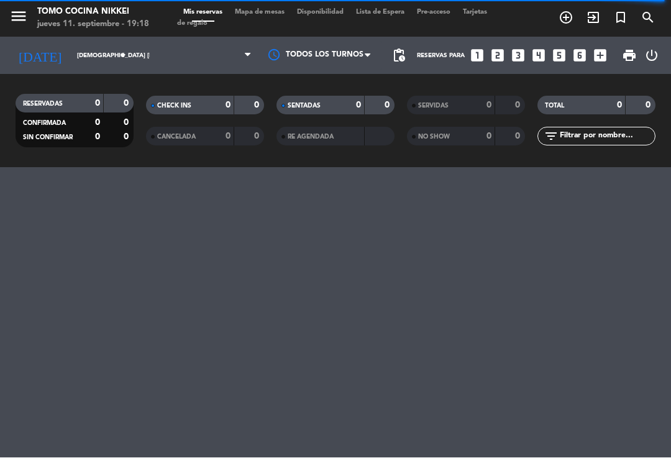
click at [210, 27] on span "Tarjetas de regalo" at bounding box center [332, 18] width 310 height 18
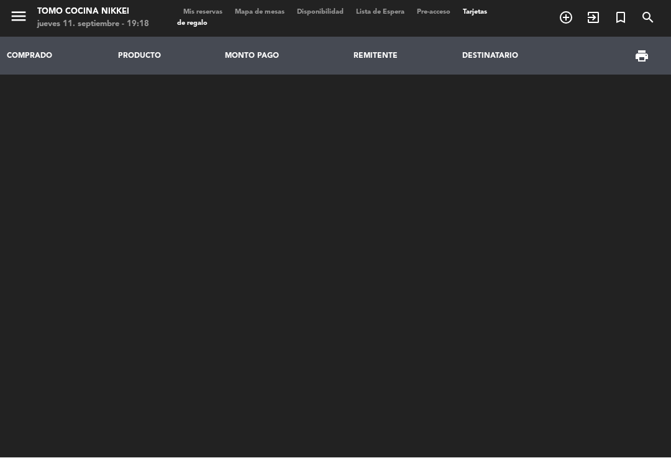
click at [280, 11] on span "Mapa de mesas" at bounding box center [260, 12] width 62 height 7
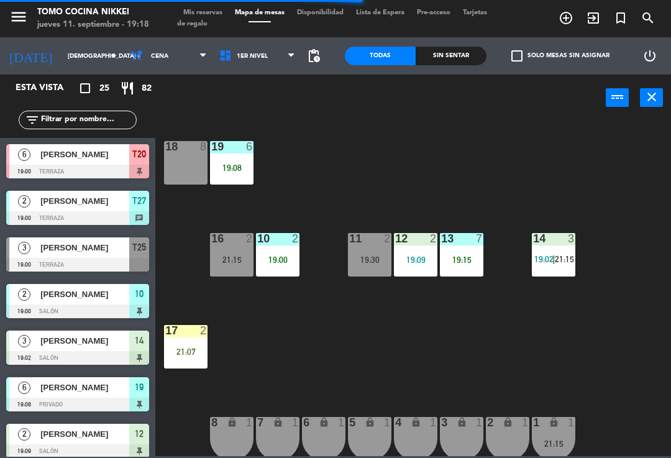
click at [260, 55] on span "1er Nivel" at bounding box center [257, 55] width 89 height 27
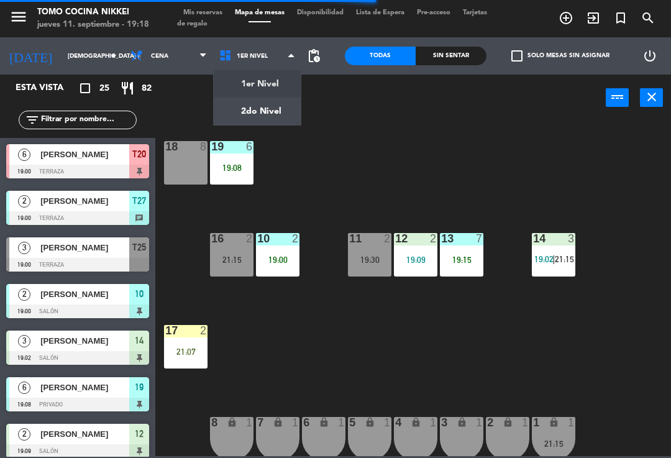
click at [272, 125] on ul "1er Nivel 2do Nivel" at bounding box center [257, 98] width 89 height 56
click at [267, 114] on ng-component "menu Tomo Cocina Nikkei jueves 11. septiembre - 19:18 Mis reservas Mapa de mesa…" at bounding box center [335, 228] width 671 height 456
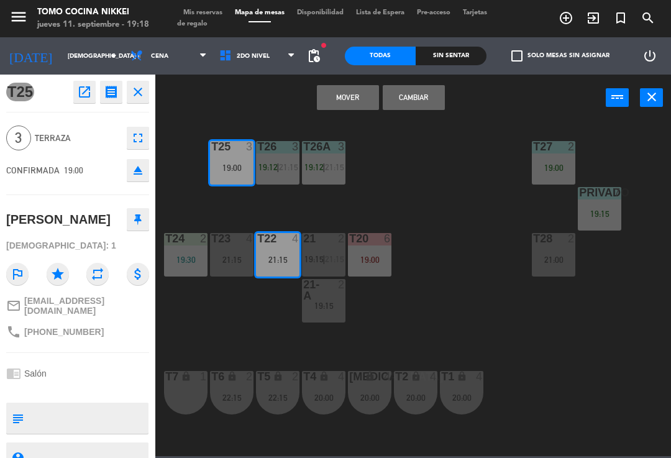
click at [415, 106] on button "Cambiar" at bounding box center [414, 97] width 62 height 25
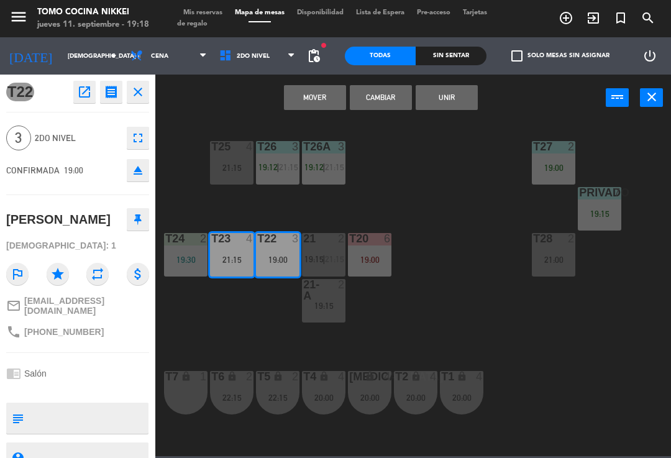
click at [389, 109] on button "Cambiar" at bounding box center [381, 97] width 62 height 25
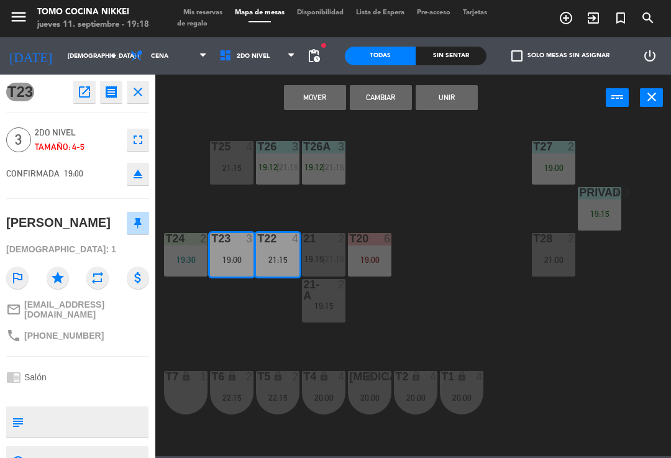
click at [281, 274] on div "T22 4 21:15" at bounding box center [277, 254] width 43 height 43
click at [382, 98] on button "Cambiar" at bounding box center [381, 97] width 62 height 25
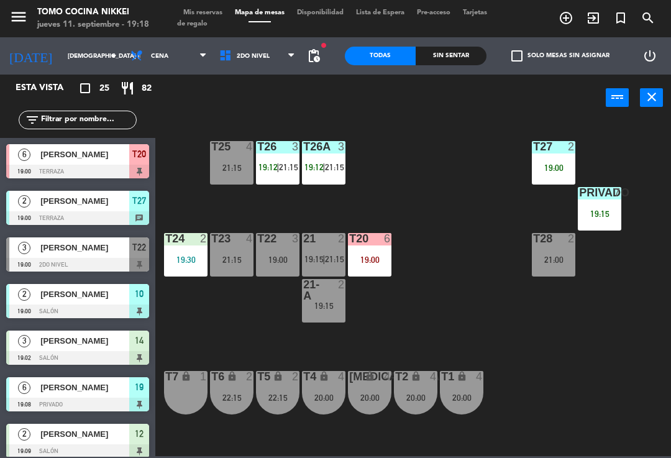
click at [281, 255] on div "19:00" at bounding box center [277, 259] width 43 height 9
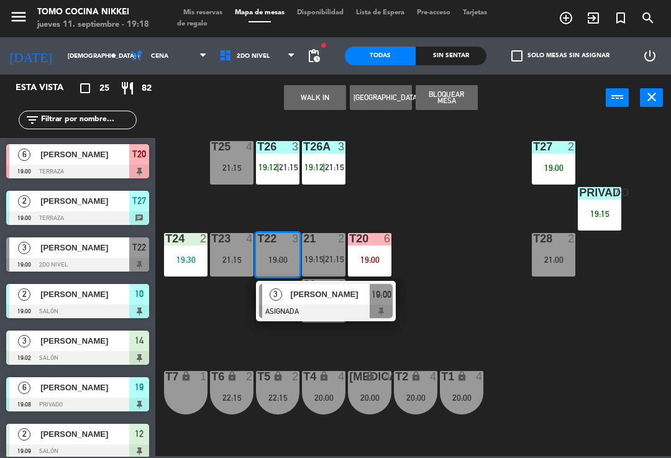
click at [333, 308] on div at bounding box center [326, 311] width 134 height 14
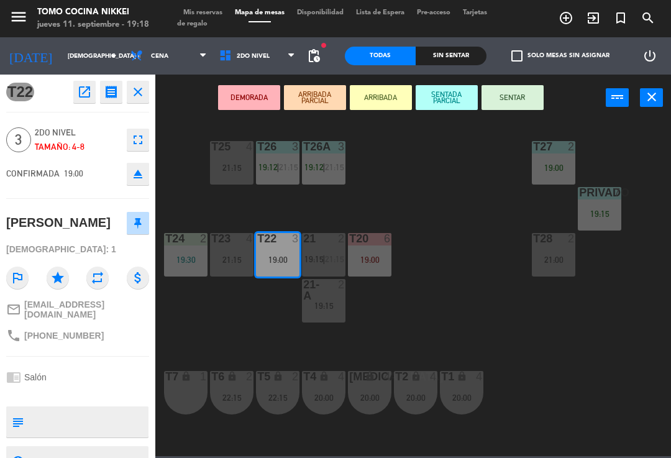
click at [512, 109] on button "SENTAR" at bounding box center [513, 97] width 62 height 25
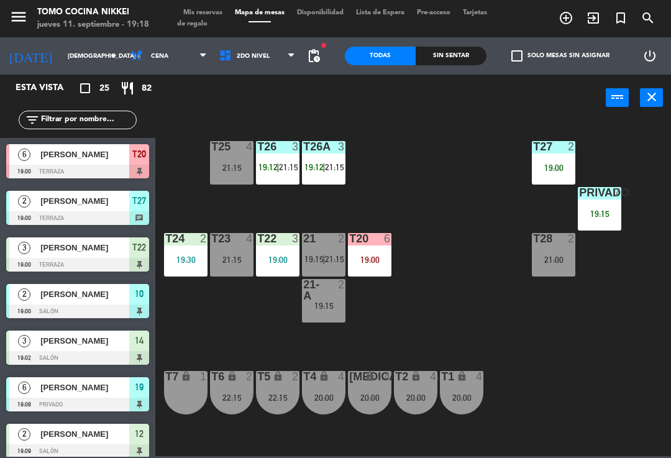
click at [443, 209] on div "T27 2 19:00 T25 4 21:15 T26A 3 19:12 | 21:15 T26 3 19:12 | 21:15 Privado 7 19:1…" at bounding box center [416, 287] width 509 height 337
click at [380, 263] on div "19:00" at bounding box center [369, 259] width 43 height 9
click at [446, 206] on div "T27 2 19:00 T25 4 21:15 T26A 3 19:12 | 21:15 T26 3 19:12 | 21:15 Privado 7 19:1…" at bounding box center [416, 287] width 509 height 337
click at [412, 214] on div "T27 2 19:00 T25 4 21:15 T26A 3 19:12 | 21:15 T26 3 19:12 | 21:15 Privado 7 19:1…" at bounding box center [416, 287] width 509 height 337
click at [239, 175] on div "T25 4 21:15" at bounding box center [231, 162] width 43 height 43
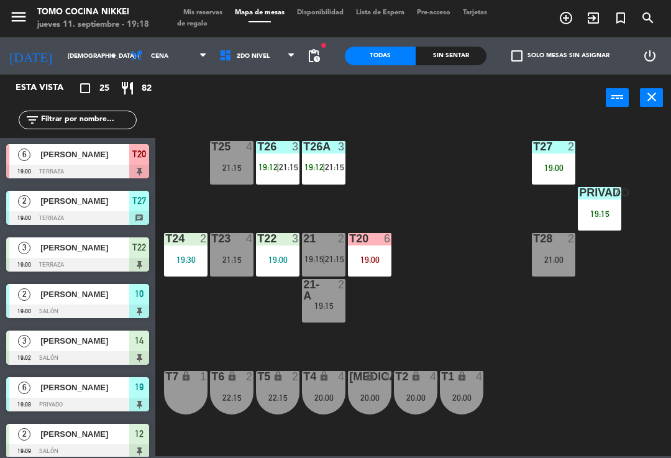
click at [460, 183] on div "T27 2 19:00 T25 4 21:15 T26A 3 19:12 | 21:15 T26 3 19:12 | 21:15 Privado 7 19:1…" at bounding box center [416, 287] width 509 height 337
click at [427, 234] on div "T27 2 19:00 T25 4 21:15 T26A 3 19:12 | 21:15 T26 3 19:12 | 21:15 Privado 7 19:1…" at bounding box center [416, 287] width 509 height 337
click at [462, 359] on div "T27 2 19:00 T25 4 21:15 T26A 3 19:12 | 21:15 T26 3 19:12 | 21:15 Privado 7 19:1…" at bounding box center [416, 287] width 509 height 337
click at [433, 355] on div "T27 2 19:00 T25 4 21:15 T26A 3 19:12 | 21:15 T26 3 19:12 | 21:15 Privado 7 19:1…" at bounding box center [416, 287] width 509 height 337
click at [322, 265] on div "21 2 19:15 | 21:15" at bounding box center [323, 254] width 43 height 43
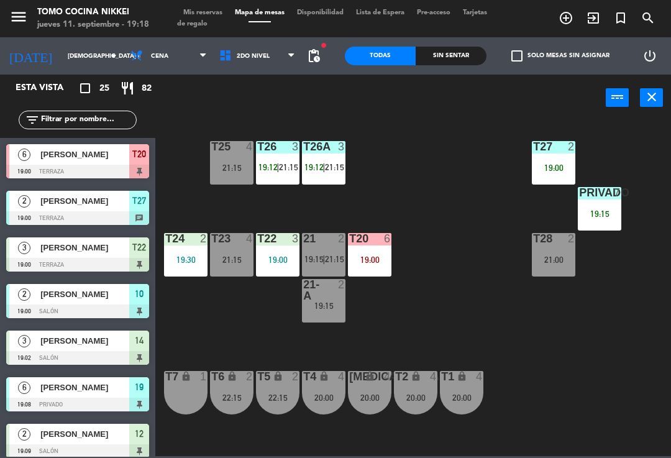
click at [468, 214] on div "T27 2 19:00 T25 4 21:15 T26A 3 19:12 | 21:15 T26 3 19:12 | 21:15 Privado 7 19:1…" at bounding box center [416, 287] width 509 height 337
click at [316, 268] on div "21 2 19:15 | 21:15" at bounding box center [323, 254] width 43 height 43
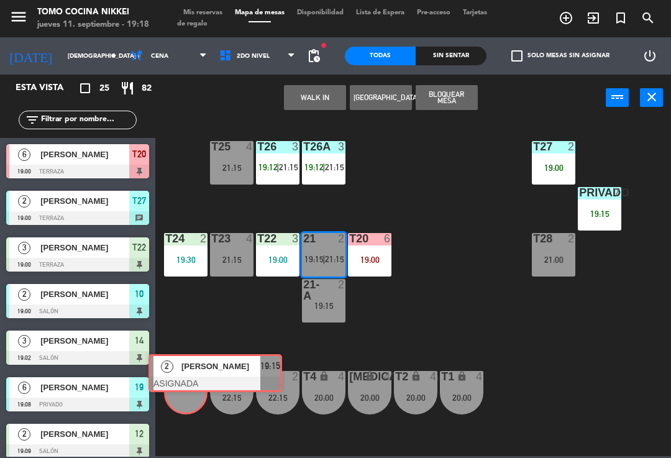
scroll to position [240, 0]
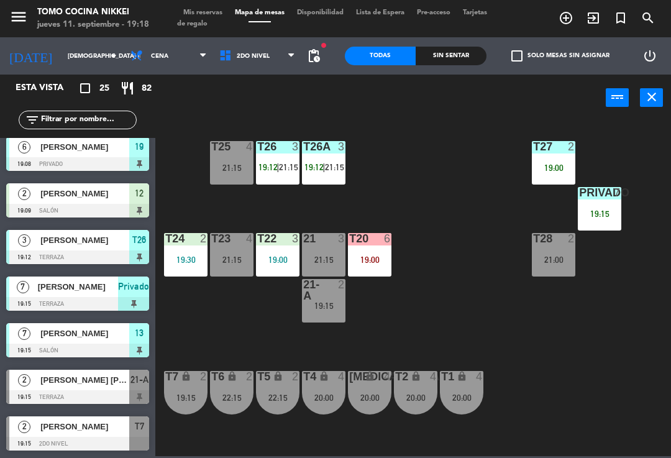
click at [455, 340] on div "T27 2 19:00 T25 4 21:15 T26A 3 19:12 | 21:15 T26 3 19:12 | 21:15 Privado 7 19:1…" at bounding box center [416, 287] width 509 height 337
click at [485, 310] on div "T27 2 19:00 T25 4 21:15 T26A 3 19:12 | 21:15 T26 3 19:12 | 21:15 Privado 7 19:1…" at bounding box center [416, 287] width 509 height 337
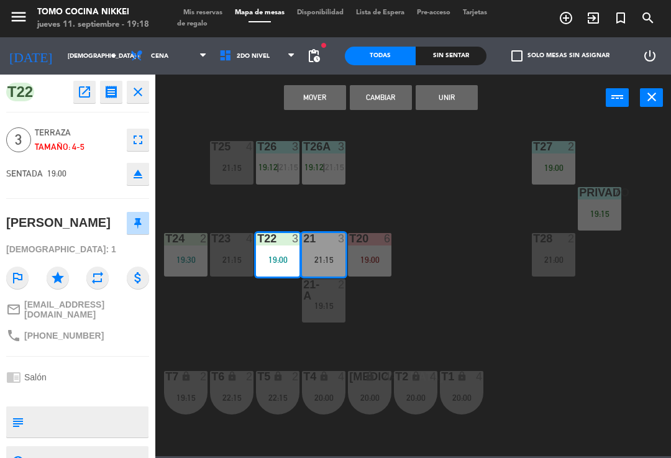
click at [326, 97] on button "Mover" at bounding box center [315, 97] width 62 height 25
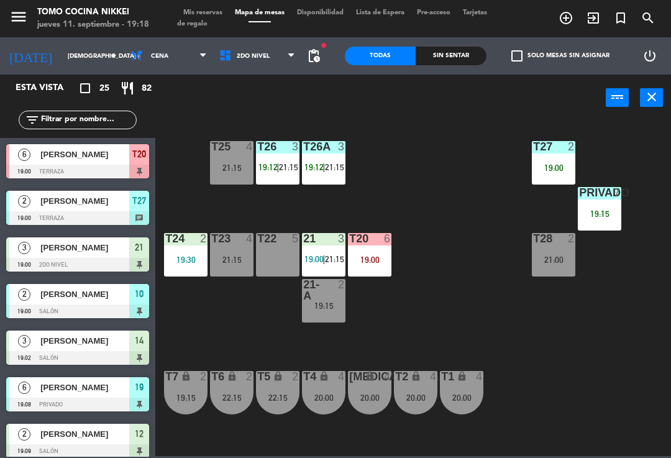
click at [474, 359] on div "T27 2 19:00 T25 4 21:15 T26A 3 19:12 | 21:15 T26 3 19:12 | 21:15 Privado 7 19:1…" at bounding box center [416, 287] width 509 height 337
click at [455, 358] on div "T27 2 19:00 T25 4 21:15 T26A 3 19:12 | 21:15 T26 3 19:12 | 21:15 Privado 7 19:1…" at bounding box center [416, 287] width 509 height 337
click at [330, 260] on span "21:15" at bounding box center [334, 259] width 19 height 10
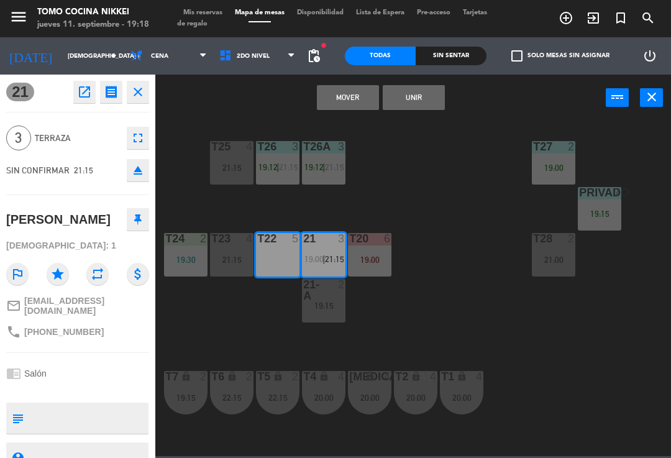
click at [349, 102] on button "Mover" at bounding box center [348, 97] width 62 height 25
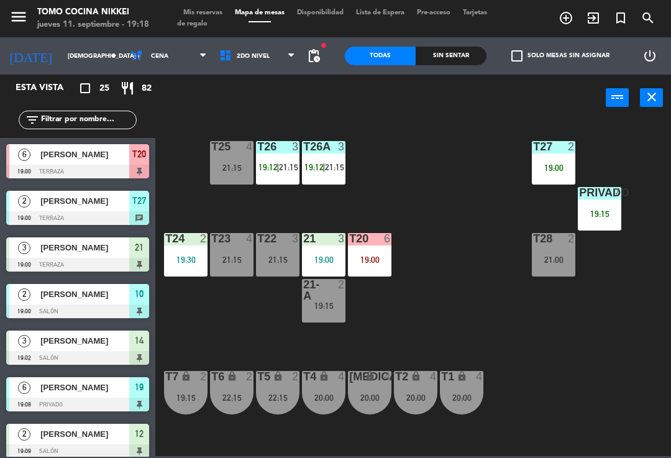
scroll to position [87, 0]
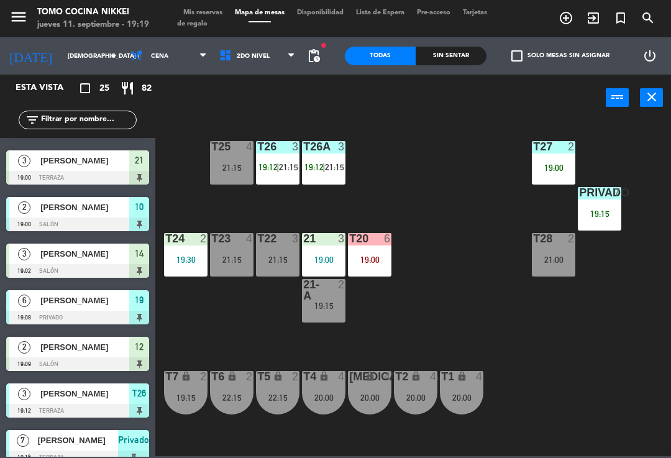
click at [459, 328] on div "T27 2 19:00 T25 4 21:15 T26A 3 19:12 | 21:15 T26 3 19:12 | 21:15 Privado 7 19:1…" at bounding box center [416, 287] width 509 height 337
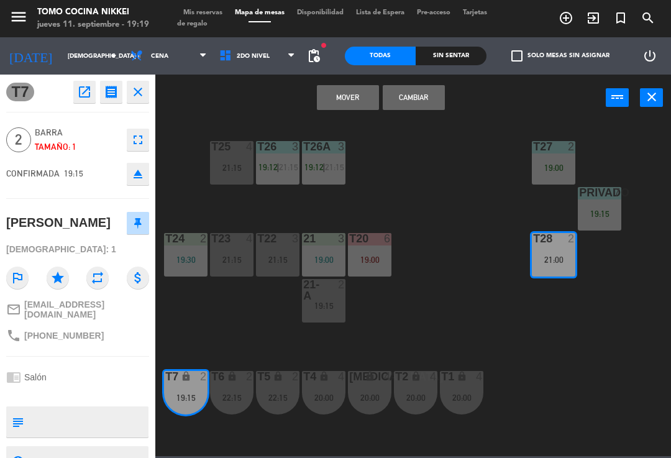
click at [353, 91] on button "Mover" at bounding box center [348, 97] width 62 height 25
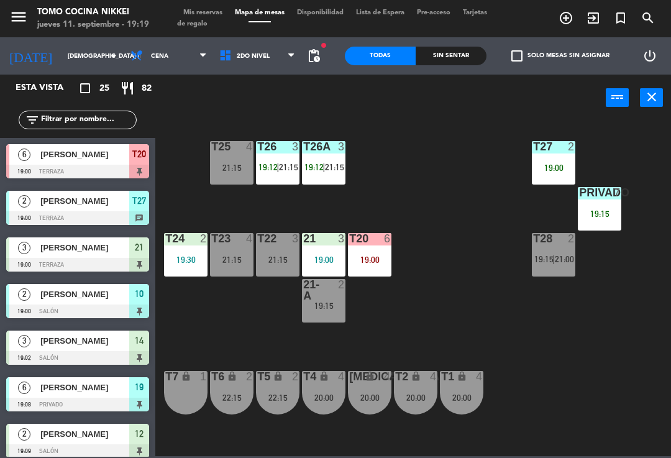
scroll to position [0, 0]
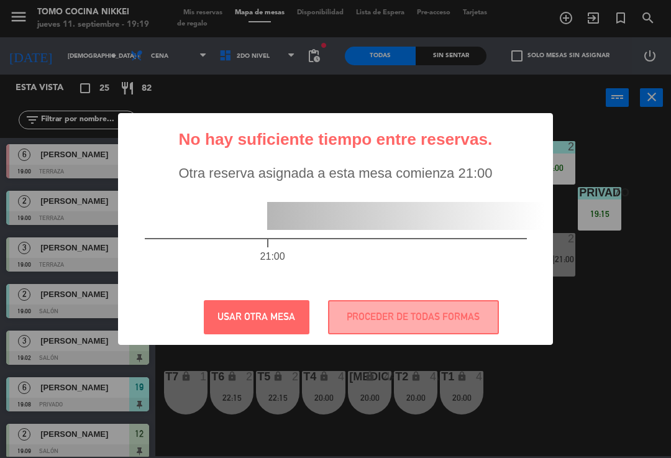
click at [484, 320] on button "PROCEDER DE TODAS FORMAS" at bounding box center [413, 317] width 171 height 34
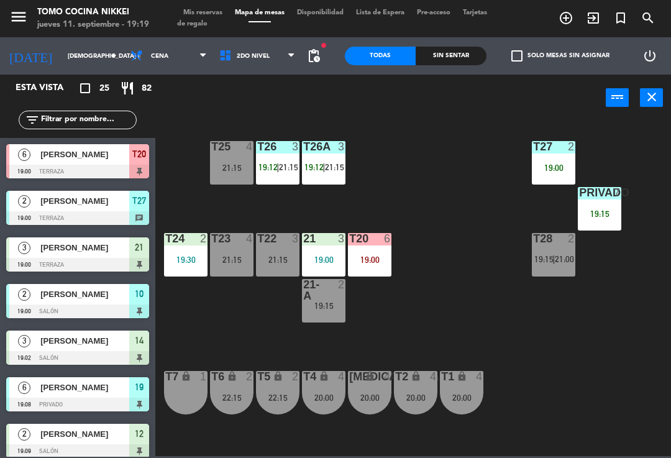
click at [572, 355] on div "T27 2 19:00 T25 4 21:15 T26A 3 19:12 | 21:15 T26 3 19:12 | 21:15 Privado 7 19:1…" at bounding box center [416, 287] width 509 height 337
click at [467, 61] on div "Sin sentar" at bounding box center [451, 56] width 71 height 19
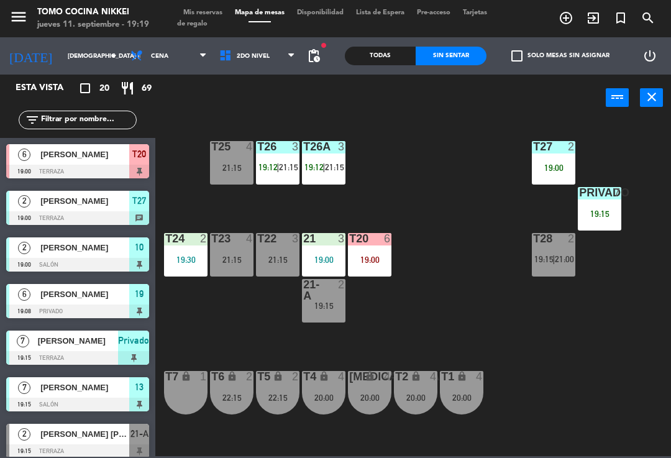
click at [467, 56] on div "Sin sentar" at bounding box center [451, 56] width 71 height 19
click at [109, 152] on span "[PERSON_NAME]" at bounding box center [84, 154] width 89 height 13
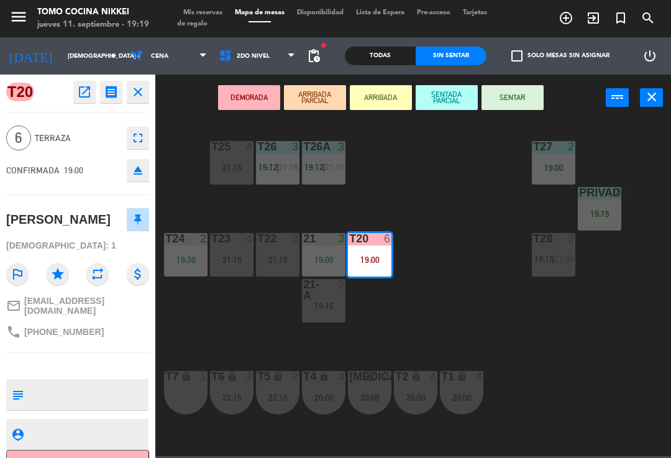
click at [434, 85] on button "SENTADA PARCIAL" at bounding box center [447, 97] width 62 height 25
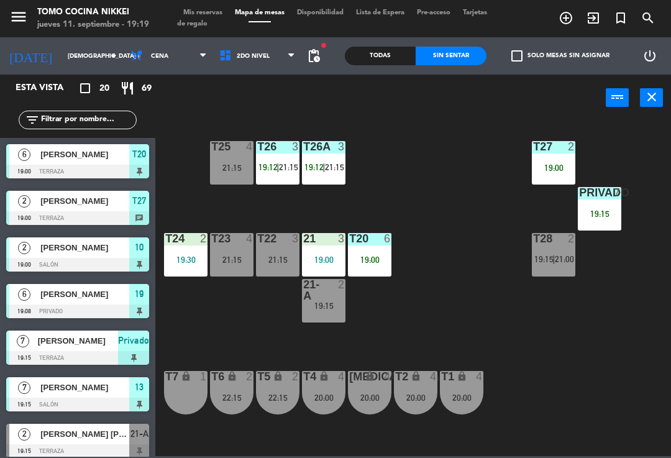
click at [419, 316] on div "T27 2 19:00 T25 4 21:15 T26A 3 19:12 | 21:15 T26 3 19:12 | 21:15 Privado 7 19:1…" at bounding box center [416, 287] width 509 height 337
click at [334, 398] on div "20:00" at bounding box center [323, 397] width 43 height 9
click at [486, 271] on div "T27 2 19:00 T25 4 21:15 T26A 3 19:12 | 21:15 T26 3 19:12 | 21:15 Privado 7 19:1…" at bounding box center [416, 287] width 509 height 337
click at [566, 164] on div "19:00" at bounding box center [553, 167] width 43 height 9
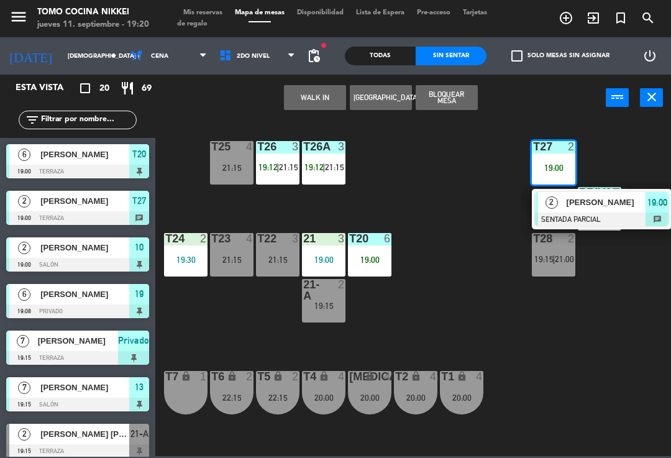
click at [590, 227] on div "2 [PERSON_NAME] SENTADA PARCIAL 19:00 chat" at bounding box center [602, 209] width 140 height 40
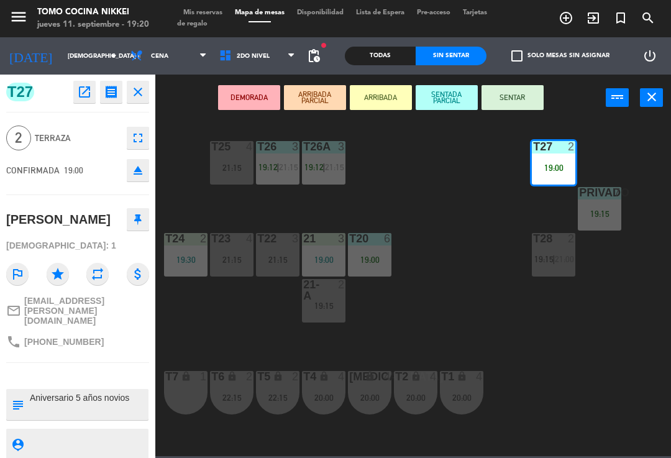
click at [521, 101] on button "SENTAR" at bounding box center [513, 97] width 62 height 25
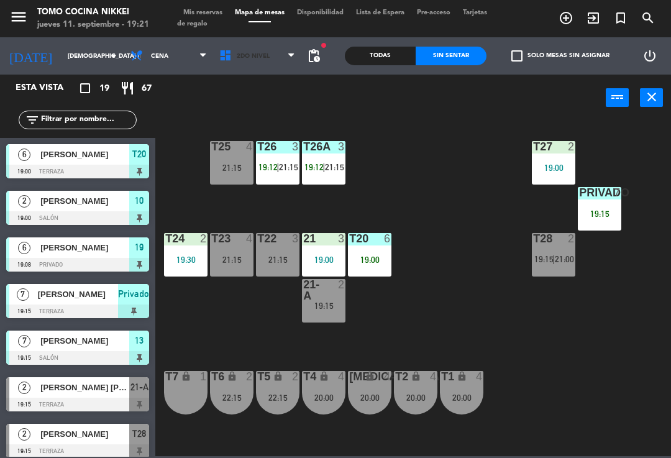
click at [244, 58] on span "2do Nivel" at bounding box center [253, 56] width 33 height 7
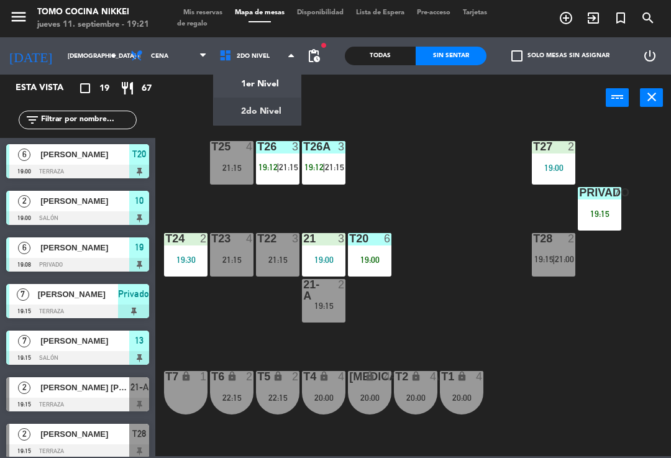
click at [243, 93] on ng-component "menu Tomo Cocina Nikkei jueves 11. septiembre - 19:21 Mis reservas Mapa de mesa…" at bounding box center [335, 228] width 671 height 456
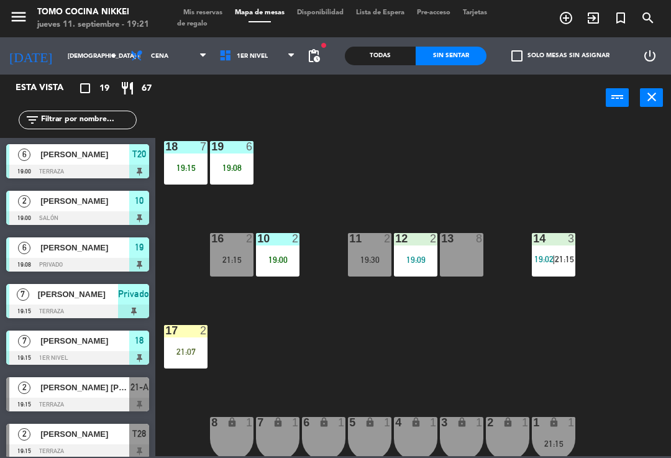
click at [525, 144] on div "18 7 19:15 19 6 19:08 16 2 21:15 10 2 19:00 11 2 19:30 12 2 19:09 13 8 14 3 19:…" at bounding box center [416, 287] width 509 height 337
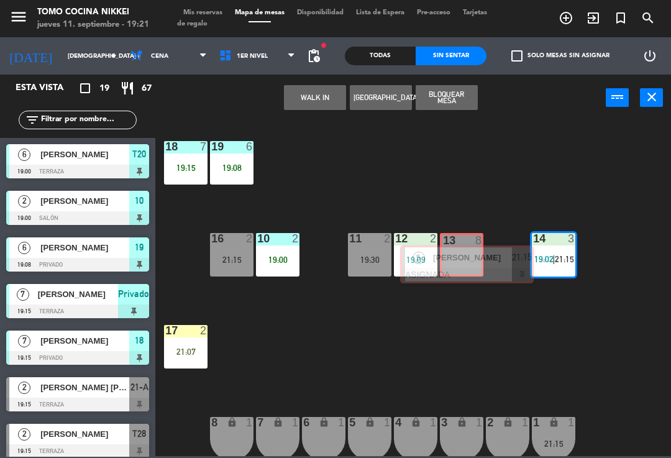
scroll to position [240, 0]
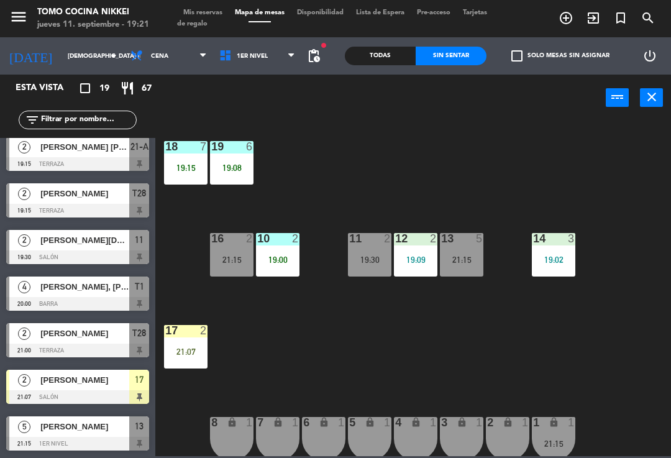
click at [525, 193] on div "18 7 19:15 19 6 19:08 16 2 21:15 10 2 19:00 11 2 19:30 12 2 19:09 13 5 21:15 14…" at bounding box center [416, 287] width 509 height 337
click at [248, 60] on span "1er Nivel" at bounding box center [257, 55] width 89 height 27
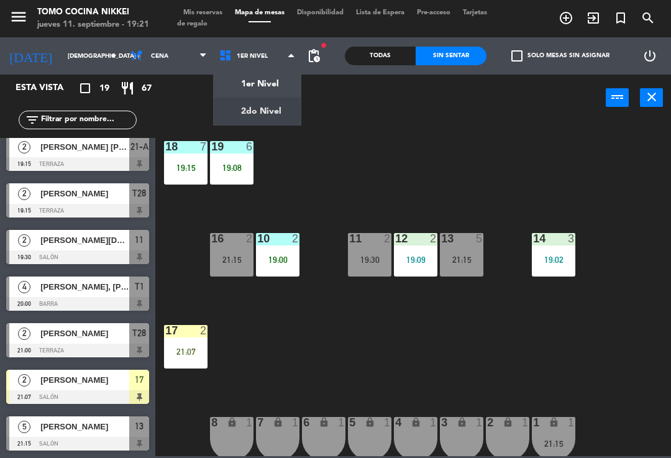
click at [273, 107] on ng-component "menu Tomo Cocina Nikkei jueves 11. septiembre - 19:21 Mis reservas Mapa de mesa…" at bounding box center [335, 228] width 671 height 456
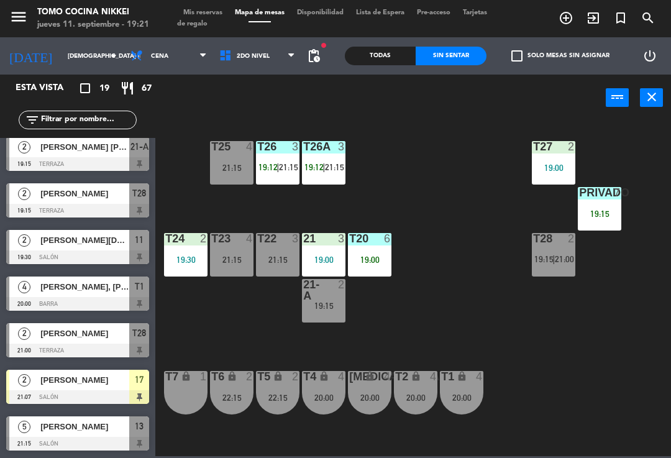
click at [387, 226] on div "T27 2 19:00 T25 4 21:15 T26A 3 19:12 | 21:15 T26 3 19:12 | 21:15 Privado 7 19:1…" at bounding box center [416, 287] width 509 height 337
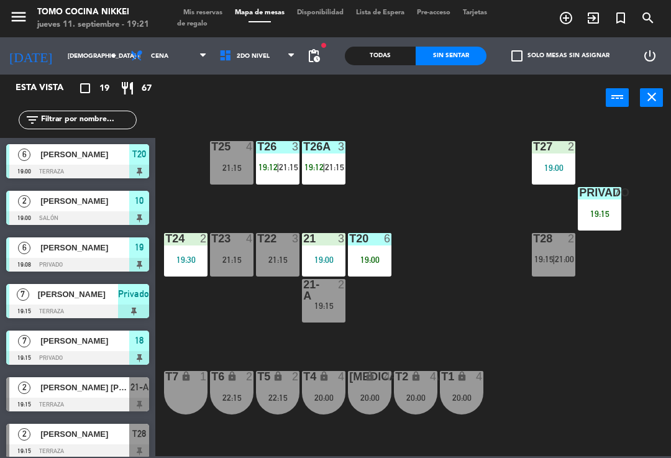
scroll to position [0, 0]
click at [272, 50] on span "1er Nivel" at bounding box center [257, 55] width 89 height 27
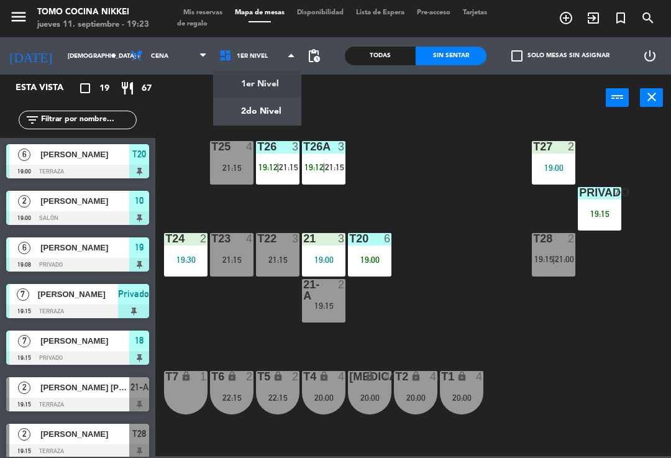
click at [283, 78] on ng-component "menu Tomo Cocina Nikkei jueves 11. septiembre - 19:23 Mis reservas Mapa de mesa…" at bounding box center [335, 228] width 671 height 456
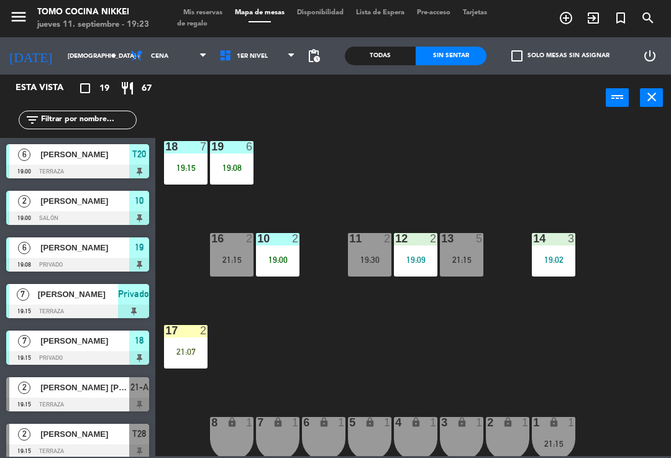
click at [291, 253] on div "10 2 19:00" at bounding box center [277, 254] width 43 height 43
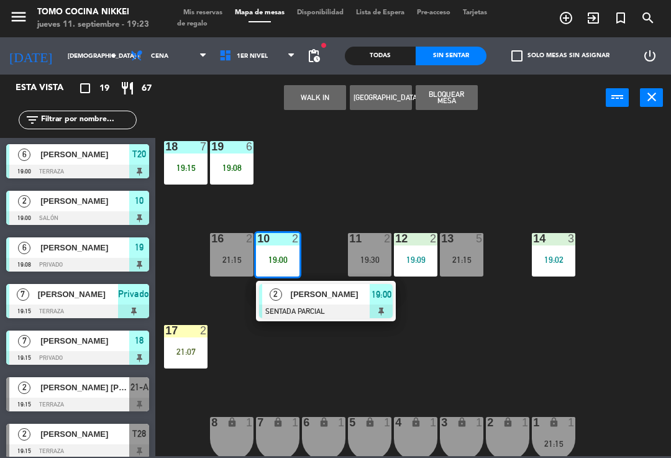
click at [400, 185] on div "18 7 19:15 19 6 19:08 16 2 21:15 10 2 19:00 2 [PERSON_NAME] SENTADA PARCIAL 19:…" at bounding box center [416, 287] width 509 height 337
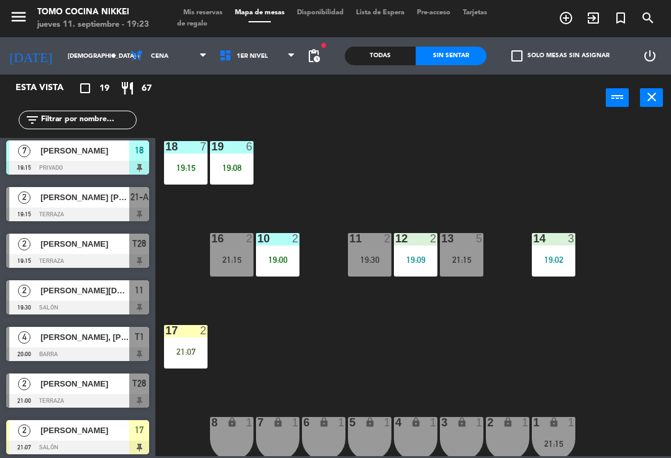
scroll to position [225, 0]
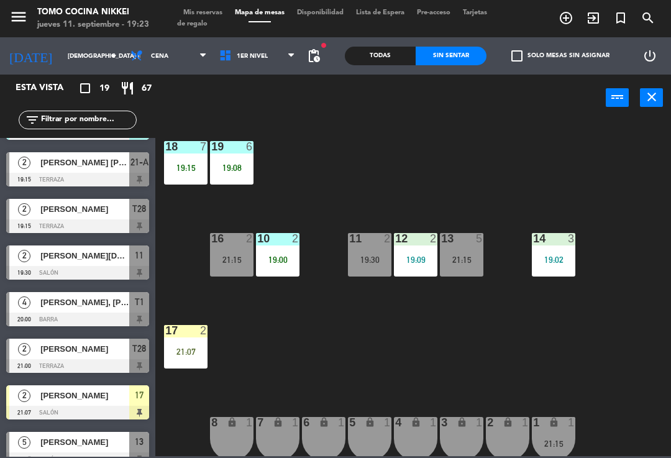
click at [253, 162] on div "19 6 19:08" at bounding box center [231, 162] width 43 height 43
click at [320, 139] on div "18 7 19:15 19 6 19:08 16 2 21:15 10 2 19:00 11 2 19:30 12 2 19:09 13 5 21:15 14…" at bounding box center [416, 287] width 509 height 337
click at [245, 173] on div "19 6 19:08" at bounding box center [231, 162] width 43 height 43
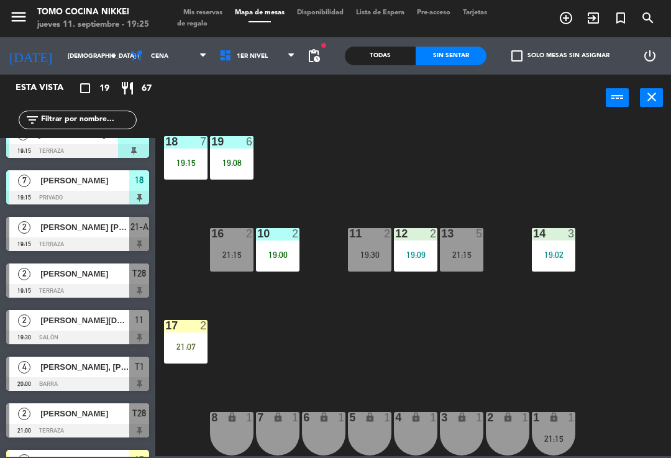
scroll to position [157, 0]
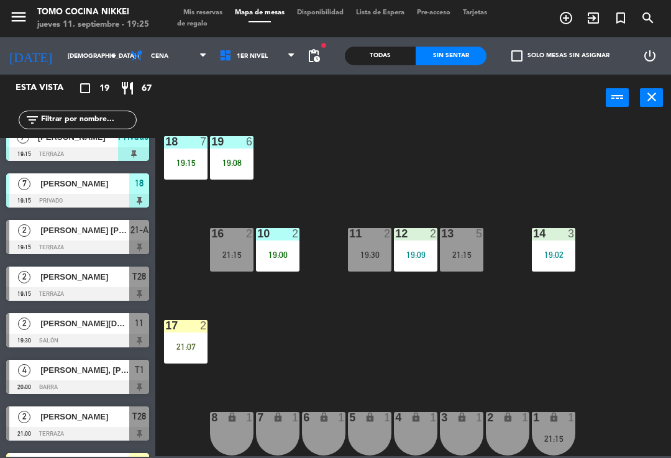
click at [88, 331] on div "[PERSON_NAME][DATE]" at bounding box center [84, 323] width 90 height 21
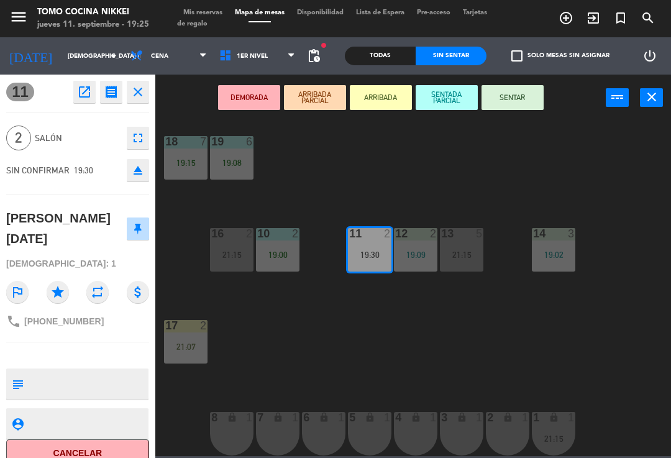
click at [437, 98] on button "SENTADA PARCIAL" at bounding box center [447, 97] width 62 height 25
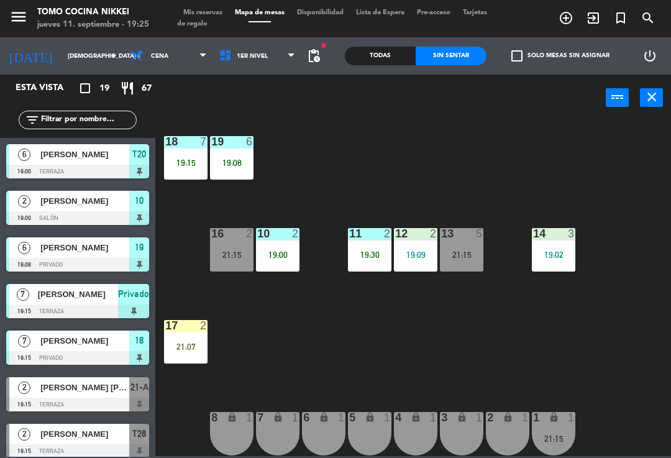
click at [490, 160] on div "18 7 19:15 19 6 19:08 16 2 21:15 10 2 19:00 11 2 19:30 12 2 19:09 13 5 21:15 14…" at bounding box center [416, 287] width 509 height 337
click at [589, 154] on div "18 7 19:15 19 6 19:08 16 2 21:15 10 2 19:00 11 2 19:30 12 2 19:09 13 5 21:15 14…" at bounding box center [416, 287] width 509 height 337
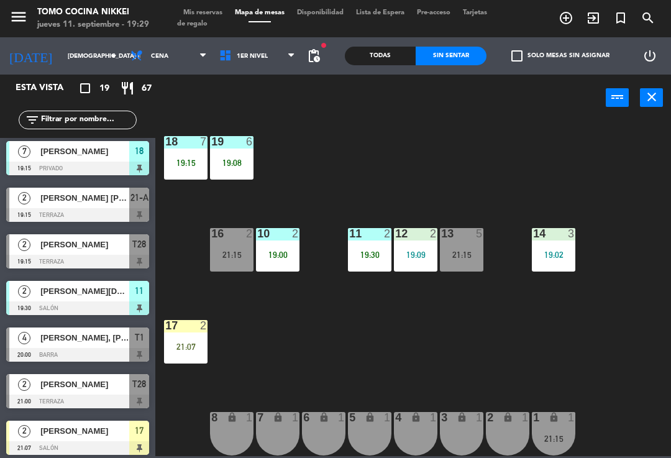
scroll to position [193, 0]
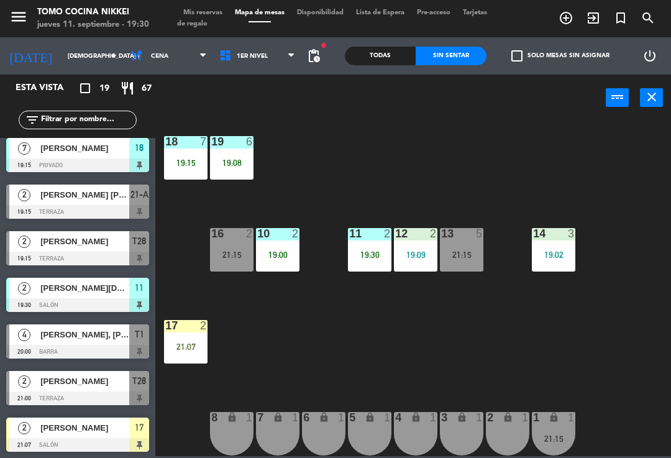
click at [577, 162] on div "18 7 19:15 19 6 19:08 16 2 21:15 10 2 19:00 11 2 19:30 12 2 19:09 13 5 21:15 14…" at bounding box center [416, 287] width 509 height 337
